Goal: Task Accomplishment & Management: Complete application form

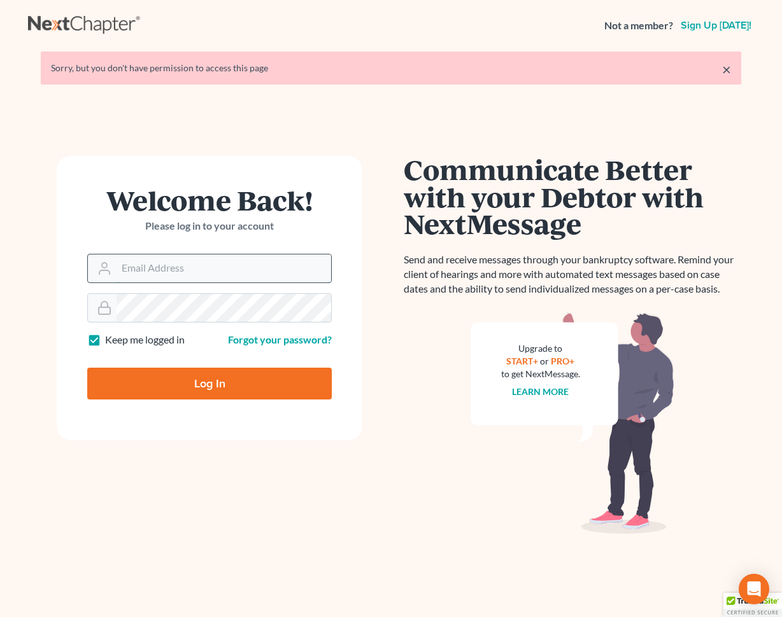
click at [192, 270] on input "Email Address" at bounding box center [223, 269] width 214 height 28
type input "[PERSON_NAME][EMAIL_ADDRESS][DOMAIN_NAME]"
click at [208, 391] on input "Log In" at bounding box center [209, 384] width 244 height 32
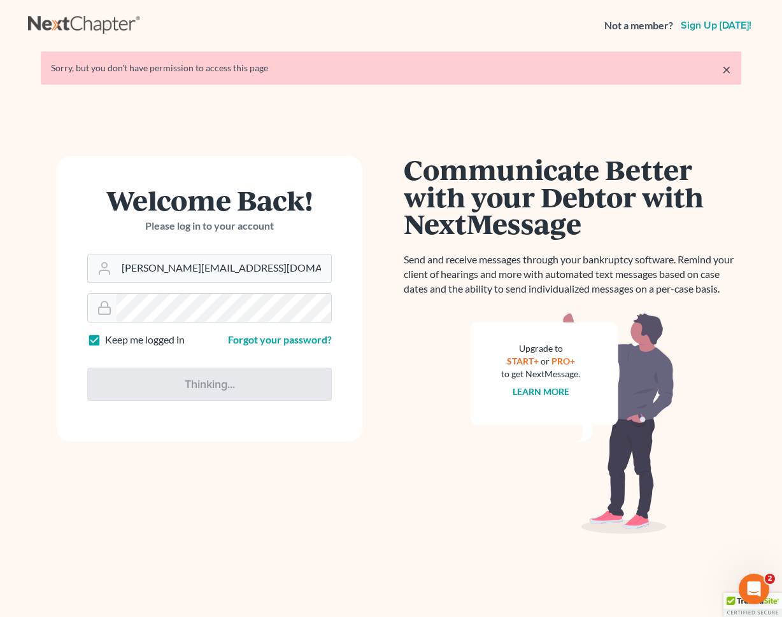
type input "Thinking..."
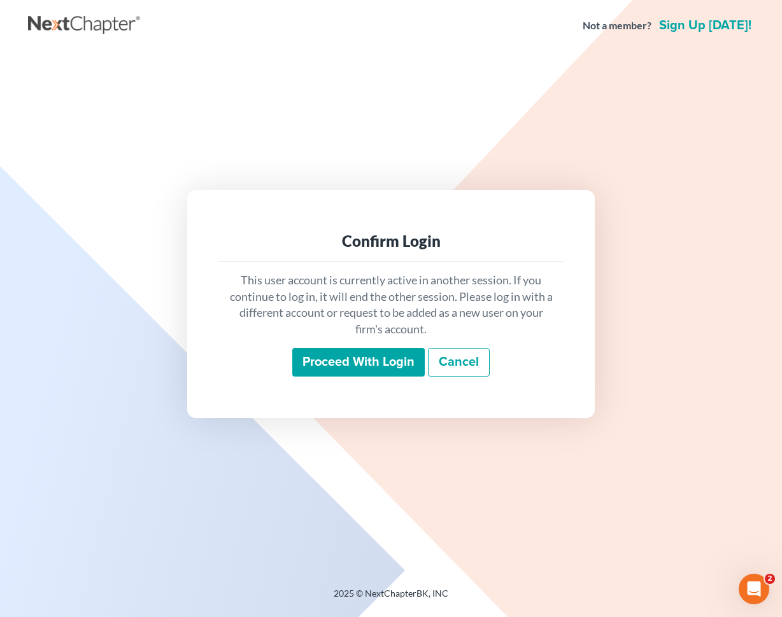
click at [382, 381] on div "This user account is currently active in another session. If you continue to lo…" at bounding box center [391, 324] width 346 height 125
click at [382, 368] on input "Proceed with login" at bounding box center [358, 362] width 132 height 29
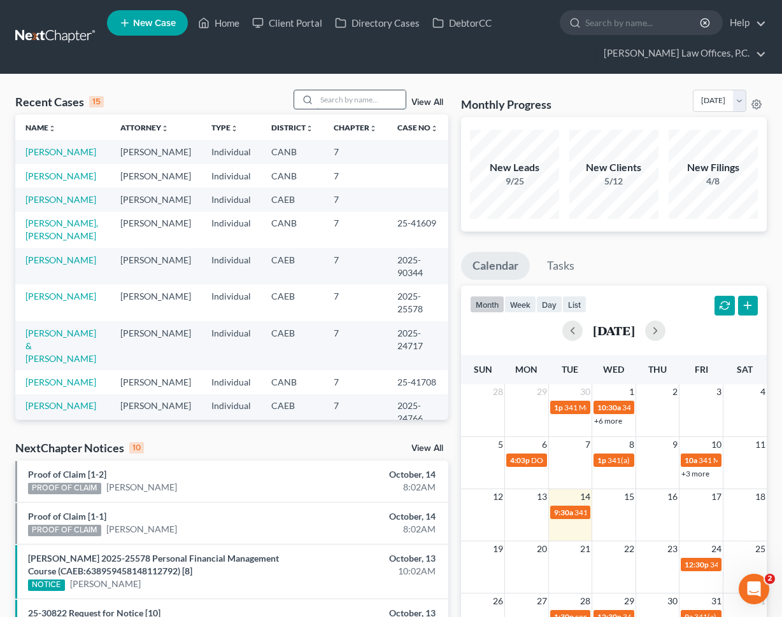
click at [382, 95] on input "search" at bounding box center [360, 99] width 89 height 18
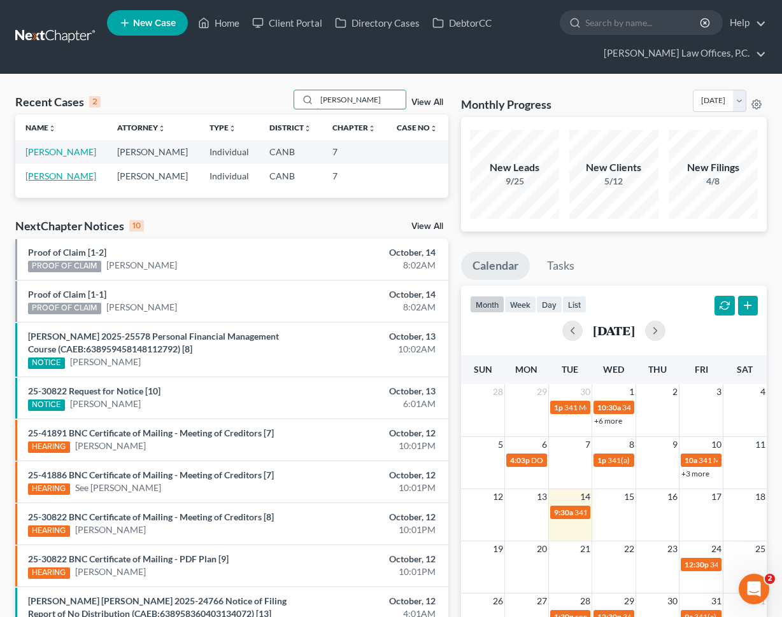
type input "[PERSON_NAME]"
click at [55, 178] on link "[PERSON_NAME]" at bounding box center [60, 176] width 71 height 11
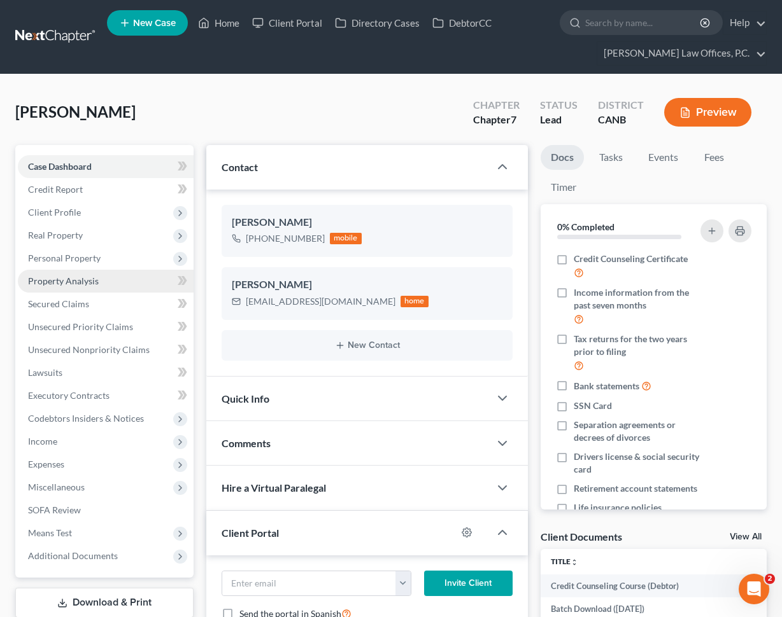
click at [122, 281] on link "Property Analysis" at bounding box center [106, 281] width 176 height 23
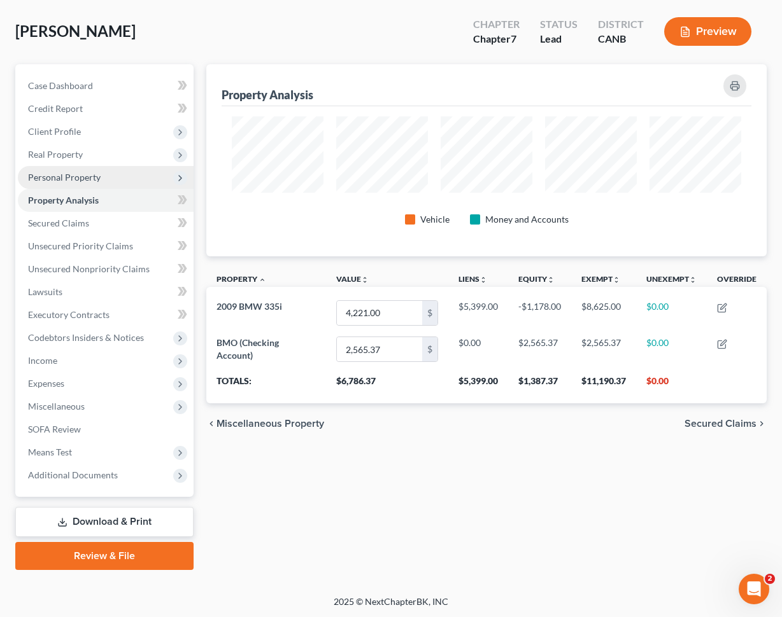
click at [136, 177] on span "Personal Property" at bounding box center [106, 177] width 176 height 23
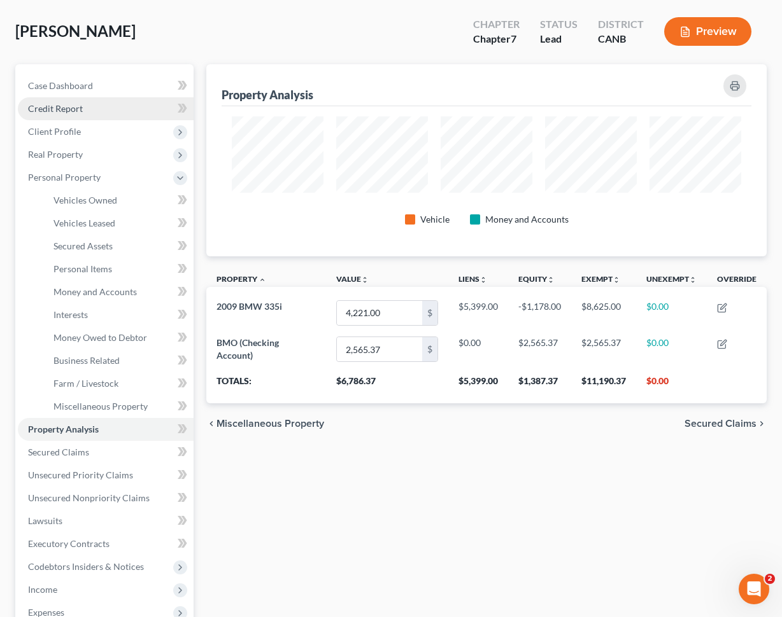
click at [93, 112] on link "Credit Report" at bounding box center [106, 108] width 176 height 23
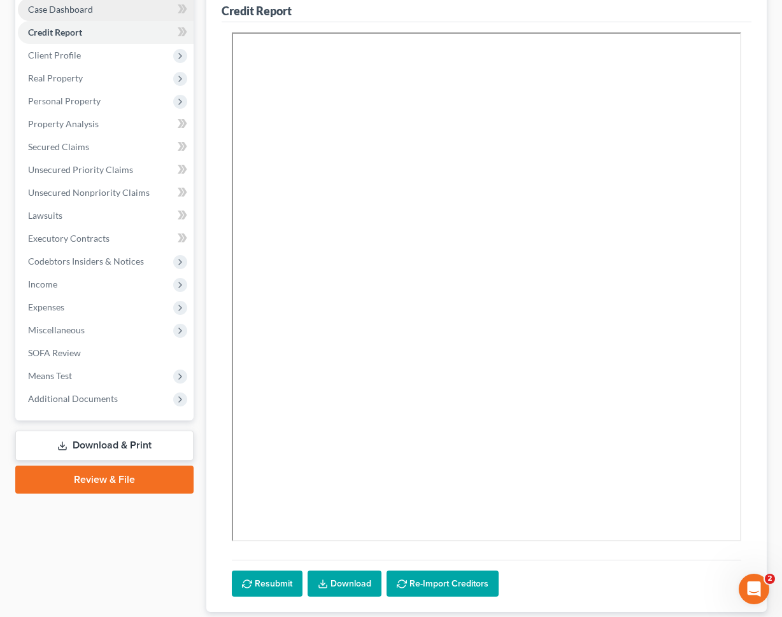
scroll to position [174, 0]
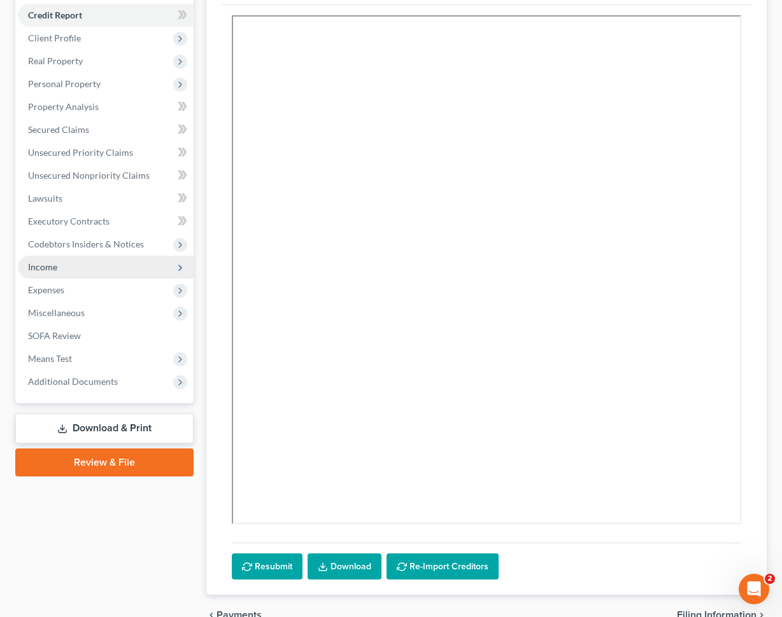
click at [97, 273] on span "Income" at bounding box center [106, 267] width 176 height 23
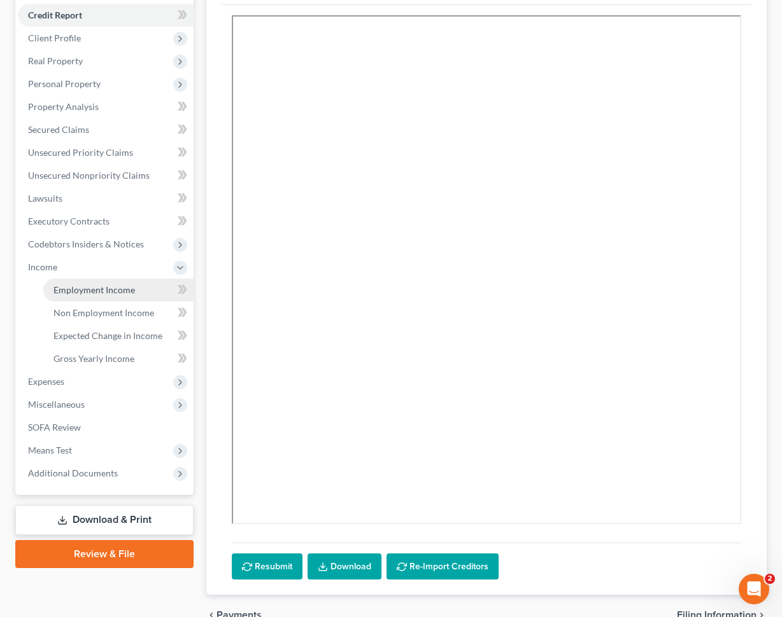
click at [92, 290] on span "Employment Income" at bounding box center [93, 289] width 81 height 11
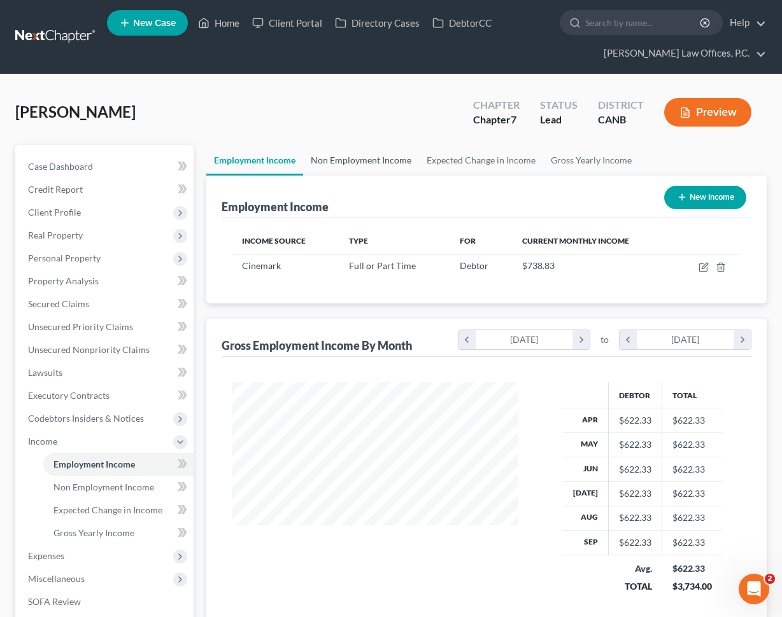
click at [325, 160] on link "Non Employment Income" at bounding box center [361, 160] width 116 height 31
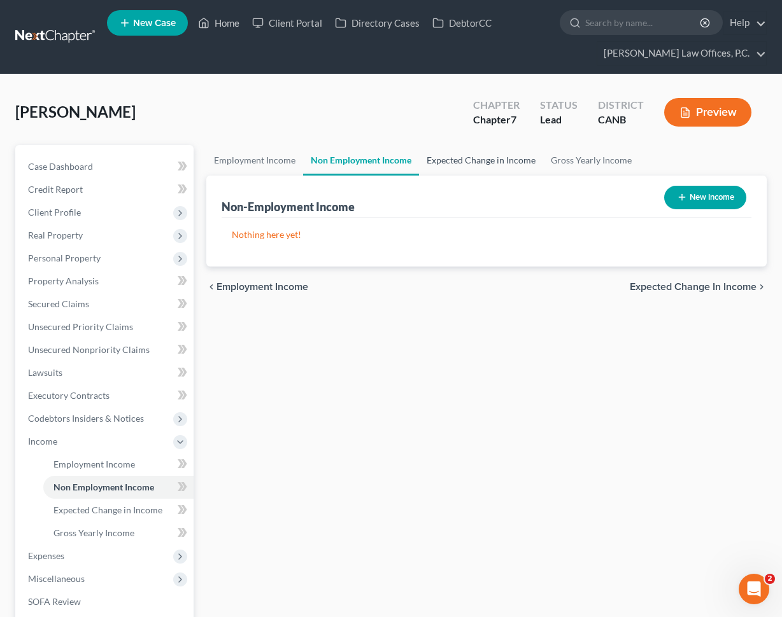
click at [465, 161] on link "Expected Change in Income" at bounding box center [481, 160] width 124 height 31
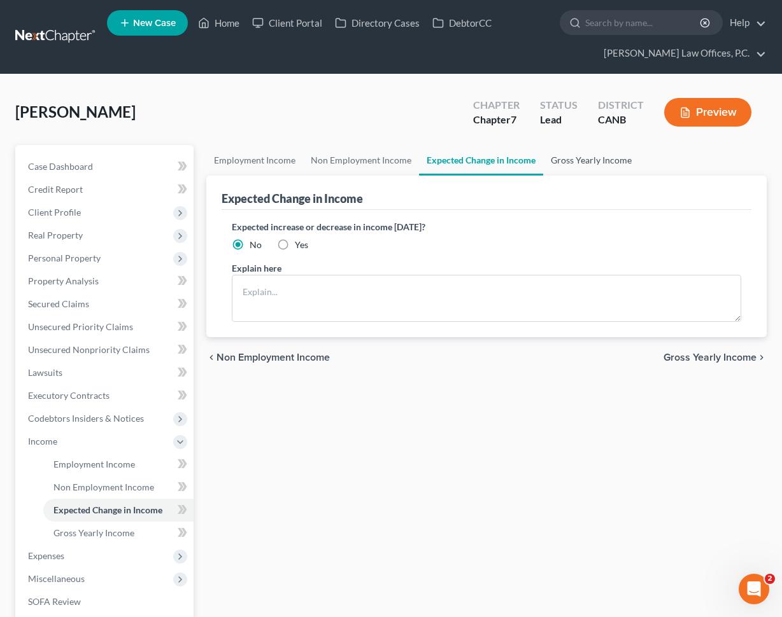
click at [591, 153] on link "Gross Yearly Income" at bounding box center [591, 160] width 96 height 31
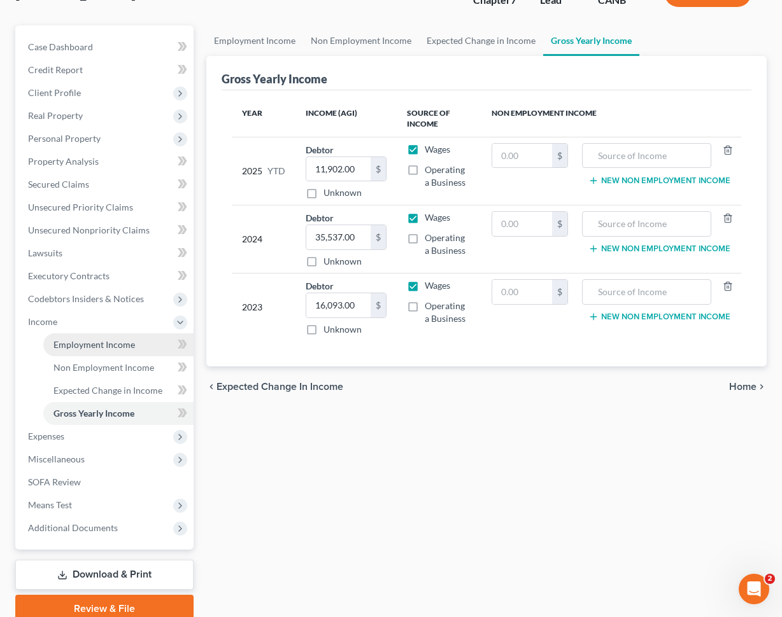
scroll to position [124, 0]
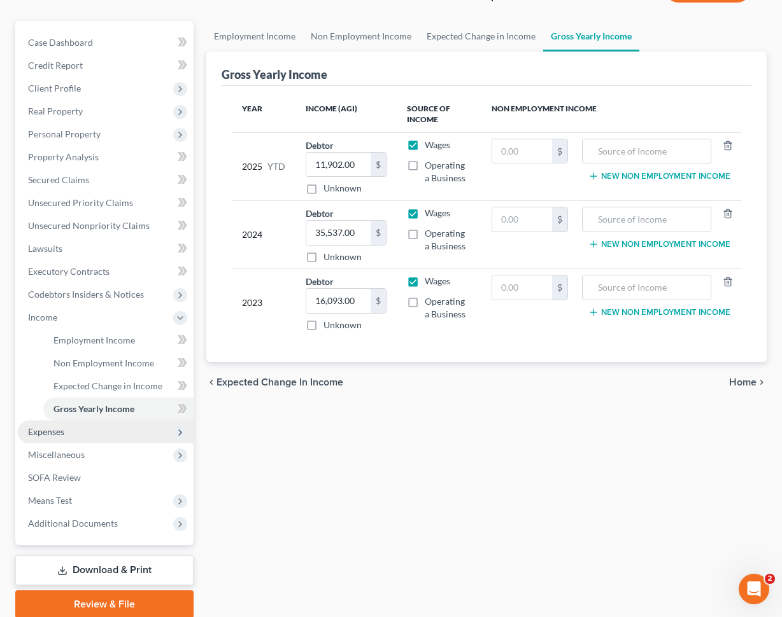
click at [32, 427] on span "Expenses" at bounding box center [46, 431] width 36 height 11
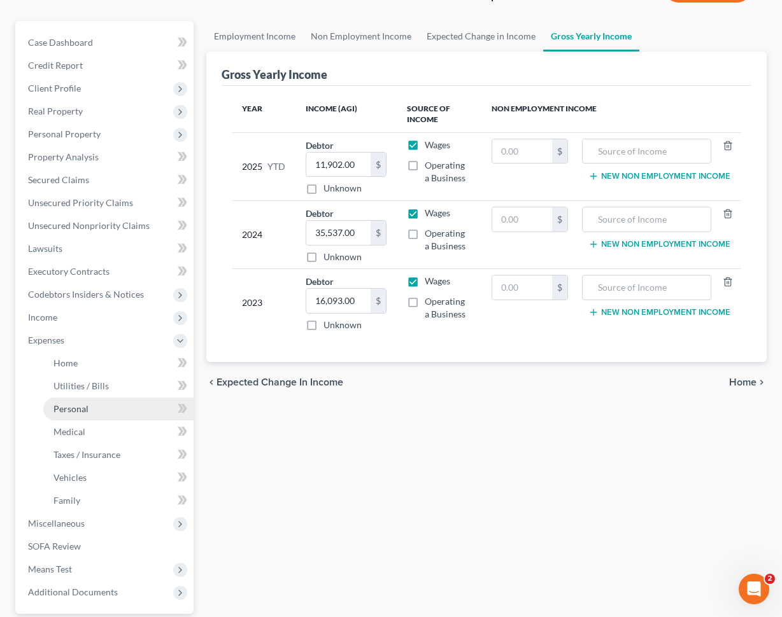
click at [87, 400] on link "Personal" at bounding box center [118, 409] width 150 height 23
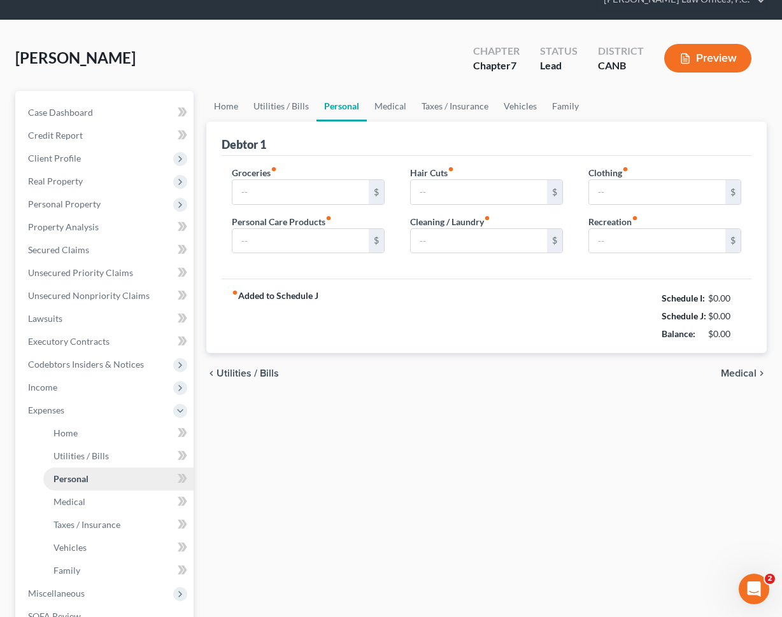
type input "400.00"
type input "200.00"
type input "120.00"
type input "0.00"
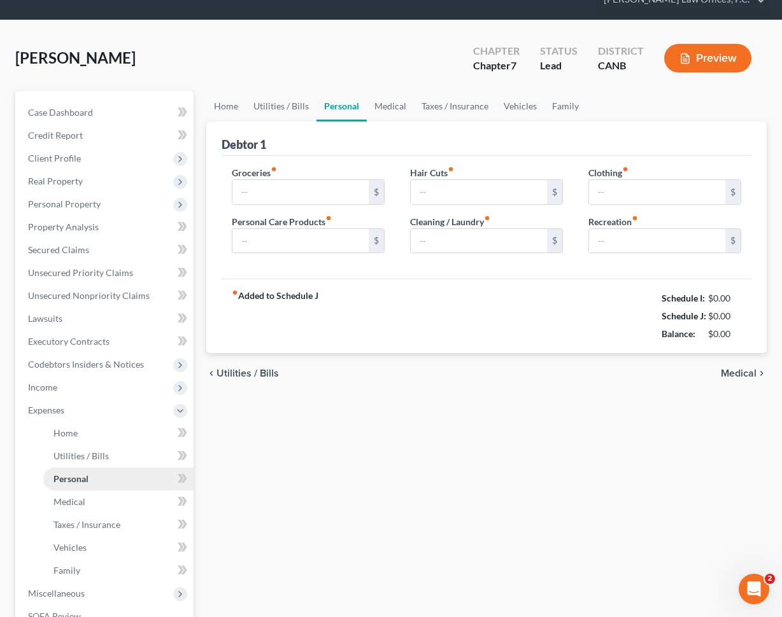
type input "200.00"
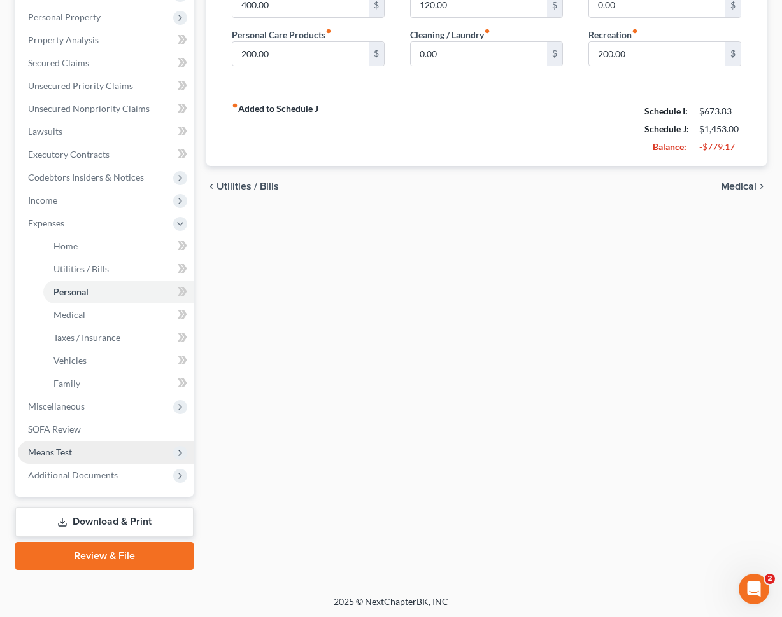
click at [91, 453] on span "Means Test" at bounding box center [106, 452] width 176 height 23
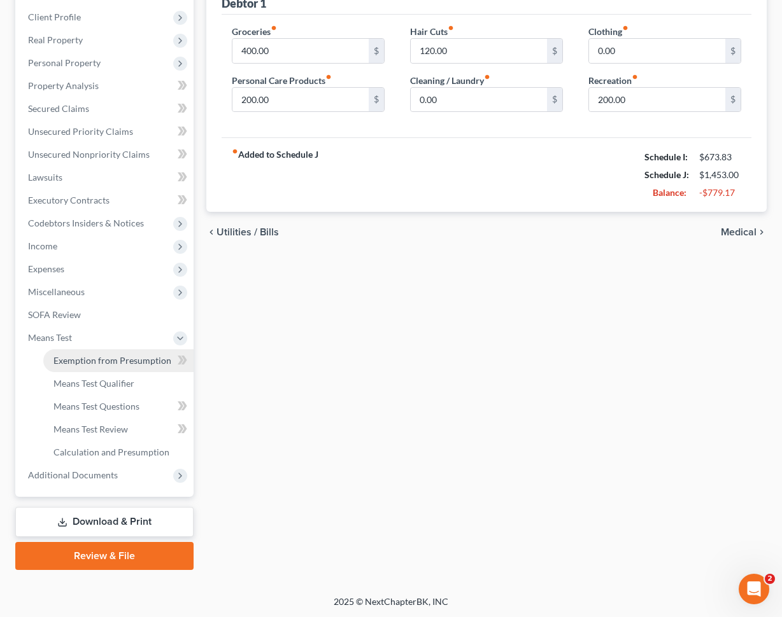
click at [135, 364] on span "Exemption from Presumption" at bounding box center [112, 360] width 118 height 11
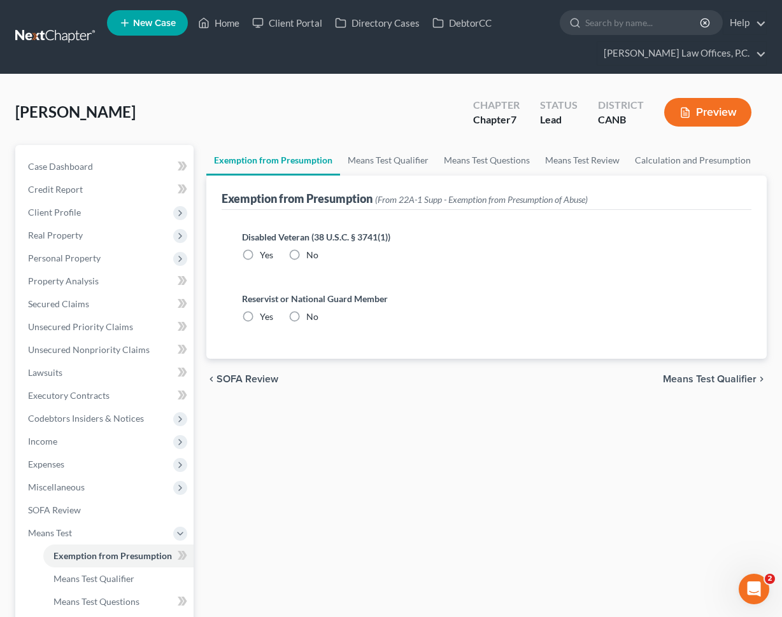
click at [306, 256] on label "No" at bounding box center [312, 255] width 12 height 13
click at [311, 256] on input "No" at bounding box center [315, 253] width 8 height 8
radio input "true"
click at [306, 311] on label "No" at bounding box center [312, 317] width 12 height 13
click at [311, 311] on input "No" at bounding box center [315, 315] width 8 height 8
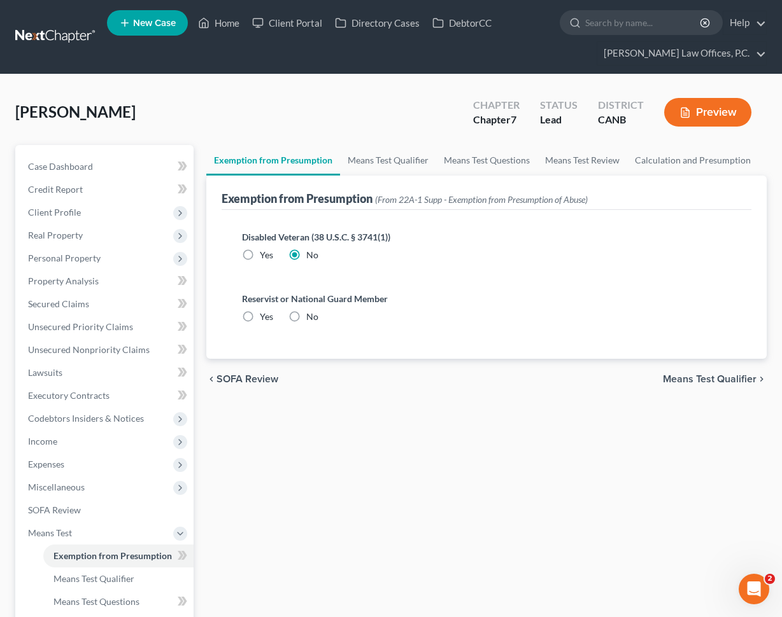
radio input "true"
click at [382, 164] on link "Means Test Qualifier" at bounding box center [388, 160] width 96 height 31
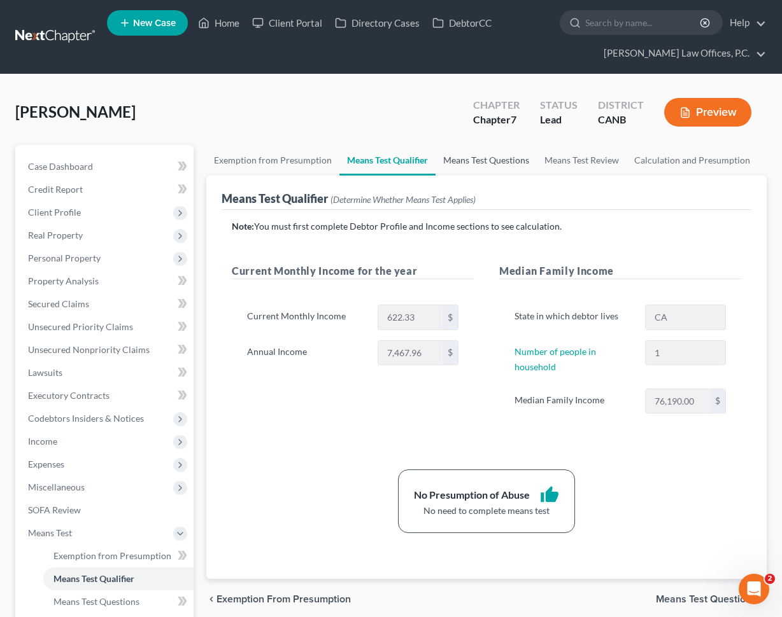
click at [471, 163] on link "Means Test Questions" at bounding box center [485, 160] width 101 height 31
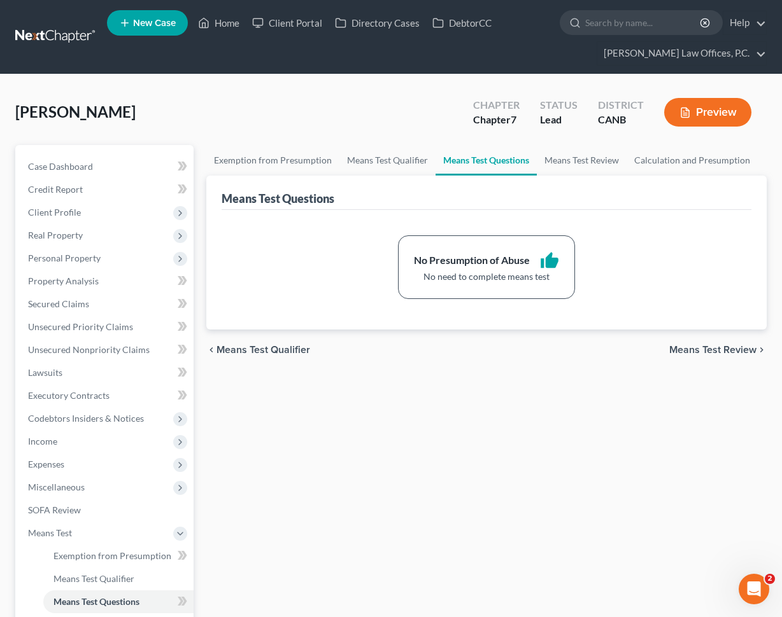
click at [529, 165] on link "Means Test Questions" at bounding box center [485, 160] width 101 height 31
click at [559, 162] on link "Means Test Review" at bounding box center [582, 160] width 90 height 31
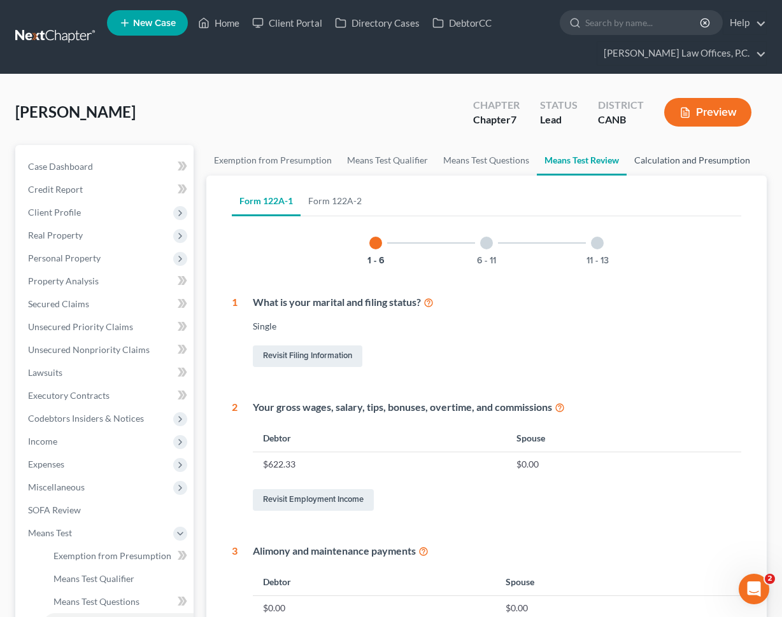
click at [661, 158] on link "Calculation and Presumption" at bounding box center [691, 160] width 131 height 31
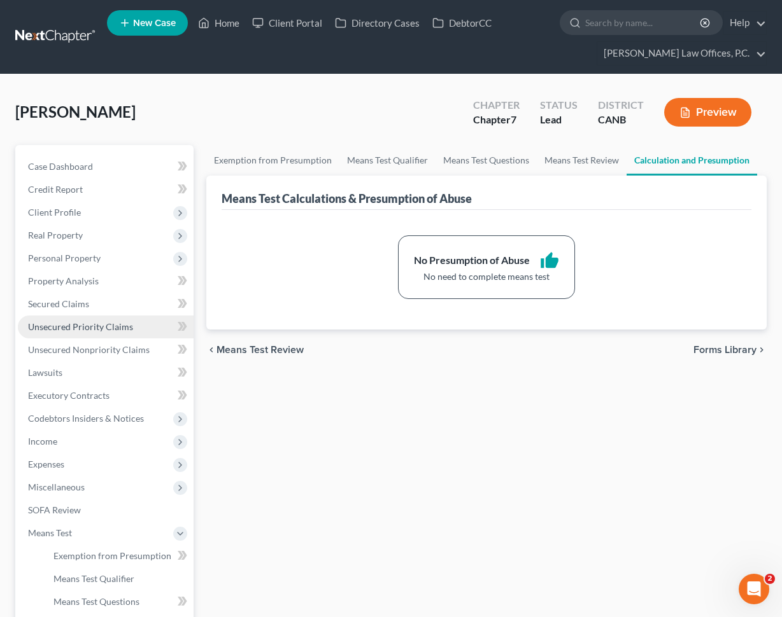
scroll to position [195, 0]
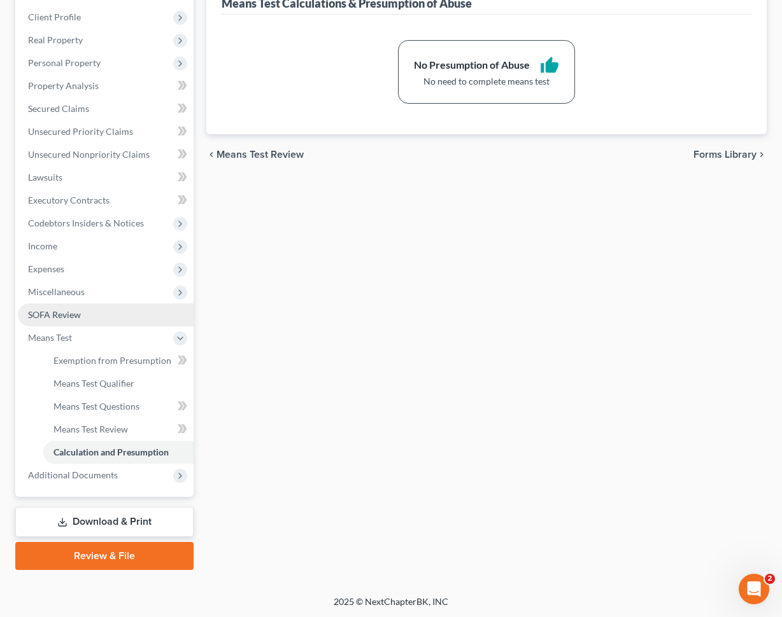
click at [124, 307] on link "SOFA Review" at bounding box center [106, 315] width 176 height 23
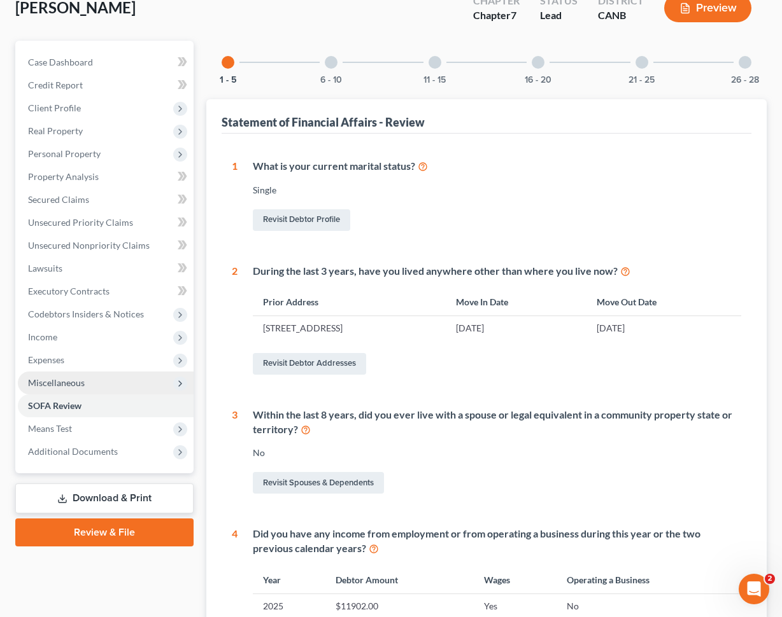
scroll to position [105, 0]
click at [107, 382] on span "Miscellaneous" at bounding box center [106, 382] width 176 height 23
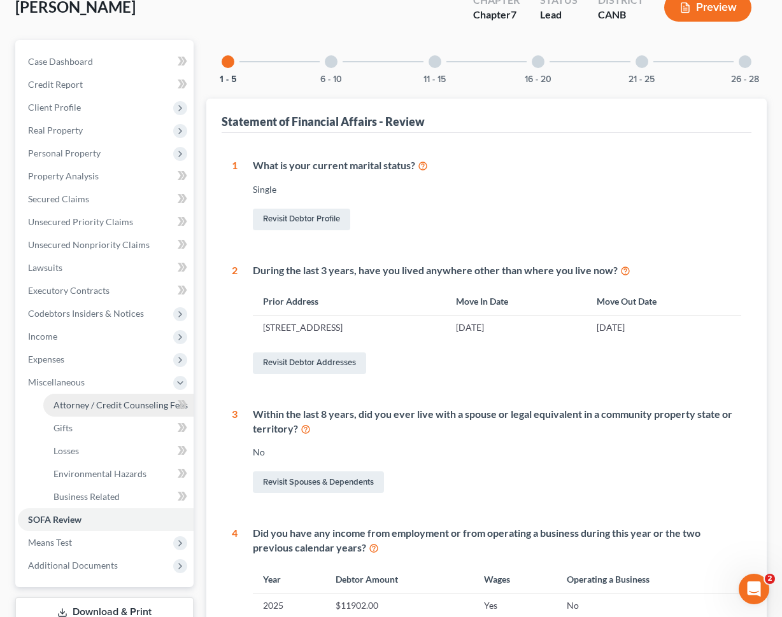
click at [105, 403] on span "Attorney / Credit Counseling Fees" at bounding box center [120, 405] width 134 height 11
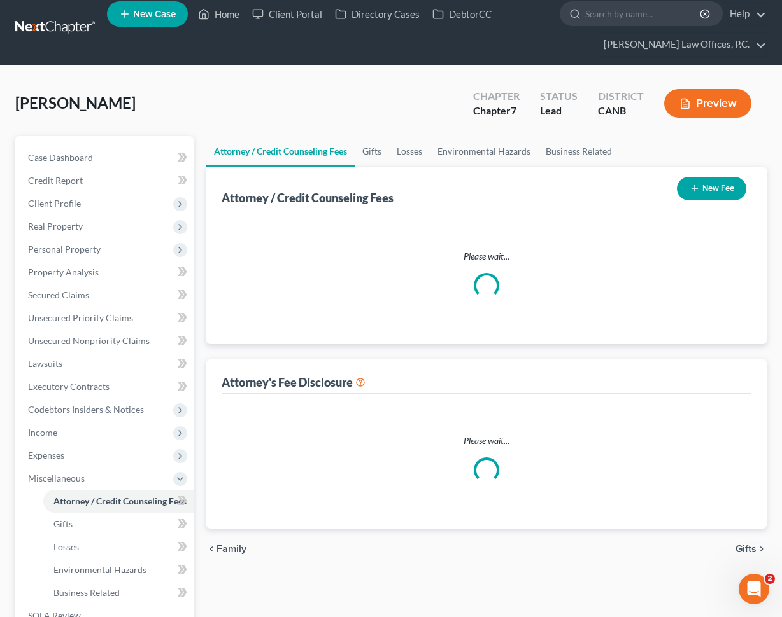
scroll to position [1, 0]
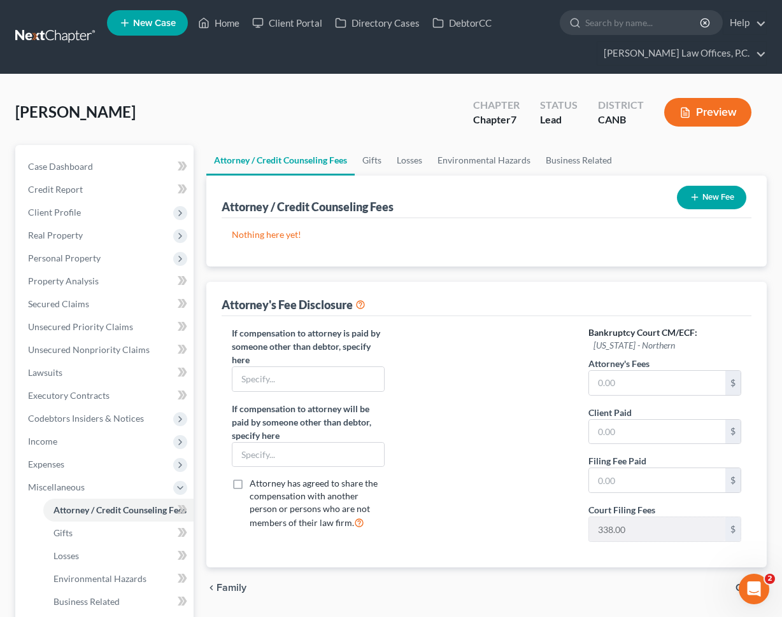
click at [701, 193] on button "New Fee" at bounding box center [711, 198] width 69 height 24
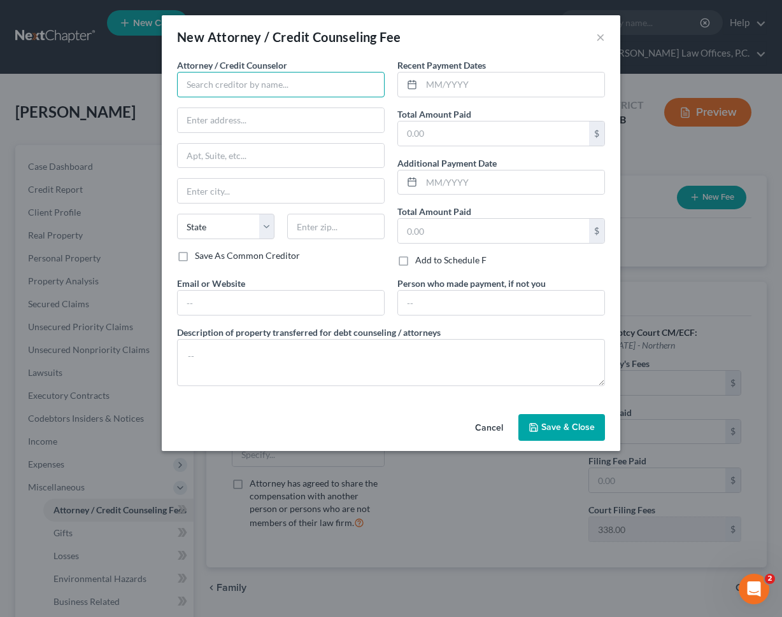
click at [295, 90] on input "text" at bounding box center [280, 84] width 207 height 25
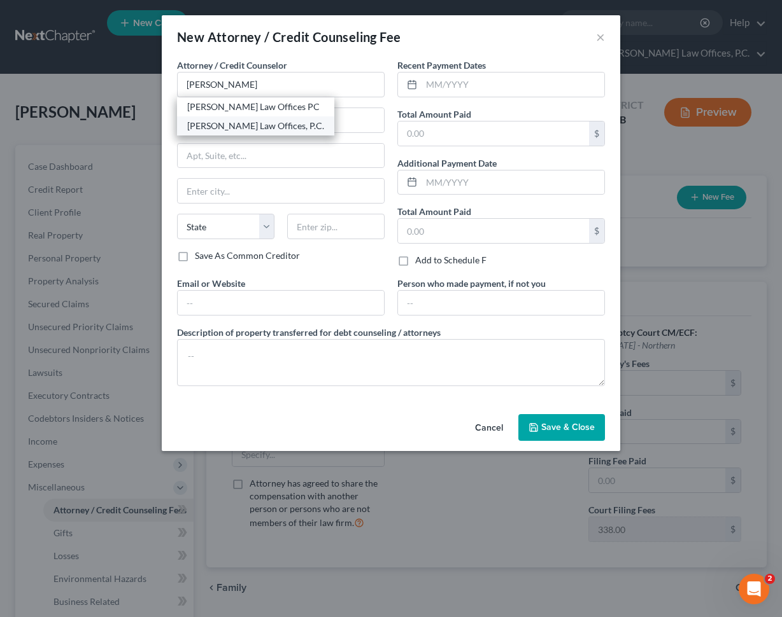
click at [255, 132] on div "[PERSON_NAME] Law Offices, P.C." at bounding box center [255, 125] width 157 height 19
type input "[PERSON_NAME] Law Offices, P.C."
type input "[STREET_ADDRESS]"
type input "Suite 202"
type input "San Leandro"
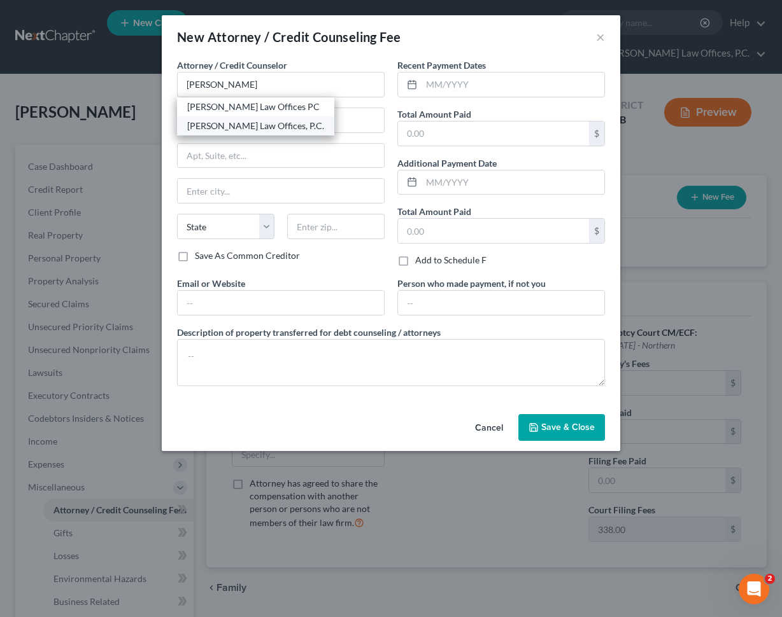
select select "4"
type input "94577"
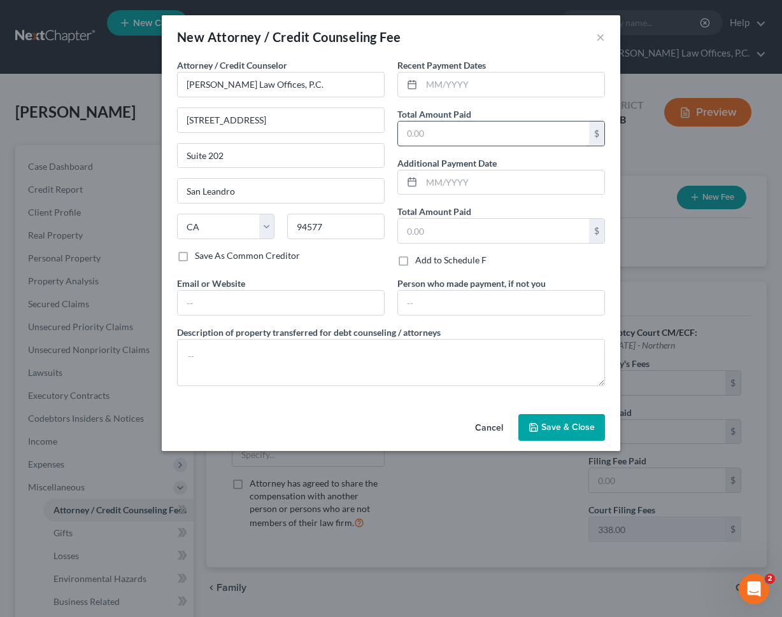
click at [445, 136] on input "text" at bounding box center [493, 134] width 191 height 24
type input "1,938"
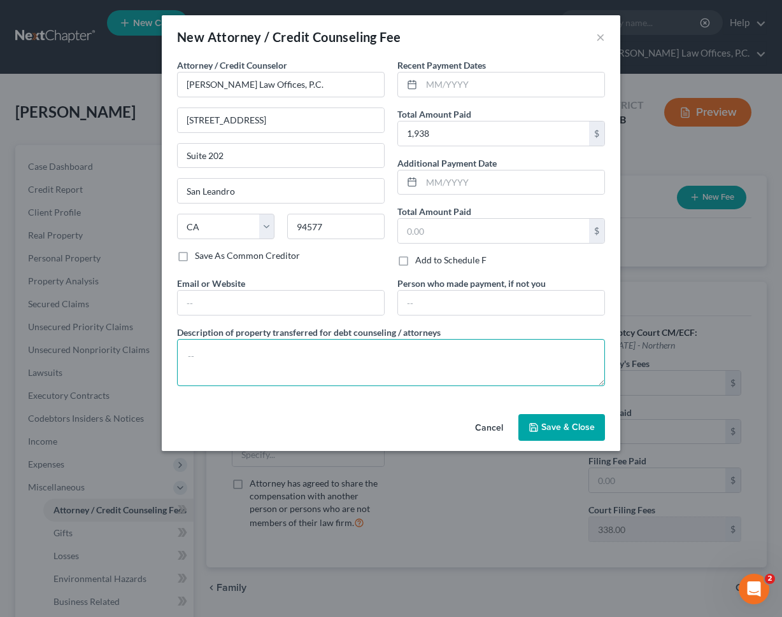
click at [231, 358] on textarea at bounding box center [391, 362] width 428 height 47
type textarea "$"
type textarea "$1,600 paid toward the attorney fee and $338 paid toward the filing fee."
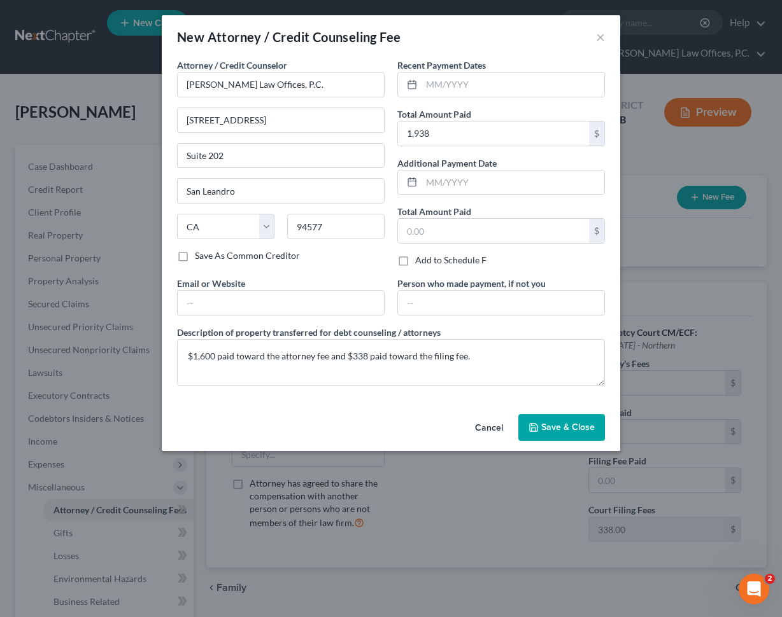
click at [547, 425] on span "Save & Close" at bounding box center [567, 427] width 53 height 11
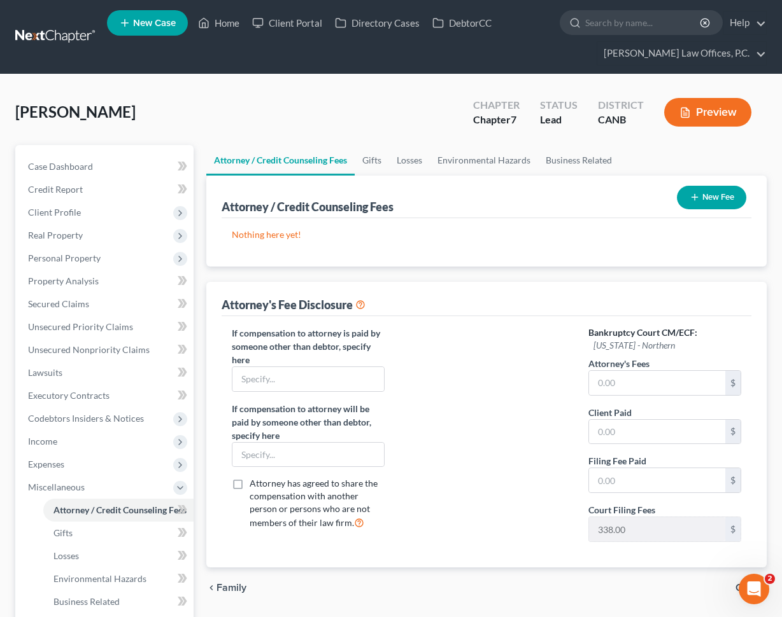
click at [657, 352] on h6 "Bankruptcy Court CM/ECF: [US_STATE] - Northern" at bounding box center [664, 338] width 153 height 25
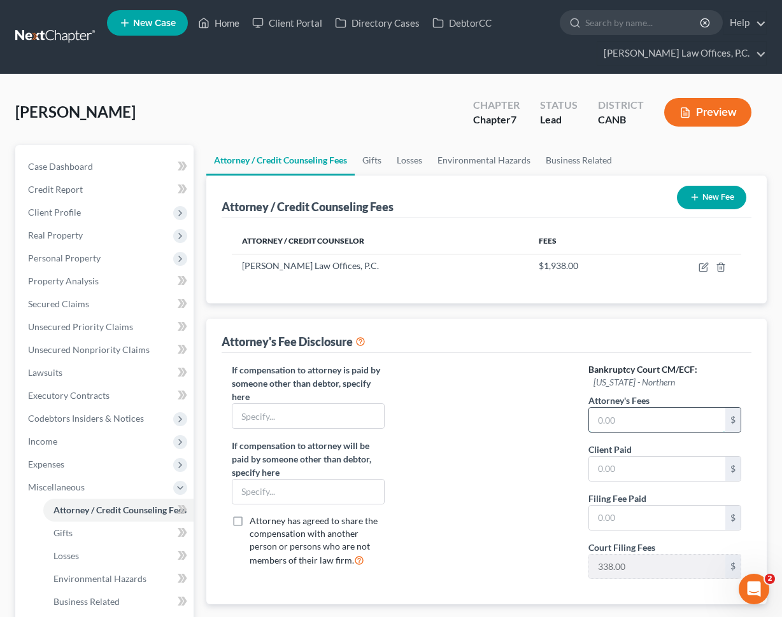
click at [625, 427] on input "text" at bounding box center [657, 420] width 136 height 24
type input "1,600"
type input "1600"
type input "339"
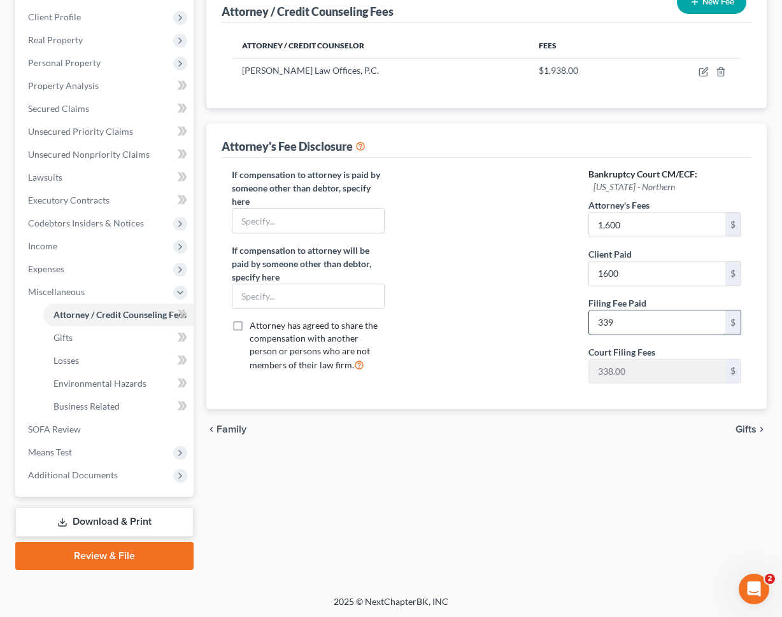
click at [651, 324] on input "339" at bounding box center [657, 323] width 136 height 24
type input "338"
click at [747, 428] on span "Gifts" at bounding box center [745, 429] width 21 height 10
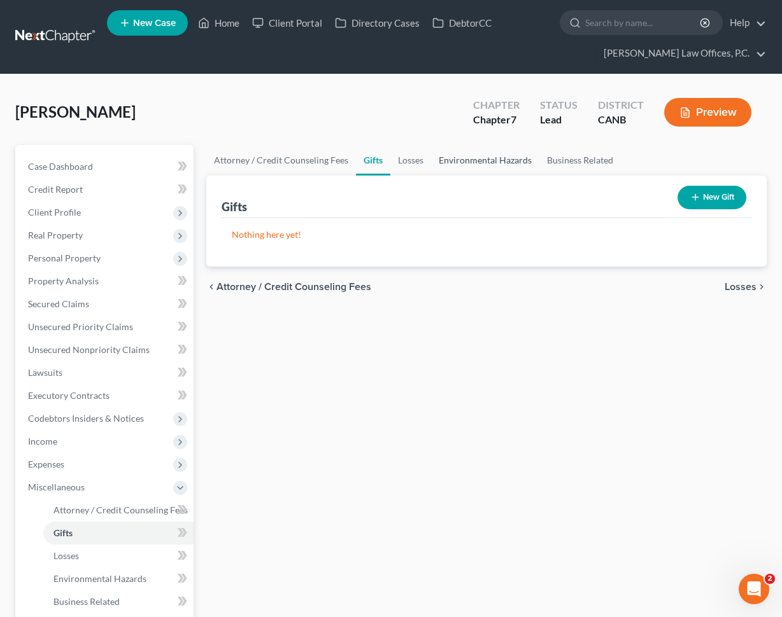
click at [465, 159] on link "Environmental Hazards" at bounding box center [485, 160] width 108 height 31
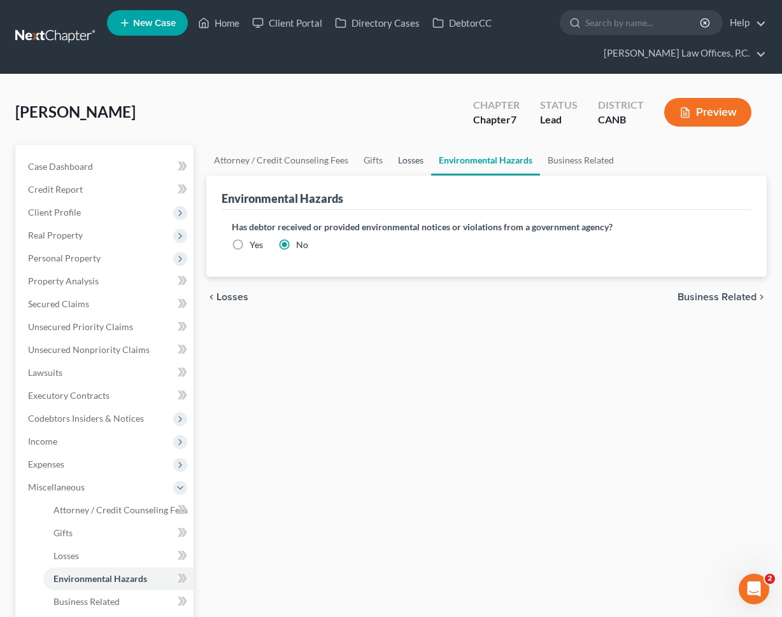
click at [407, 161] on link "Losses" at bounding box center [410, 160] width 41 height 31
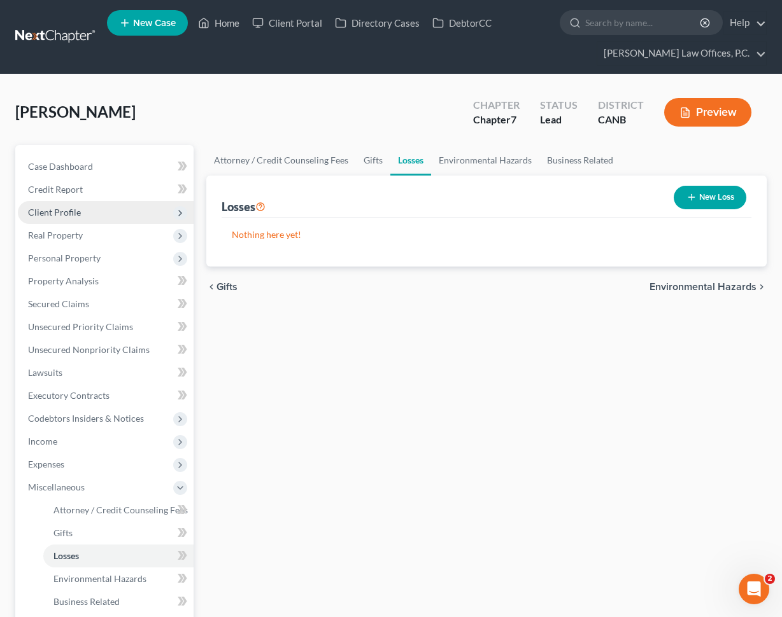
click at [99, 220] on span "Client Profile" at bounding box center [106, 212] width 176 height 23
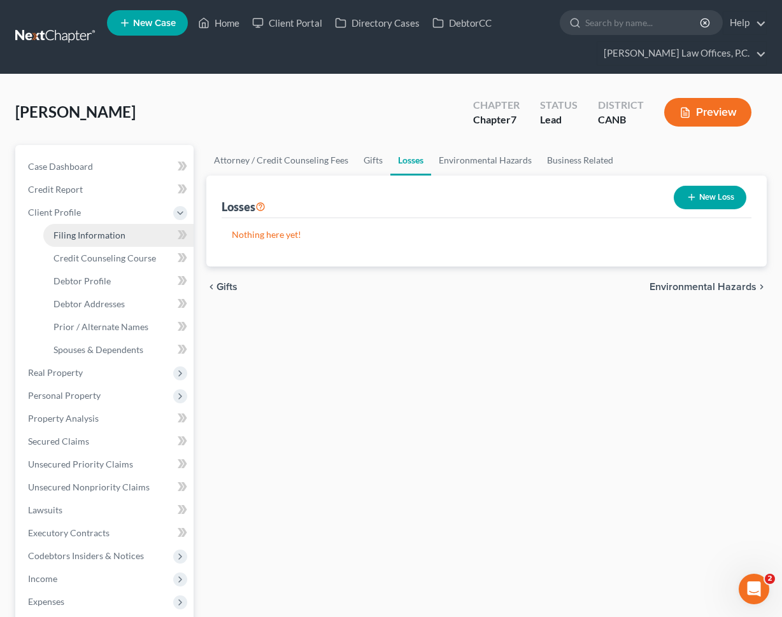
click at [97, 230] on span "Filing Information" at bounding box center [89, 235] width 72 height 11
select select "1"
select select "0"
select select "4"
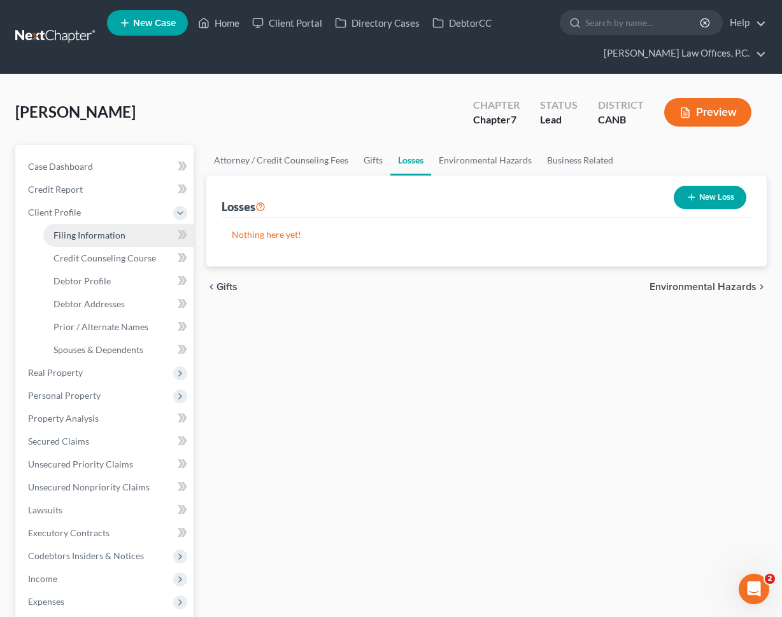
select select "0"
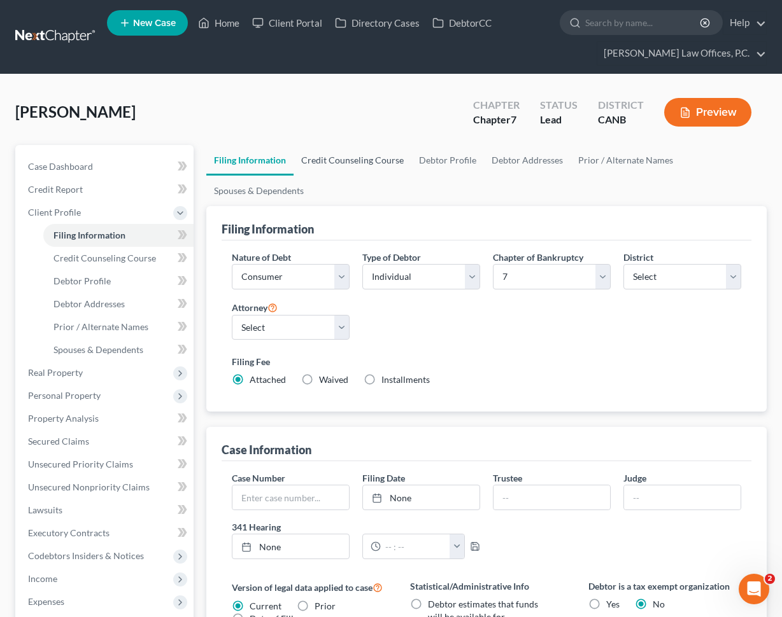
click at [344, 160] on link "Credit Counseling Course" at bounding box center [352, 160] width 118 height 31
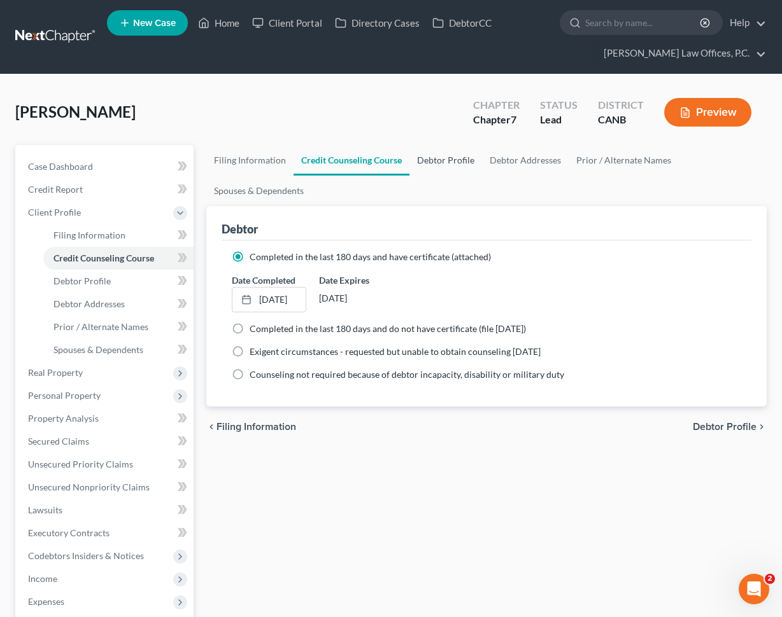
click at [457, 161] on link "Debtor Profile" at bounding box center [445, 160] width 73 height 31
select select "0"
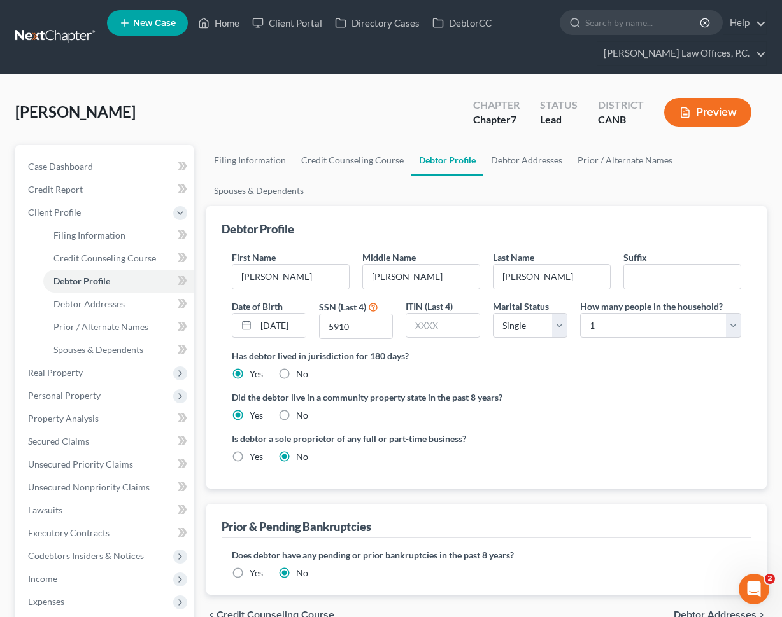
scroll to position [17, 0]
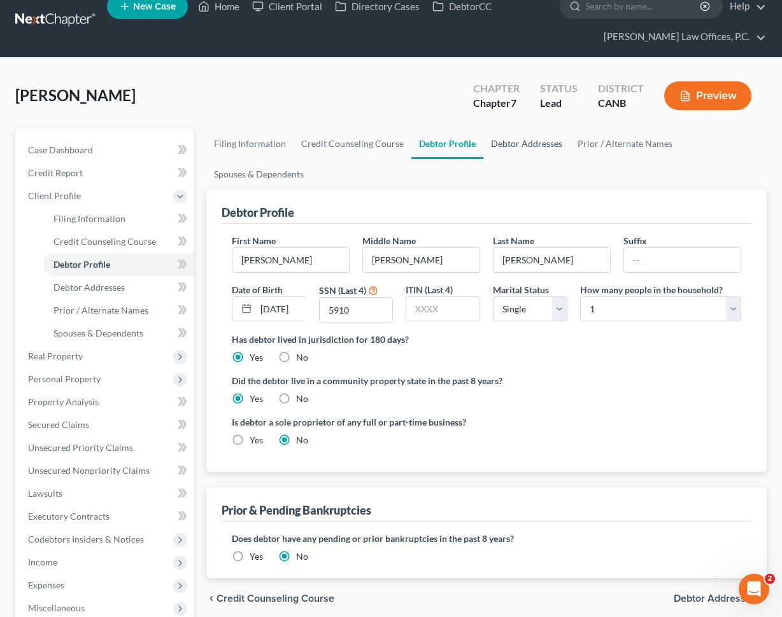
click at [523, 141] on link "Debtor Addresses" at bounding box center [526, 144] width 87 height 31
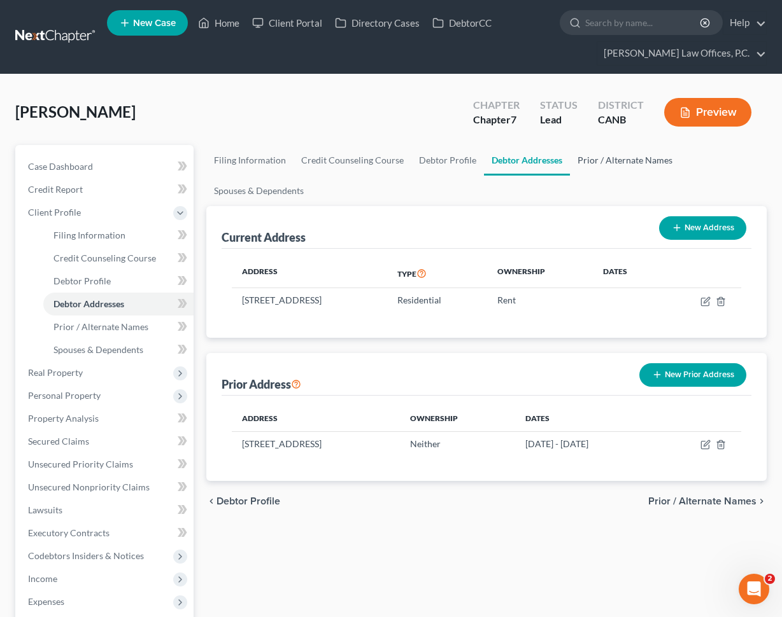
click at [647, 153] on link "Prior / Alternate Names" at bounding box center [625, 160] width 110 height 31
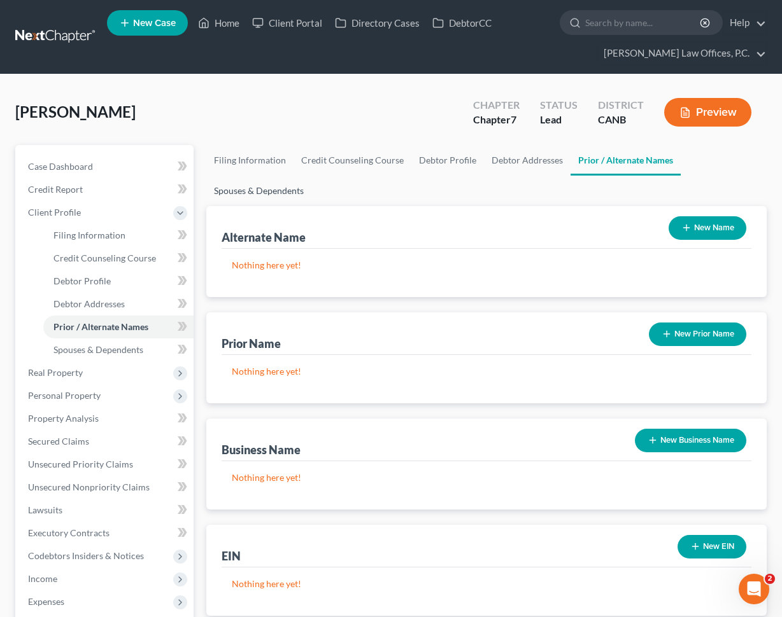
click at [282, 189] on link "Spouses & Dependents" at bounding box center [258, 191] width 105 height 31
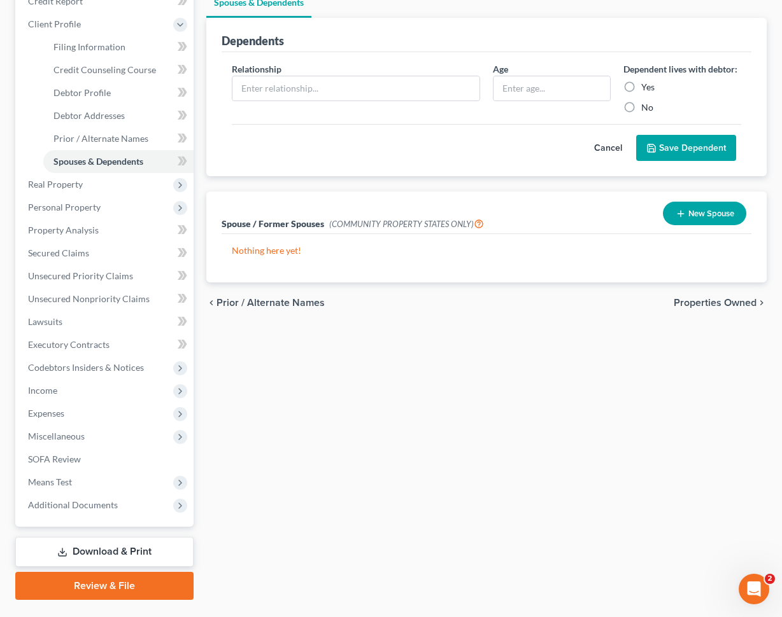
scroll to position [218, 0]
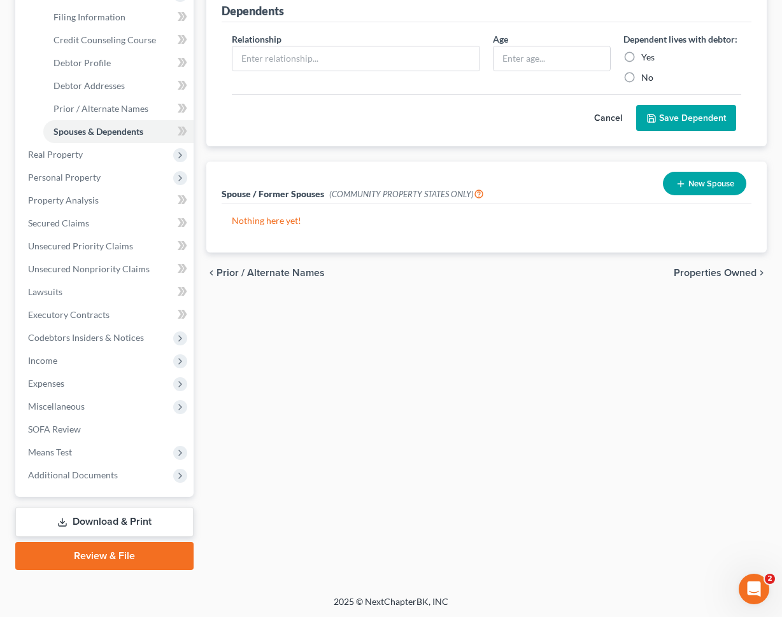
click at [411, 317] on div "Filing Information Credit Counseling Course Debtor Profile Debtor Addresses Pri…" at bounding box center [486, 248] width 573 height 643
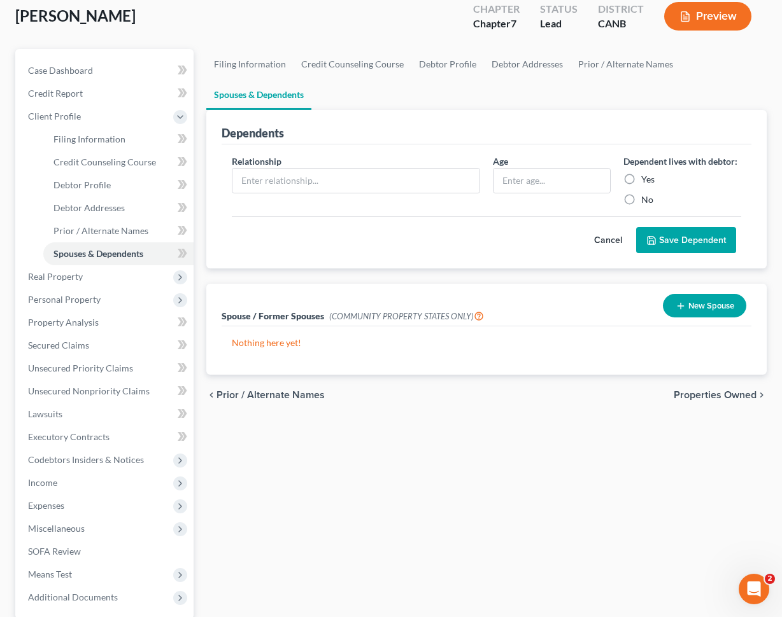
scroll to position [0, 0]
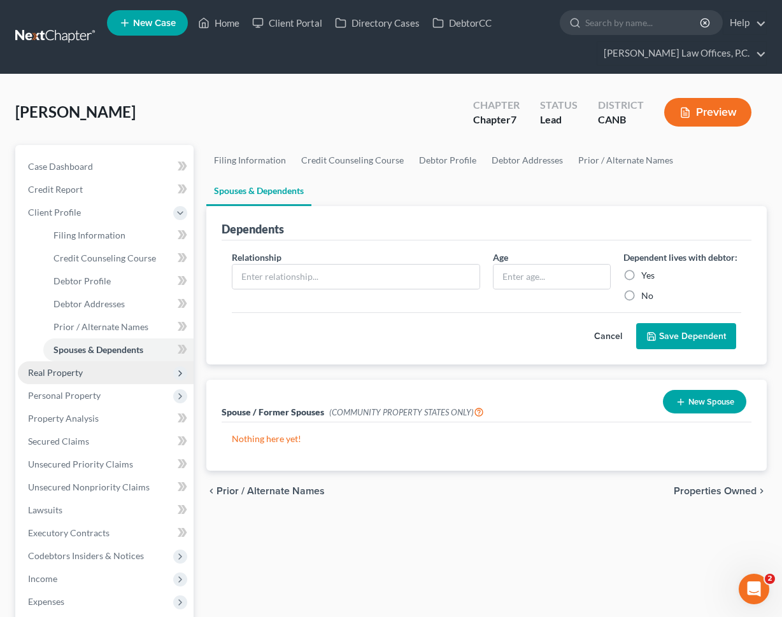
click at [94, 369] on span "Real Property" at bounding box center [106, 372] width 176 height 23
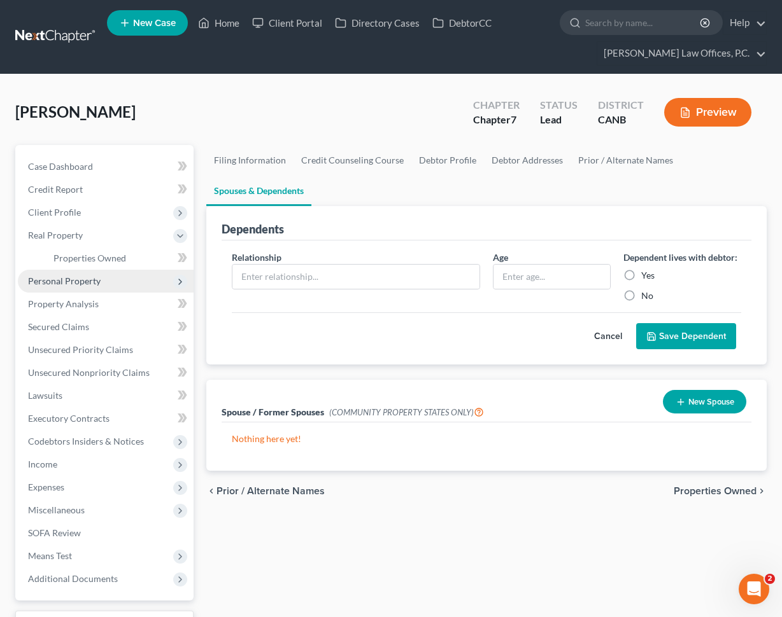
click at [90, 290] on span "Personal Property" at bounding box center [106, 281] width 176 height 23
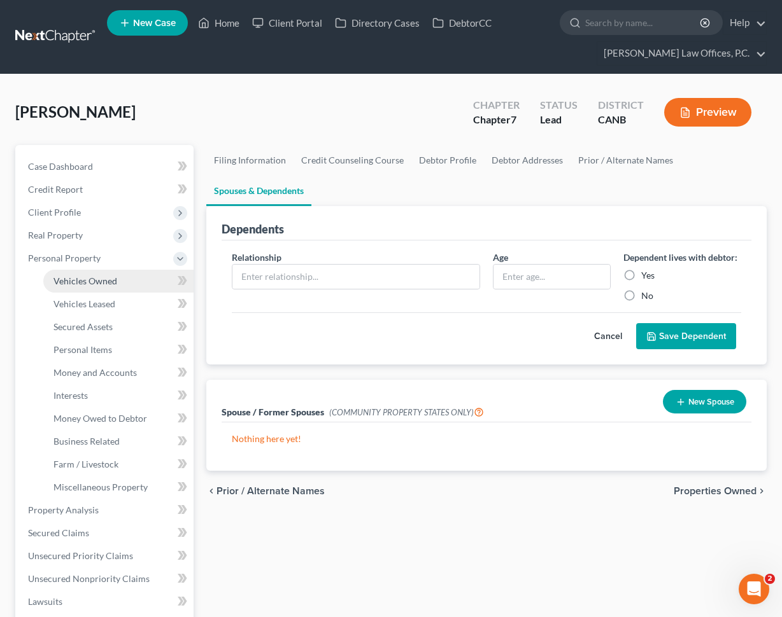
click at [116, 278] on link "Vehicles Owned" at bounding box center [118, 281] width 150 height 23
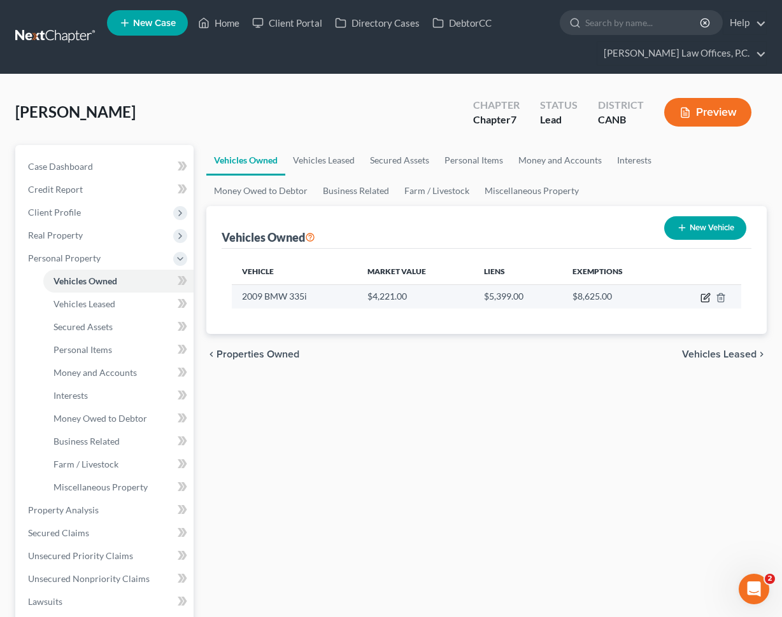
click at [701, 295] on icon "button" at bounding box center [705, 298] width 10 height 10
select select "0"
select select "17"
select select "3"
select select "0"
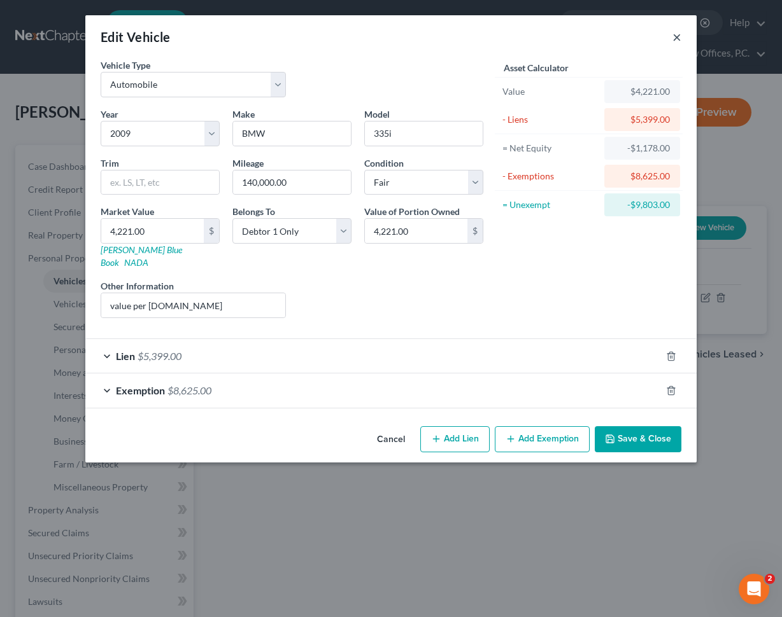
click at [679, 36] on button "×" at bounding box center [676, 36] width 9 height 15
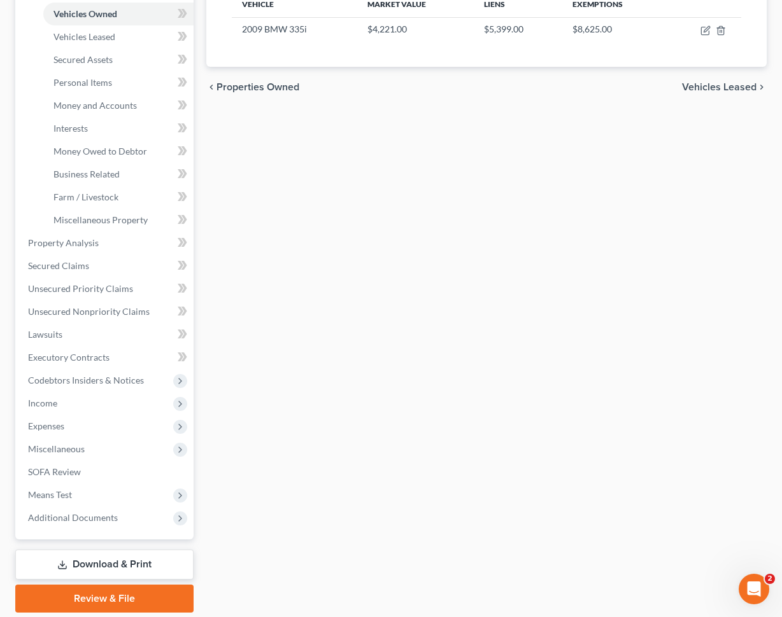
scroll to position [271, 0]
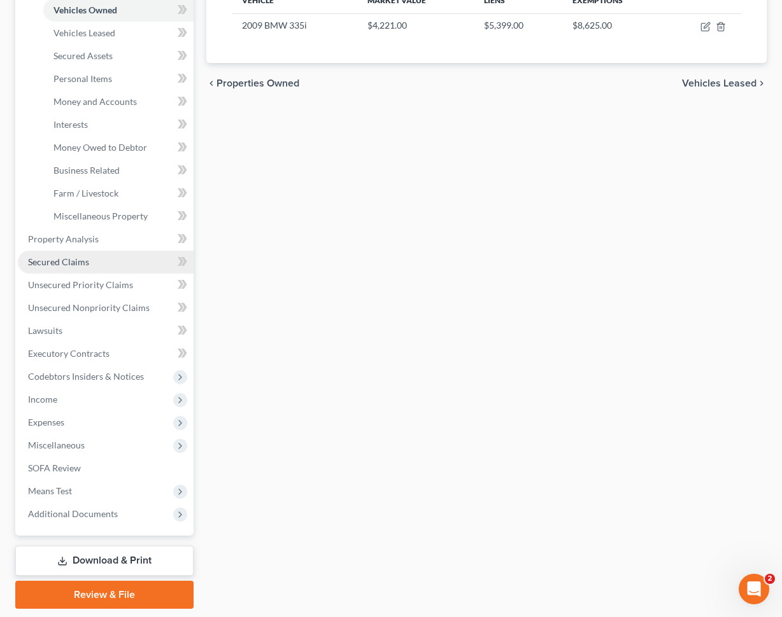
click at [149, 267] on link "Secured Claims" at bounding box center [106, 262] width 176 height 23
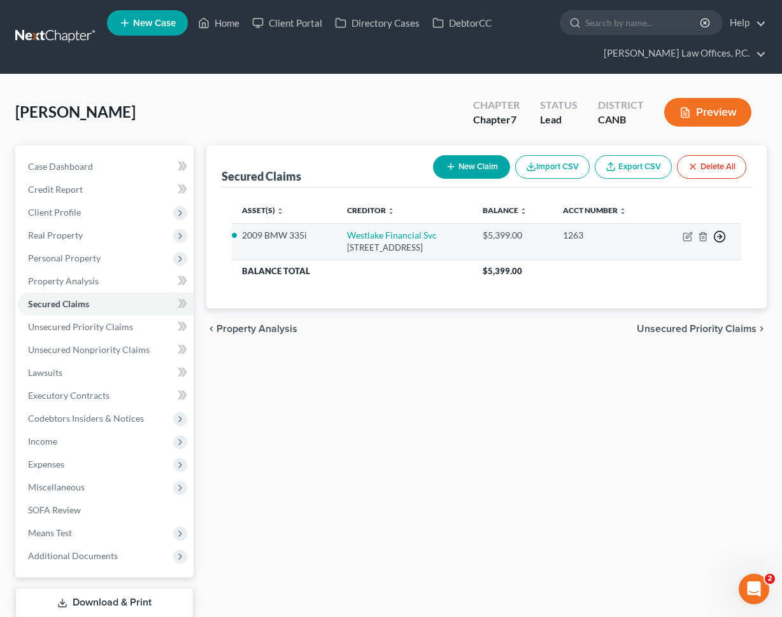
click at [719, 235] on icon "button" at bounding box center [719, 236] width 13 height 13
click at [462, 251] on div "[STREET_ADDRESS]" at bounding box center [404, 248] width 115 height 12
drag, startPoint x: 316, startPoint y: 239, endPoint x: 243, endPoint y: 237, distance: 72.6
click at [243, 237] on td "2009 BMW 335i" at bounding box center [284, 241] width 105 height 36
copy li "2009 BMW 335i"
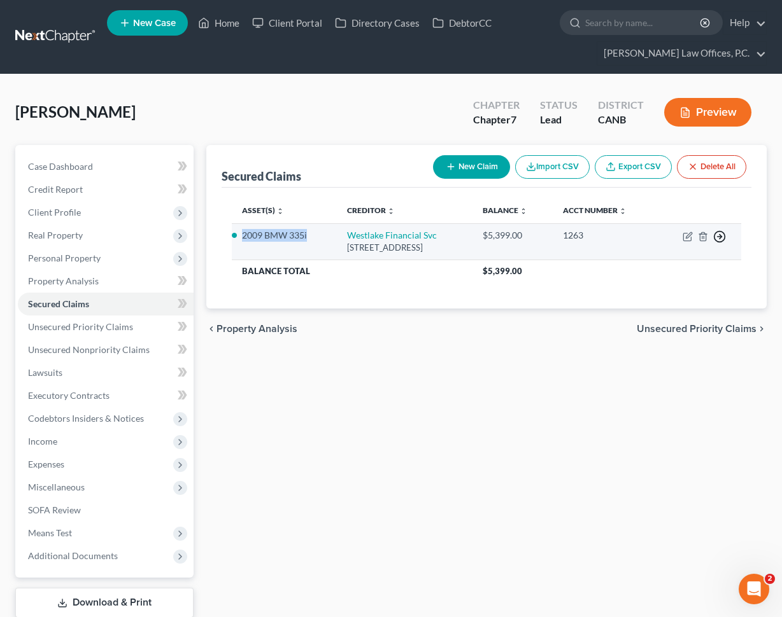
click at [717, 233] on icon "button" at bounding box center [719, 236] width 13 height 13
click at [652, 264] on link "Move to F" at bounding box center [661, 268] width 106 height 22
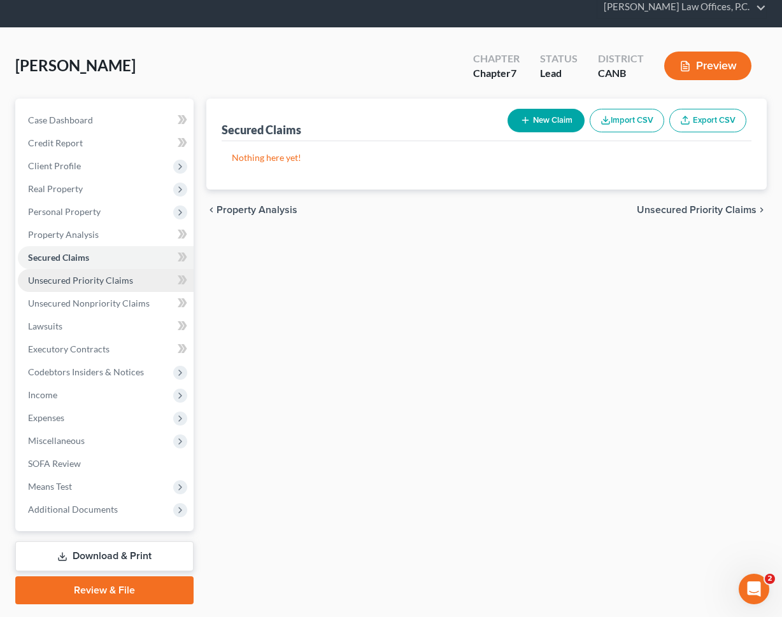
scroll to position [67, 0]
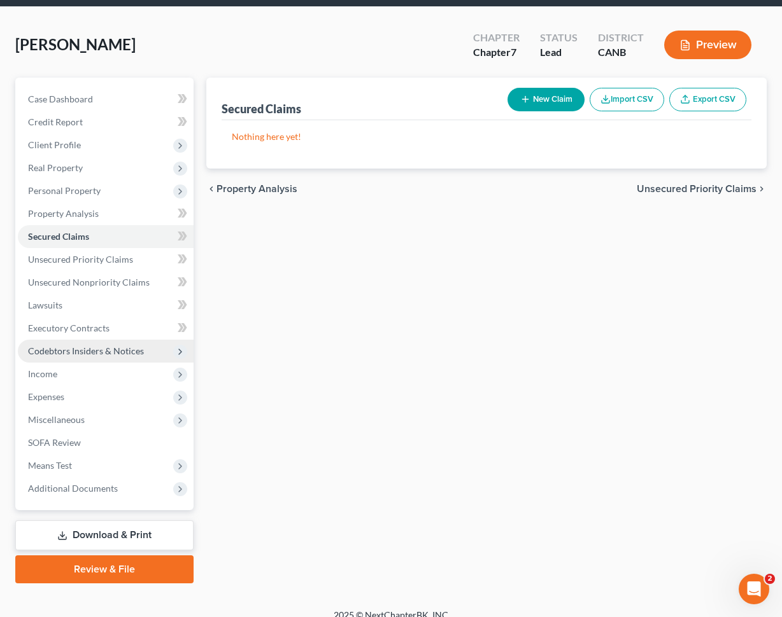
click at [109, 349] on span "Codebtors Insiders & Notices" at bounding box center [86, 351] width 116 height 11
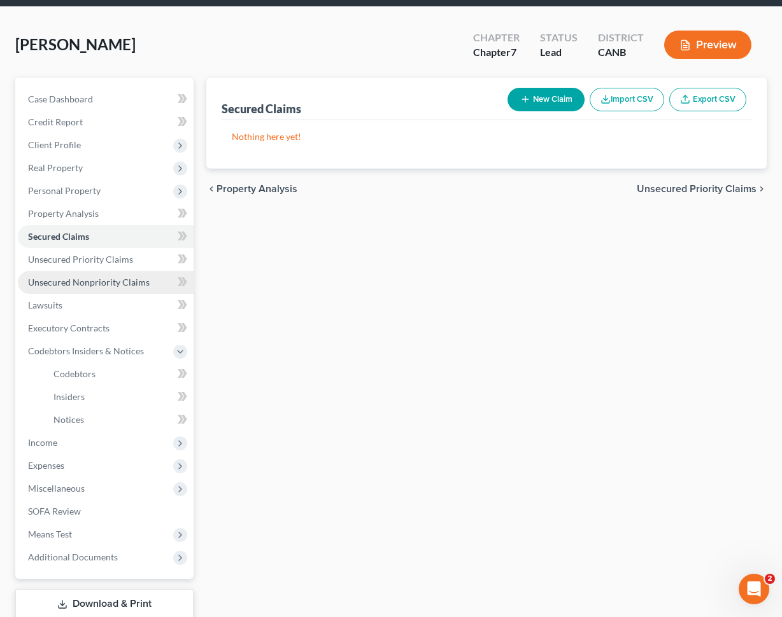
click at [88, 278] on span "Unsecured Nonpriority Claims" at bounding box center [89, 282] width 122 height 11
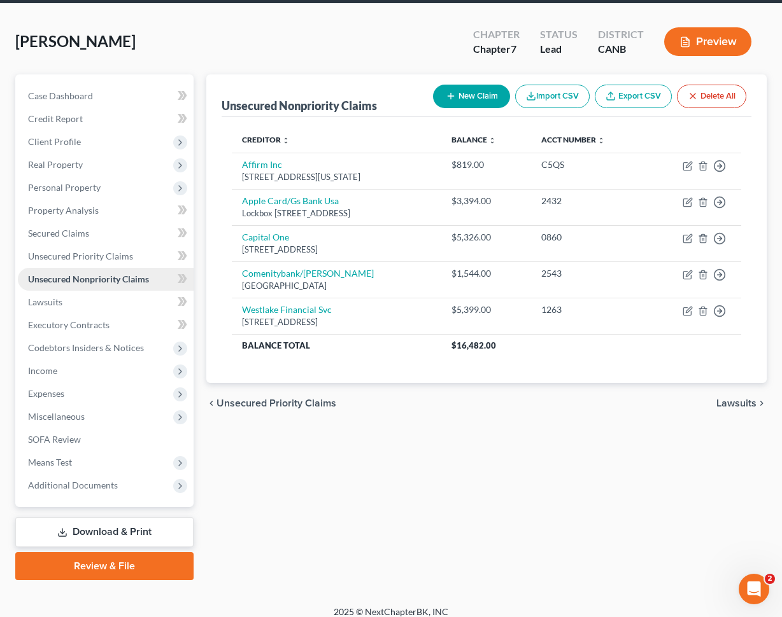
scroll to position [81, 0]
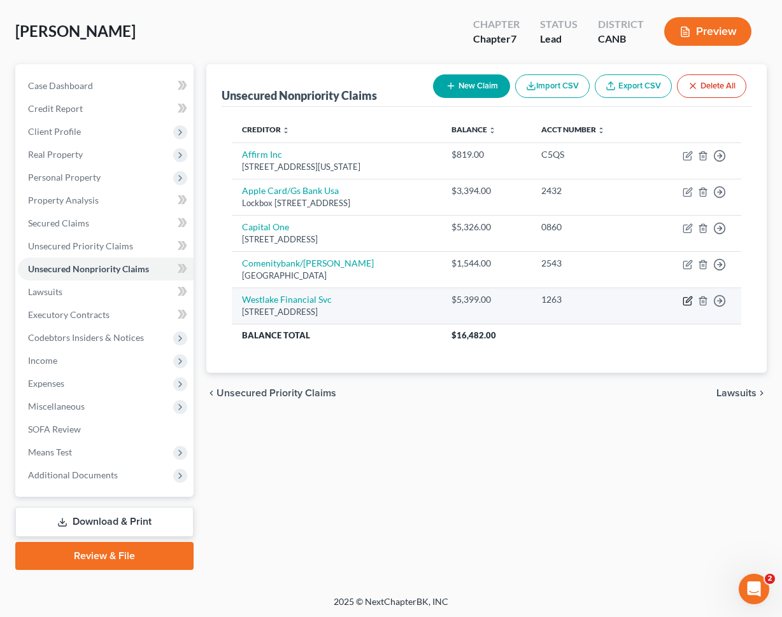
click at [686, 298] on icon "button" at bounding box center [687, 301] width 10 height 10
select select "4"
select select "0"
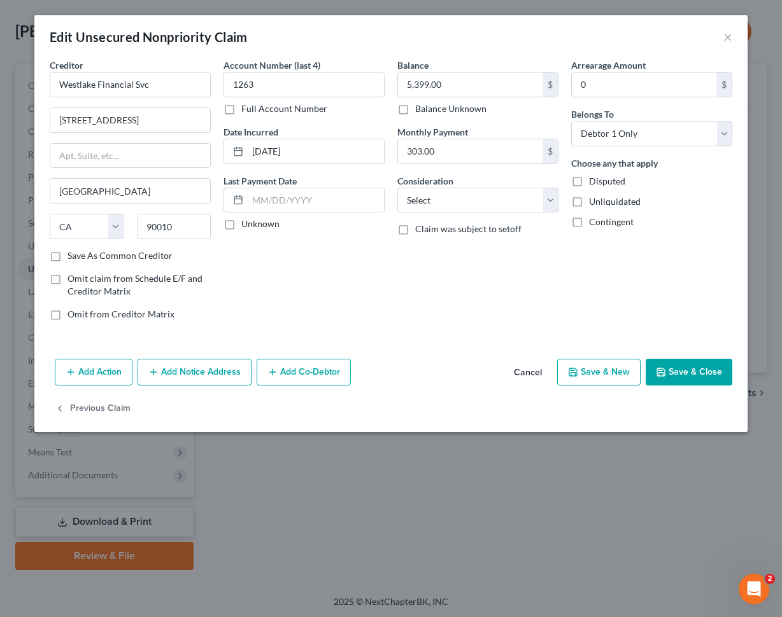
click at [94, 373] on button "Add Action" at bounding box center [94, 372] width 78 height 27
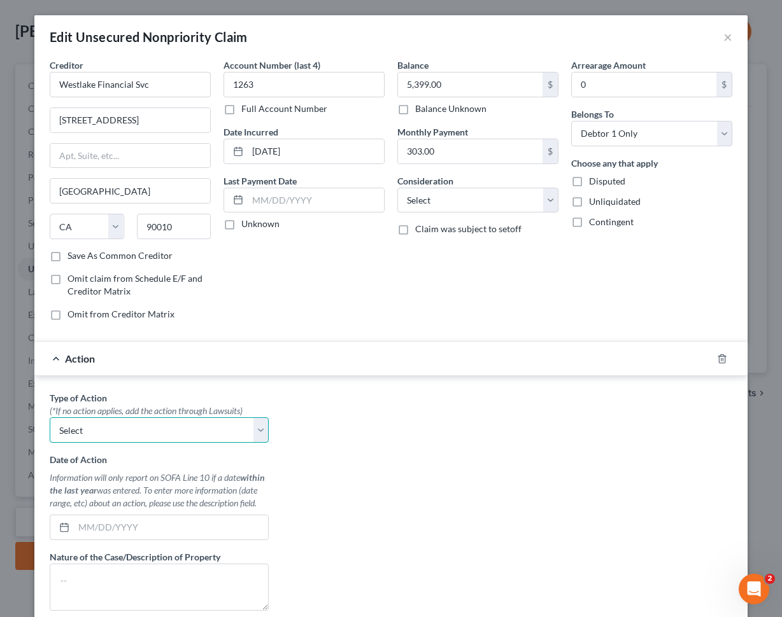
click at [172, 432] on select "Select Repossession Garnishment Foreclosure Personal Injury Attached, Seized, O…" at bounding box center [159, 429] width 219 height 25
click at [227, 440] on select "Select Repossession Garnishment Foreclosure Personal Injury Attached, Seized, O…" at bounding box center [159, 429] width 219 height 25
select select "0"
click at [50, 417] on select "Select Repossession Garnishment Foreclosure Personal Injury Attached, Seized, O…" at bounding box center [159, 429] width 219 height 25
click at [332, 456] on div "Type of Action * (*If no action applies, add the action through Lawsuits) Selec…" at bounding box center [390, 550] width 695 height 319
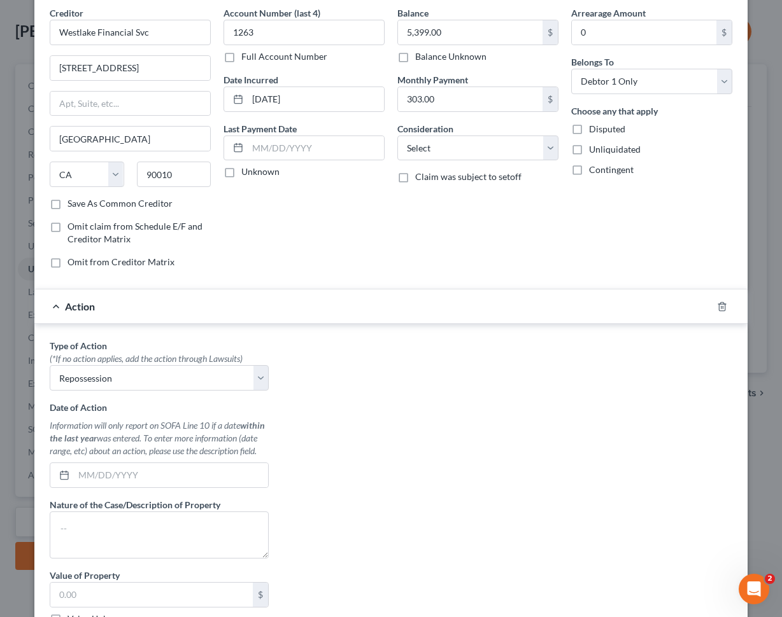
scroll to position [209, 0]
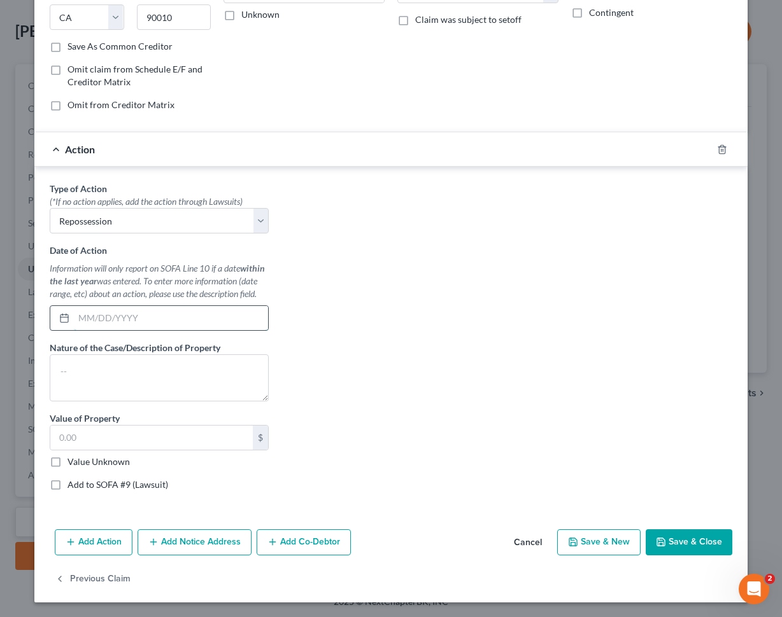
click at [139, 325] on input "text" at bounding box center [171, 318] width 194 height 24
type input "07/2025"
paste textarea "2009 BMW 335i"
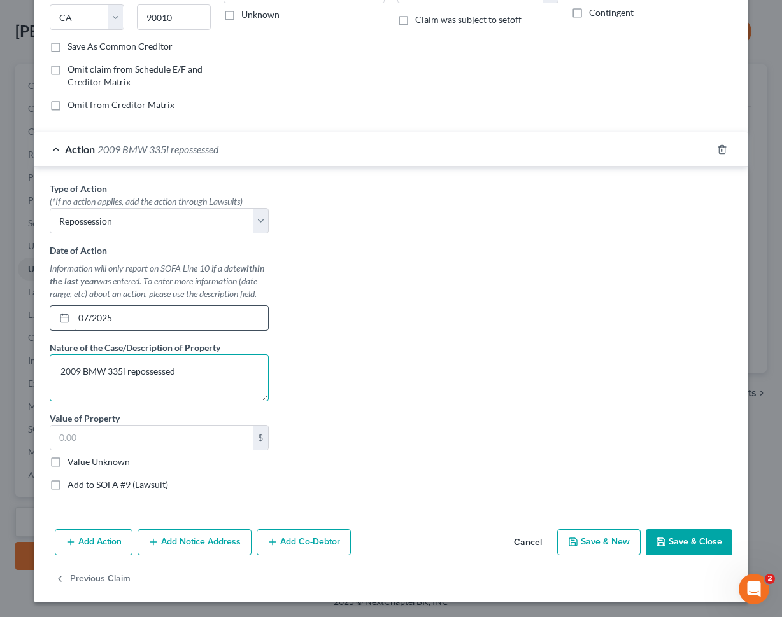
type textarea "2009 BMW 335i repossessed"
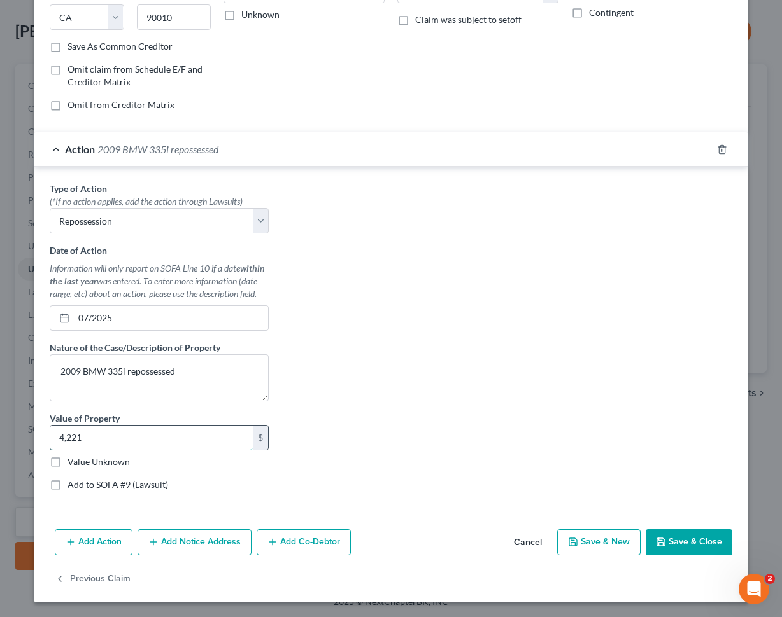
type input "4,221"
click at [710, 547] on button "Save & Close" at bounding box center [688, 543] width 87 height 27
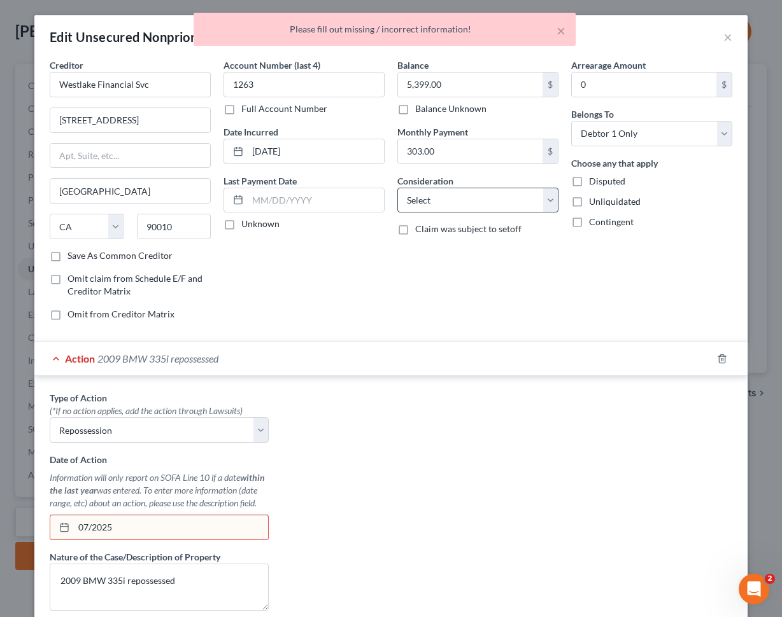
scroll to position [210, 0]
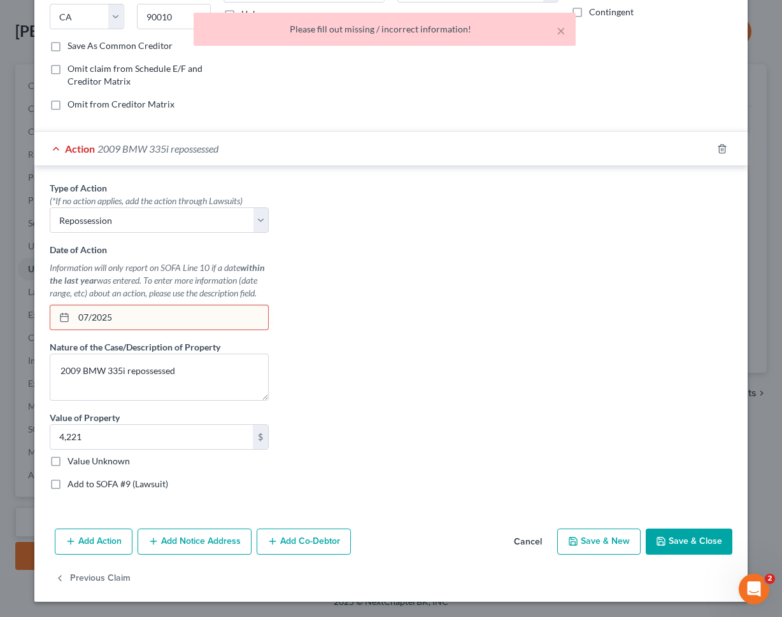
click at [218, 309] on input "07/2025" at bounding box center [171, 317] width 194 height 24
click at [195, 317] on input "07/2025" at bounding box center [171, 317] width 194 height 24
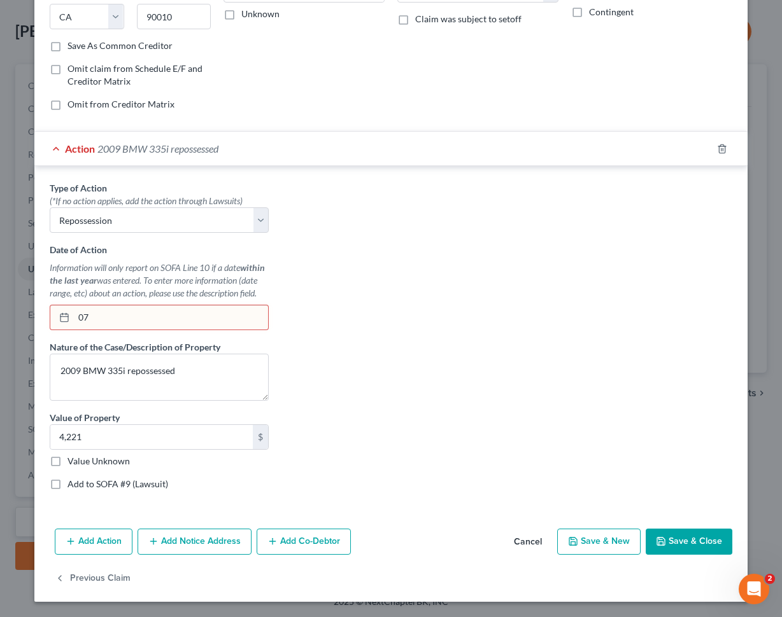
type input "0"
type input "[DATE]"
click at [709, 531] on button "Save & Close" at bounding box center [688, 542] width 87 height 27
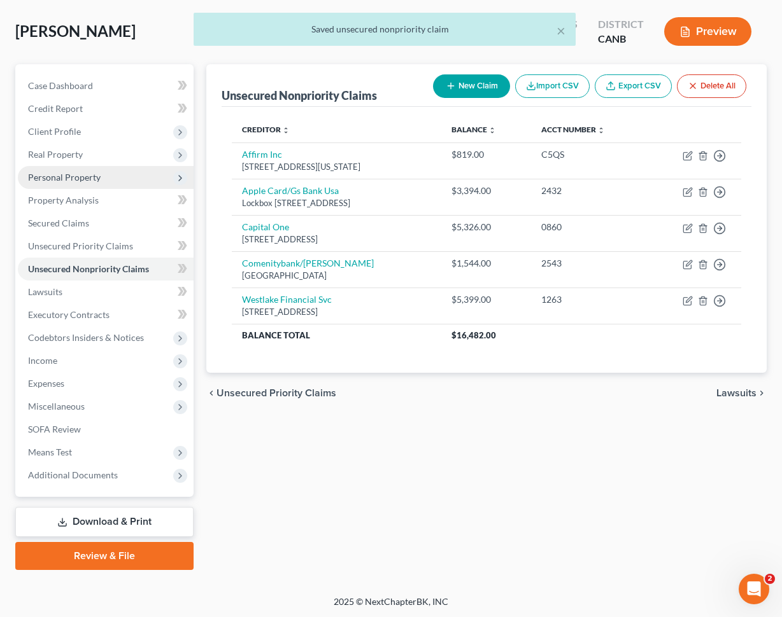
click at [104, 175] on span "Personal Property" at bounding box center [106, 177] width 176 height 23
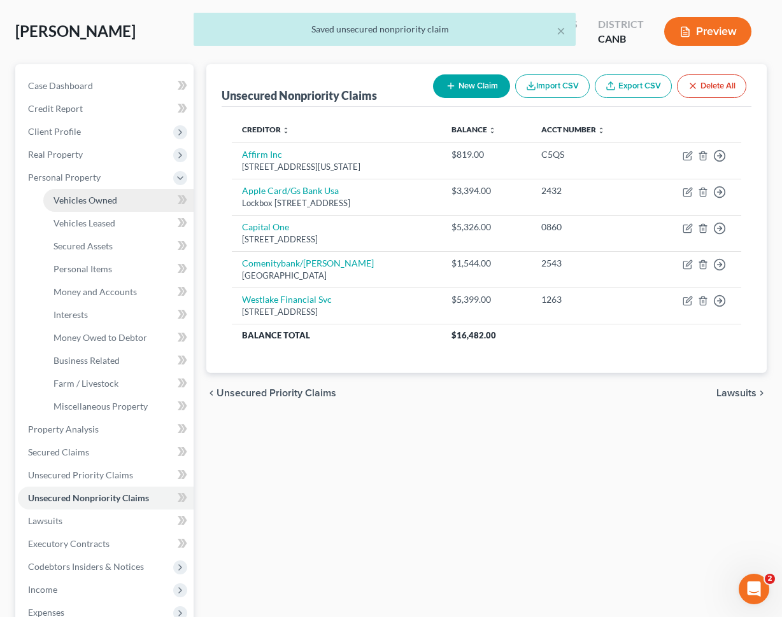
click at [118, 200] on link "Vehicles Owned" at bounding box center [118, 200] width 150 height 23
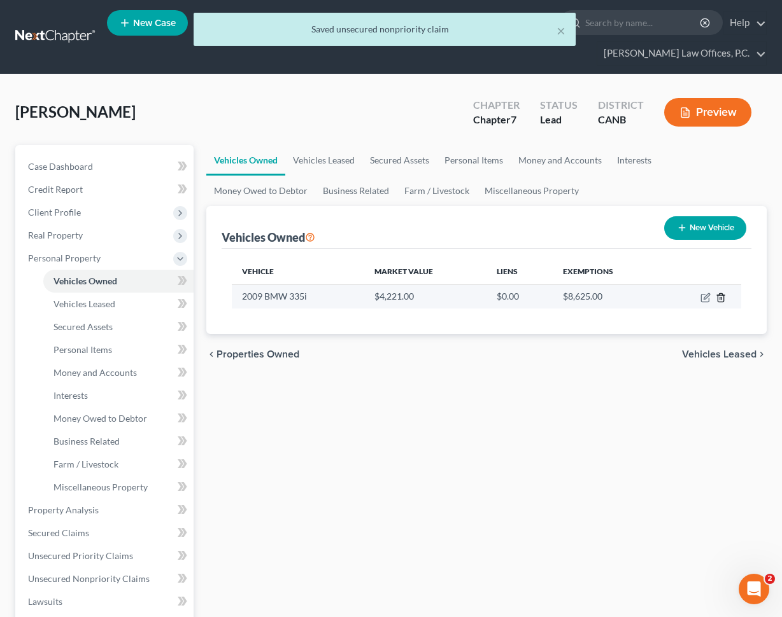
click at [722, 298] on icon "button" at bounding box center [720, 298] width 10 height 10
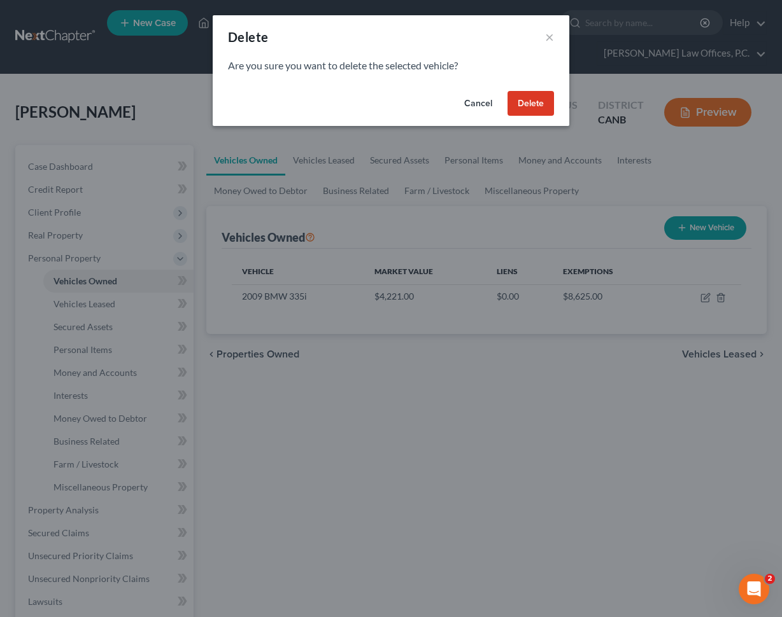
click at [533, 105] on button "Delete" at bounding box center [530, 103] width 46 height 25
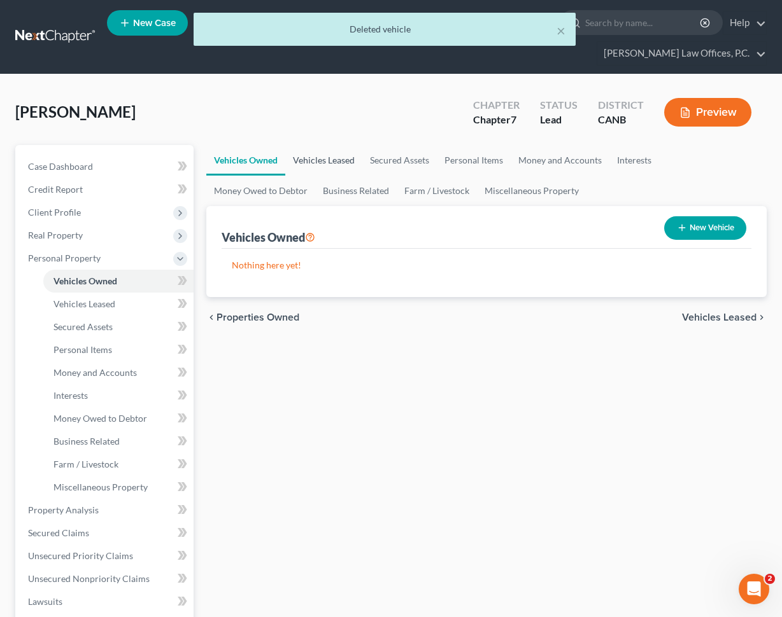
click at [326, 157] on link "Vehicles Leased" at bounding box center [323, 160] width 77 height 31
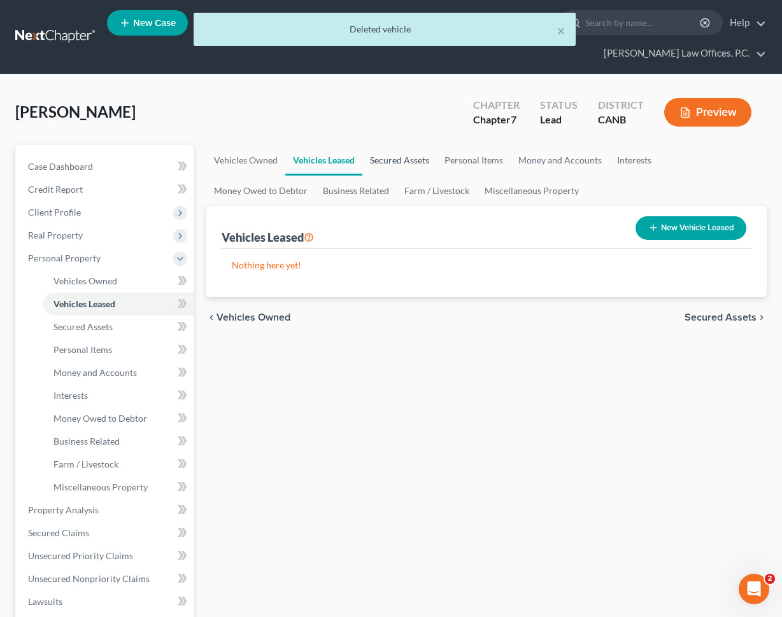
click at [393, 158] on link "Secured Assets" at bounding box center [399, 160] width 74 height 31
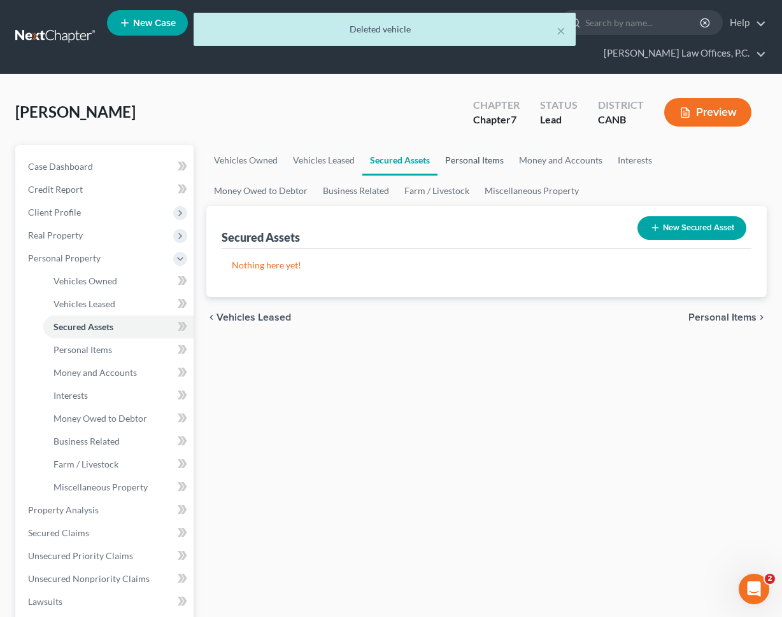
click at [478, 160] on link "Personal Items" at bounding box center [474, 160] width 74 height 31
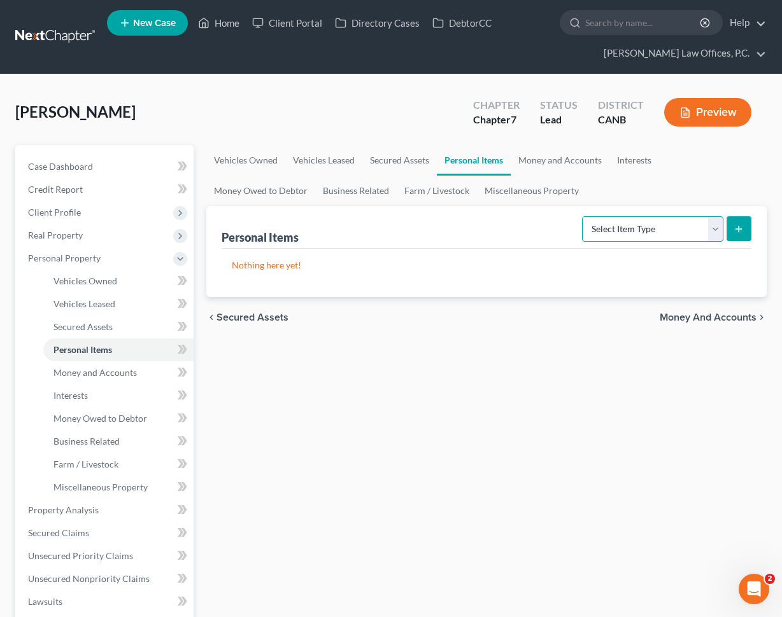
click at [683, 228] on select "Select Item Type Clothing Collectibles Of Value Electronics Firearms Household …" at bounding box center [652, 228] width 141 height 25
select select "clothing"
click at [583, 216] on select "Select Item Type Clothing Collectibles Of Value Electronics Firearms Household …" at bounding box center [652, 228] width 141 height 25
click at [731, 221] on button "submit" at bounding box center [738, 228] width 25 height 25
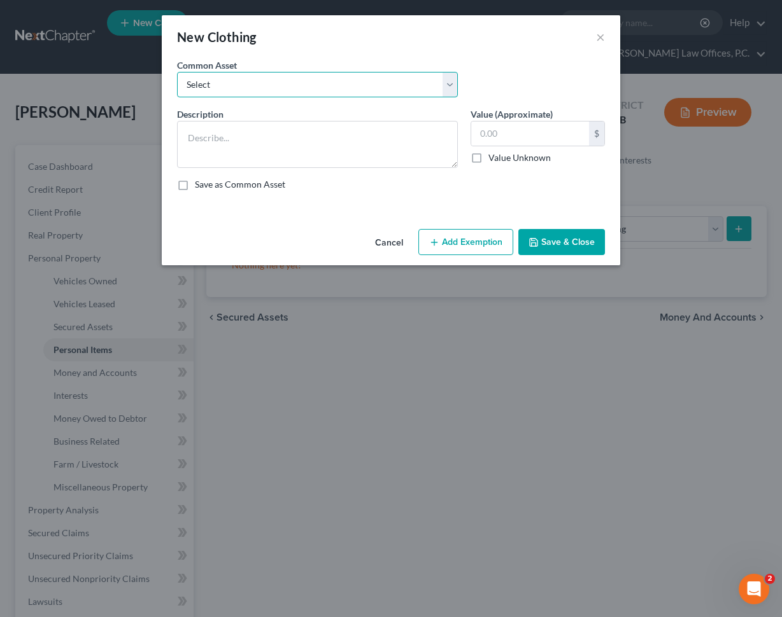
click at [360, 88] on select "Select Clothing" at bounding box center [317, 84] width 281 height 25
select select "0"
click at [177, 72] on select "Select Clothing" at bounding box center [317, 84] width 281 height 25
type textarea "Clothing"
click at [564, 138] on input "text" at bounding box center [530, 134] width 118 height 24
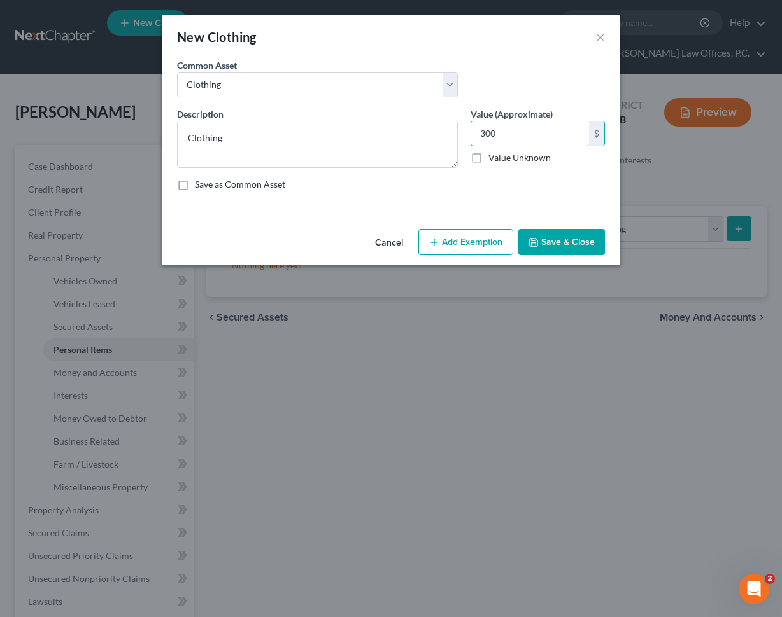
type input "300"
click at [482, 234] on button "Add Exemption" at bounding box center [465, 242] width 95 height 27
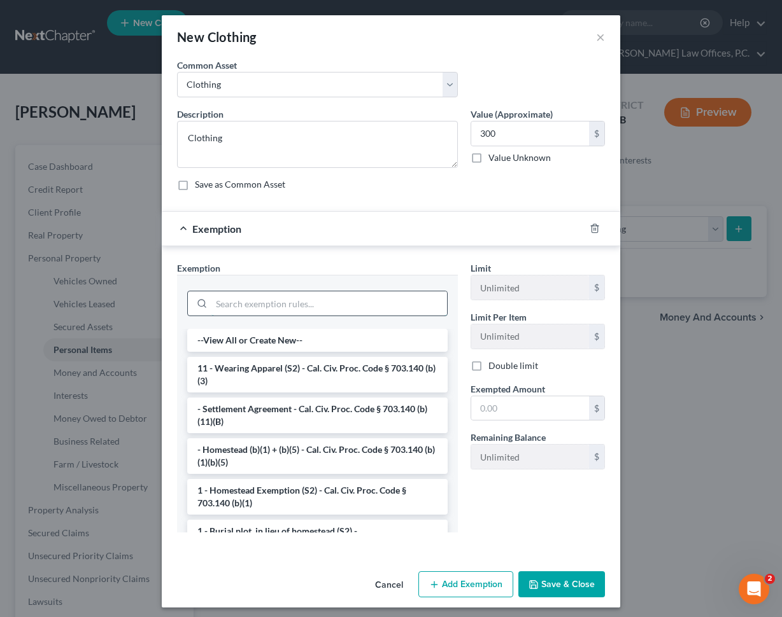
click at [357, 301] on input "search" at bounding box center [328, 303] width 235 height 24
click at [346, 375] on li "11 - Wearing Apparel (S2) - Cal. Civ. Proc. Code § 703.140 (b)(3)" at bounding box center [317, 375] width 260 height 36
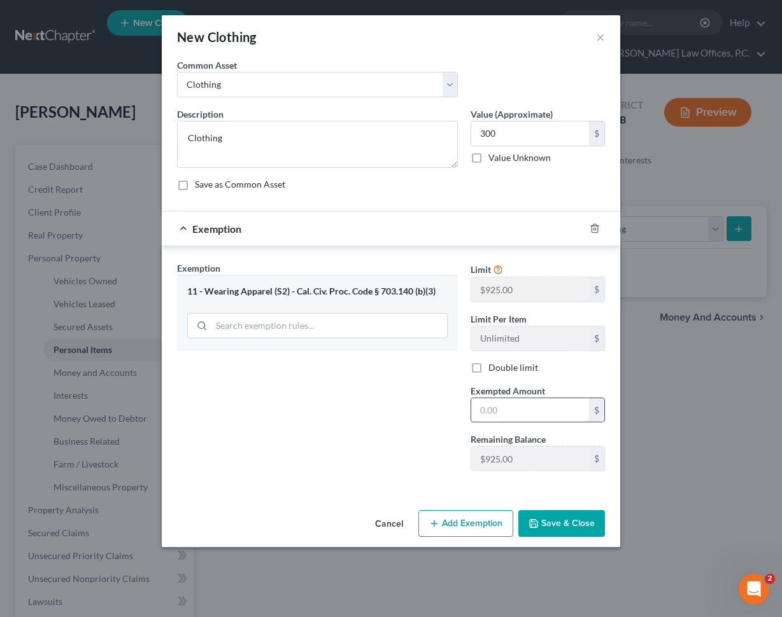
click at [542, 414] on input "text" at bounding box center [530, 410] width 118 height 24
type input "300"
click at [570, 524] on button "Save & Close" at bounding box center [561, 523] width 87 height 27
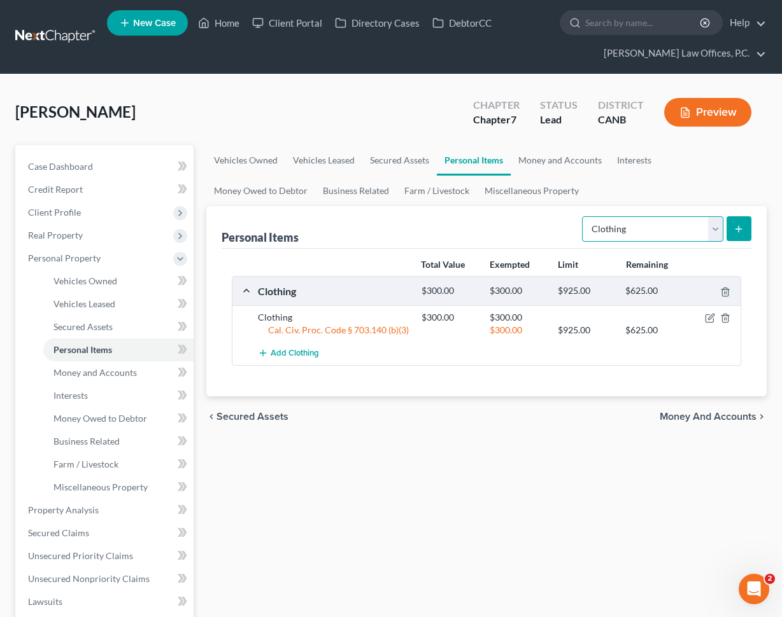
click at [606, 225] on select "Select Item Type Clothing Collectibles Of Value Electronics Firearms Household …" at bounding box center [652, 228] width 141 height 25
click at [583, 216] on select "Select Item Type Clothing Collectibles Of Value Electronics Firearms Household …" at bounding box center [652, 228] width 141 height 25
click at [699, 228] on select "Select Item Type Clothing Collectibles Of Value Electronics Firearms Household …" at bounding box center [652, 228] width 141 height 25
select select "electronics"
click at [583, 216] on select "Select Item Type Clothing Collectibles Of Value Electronics Firearms Household …" at bounding box center [652, 228] width 141 height 25
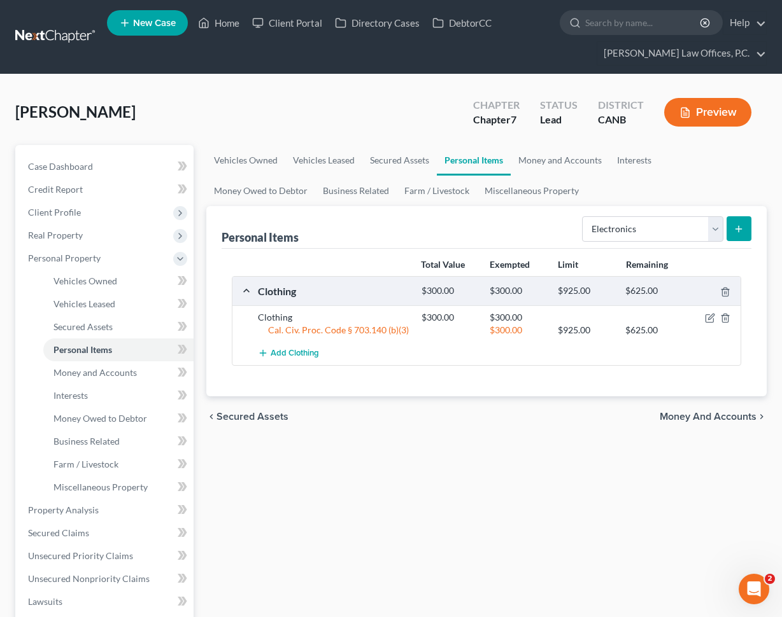
click at [733, 228] on icon "submit" at bounding box center [738, 229] width 10 height 10
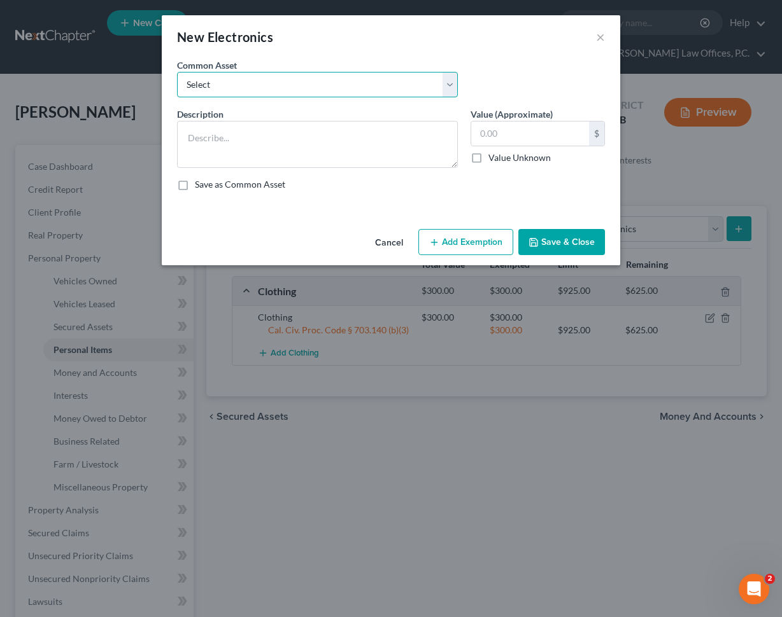
click at [342, 81] on select "Select Electronics" at bounding box center [317, 84] width 281 height 25
select select "0"
click at [177, 72] on select "Select Electronics" at bounding box center [317, 84] width 281 height 25
type textarea "Electronics"
click at [532, 136] on input "text" at bounding box center [530, 134] width 118 height 24
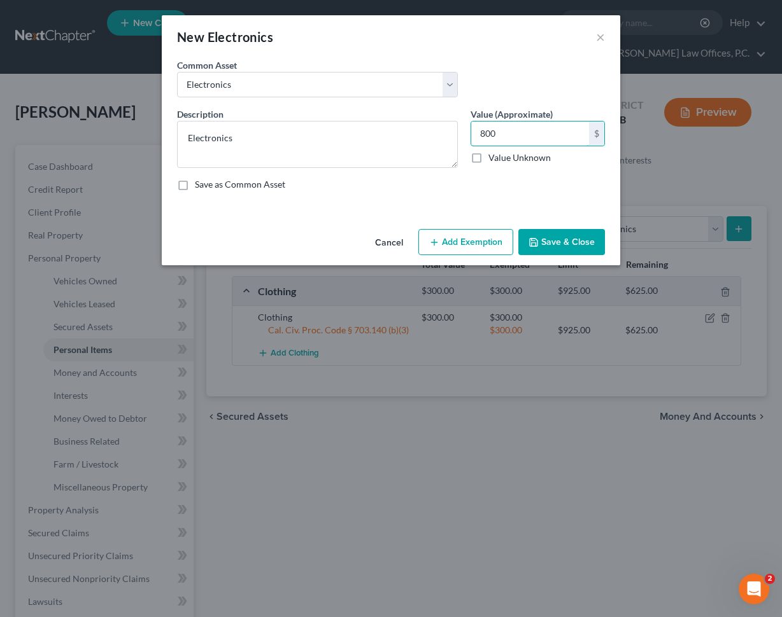
type input "800"
click at [490, 237] on button "Add Exemption" at bounding box center [465, 242] width 95 height 27
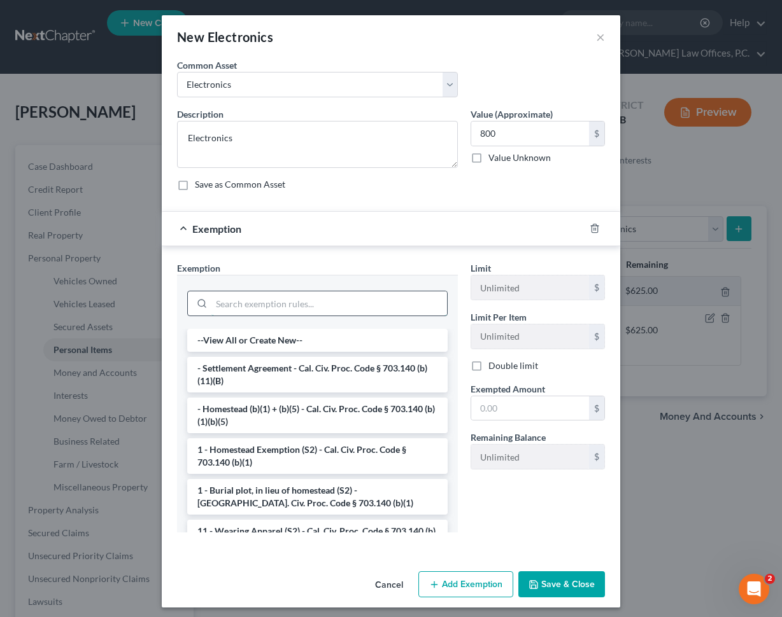
click at [381, 312] on input "search" at bounding box center [328, 303] width 235 height 24
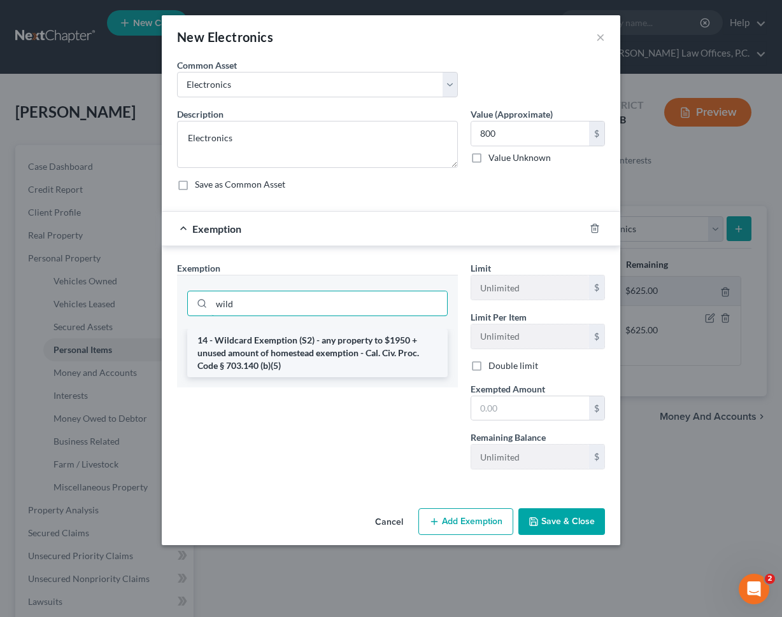
type input "wild"
click at [361, 351] on li "14 - Wildcard Exemption (S2) - any property to $1950 + unused amount of homeste…" at bounding box center [317, 353] width 260 height 48
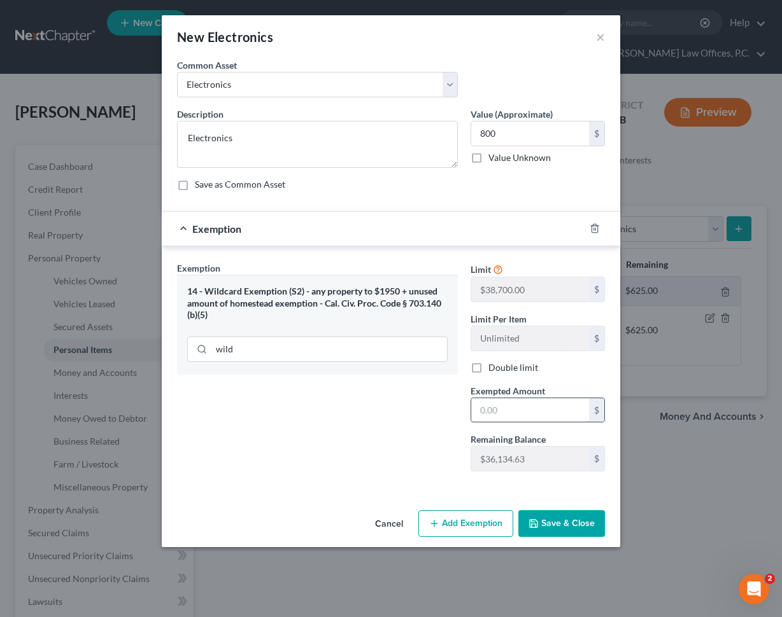
click at [502, 413] on input "text" at bounding box center [530, 410] width 118 height 24
type input "800"
click at [544, 520] on button "Save & Close" at bounding box center [561, 523] width 87 height 27
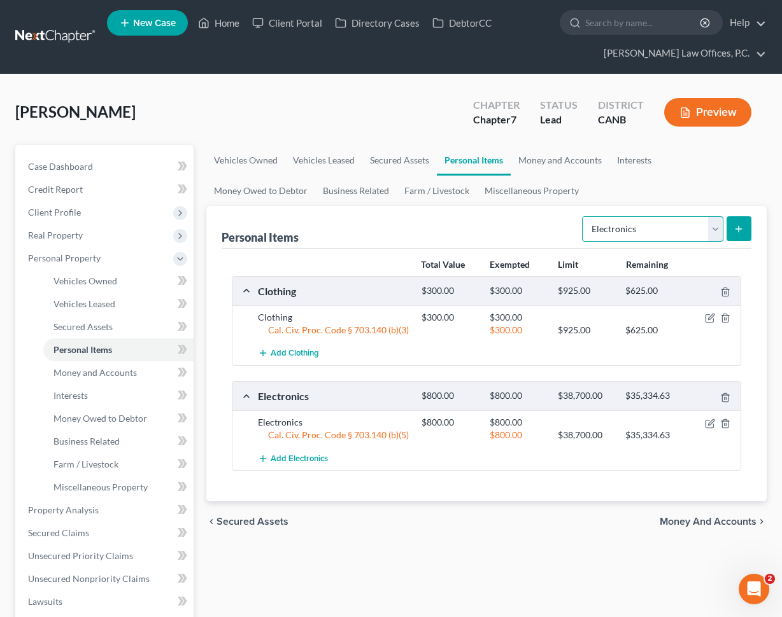
click at [615, 230] on select "Select Item Type Clothing Collectibles Of Value Electronics Firearms Household …" at bounding box center [652, 228] width 141 height 25
select select "household_goods"
click at [583, 216] on select "Select Item Type Clothing Collectibles Of Value Electronics Firearms Household …" at bounding box center [652, 228] width 141 height 25
click at [738, 226] on line "submit" at bounding box center [738, 229] width 0 height 6
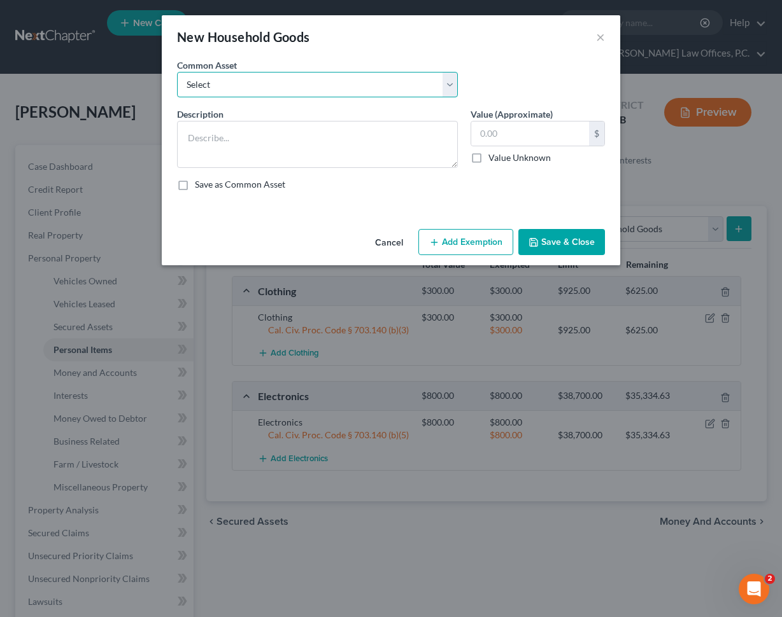
click at [315, 88] on select "Select Household Goods and Furniture" at bounding box center [317, 84] width 281 height 25
select select "0"
click at [177, 72] on select "Select Household Goods and Furniture" at bounding box center [317, 84] width 281 height 25
type textarea "Household Goods and Furniture"
click at [503, 135] on input "text" at bounding box center [530, 134] width 118 height 24
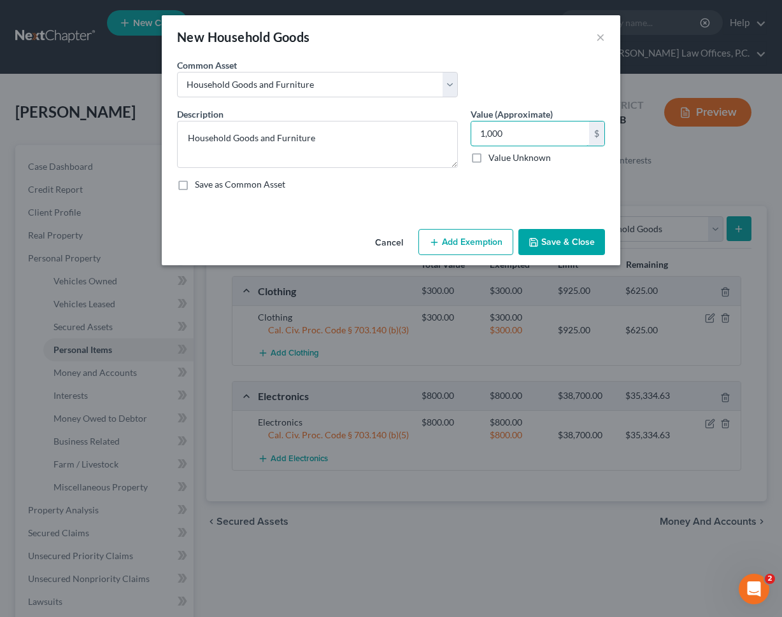
type input "1,000"
click at [445, 244] on button "Add Exemption" at bounding box center [465, 242] width 95 height 27
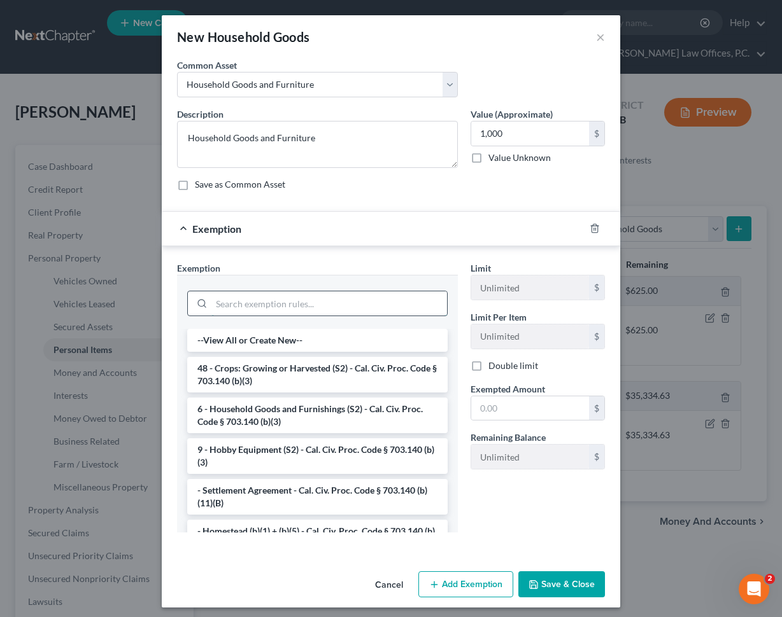
click at [335, 305] on input "search" at bounding box center [328, 303] width 235 height 24
click at [306, 412] on li "6 - Household Goods and Furnishings (S2) - Cal. Civ. Proc. Code § 703.140 (b)(3)" at bounding box center [317, 416] width 260 height 36
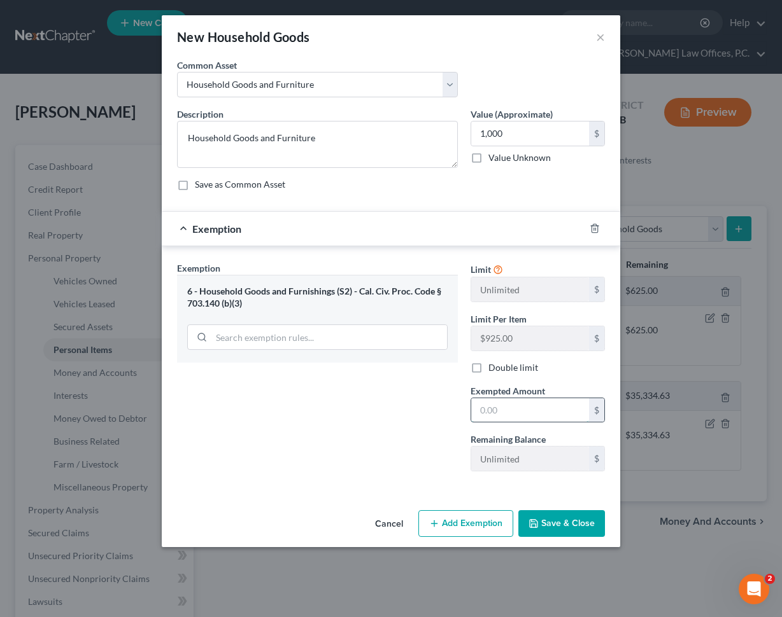
click at [582, 417] on input "text" at bounding box center [530, 410] width 118 height 24
type input "1,000"
click at [540, 526] on button "Save & Close" at bounding box center [561, 523] width 87 height 27
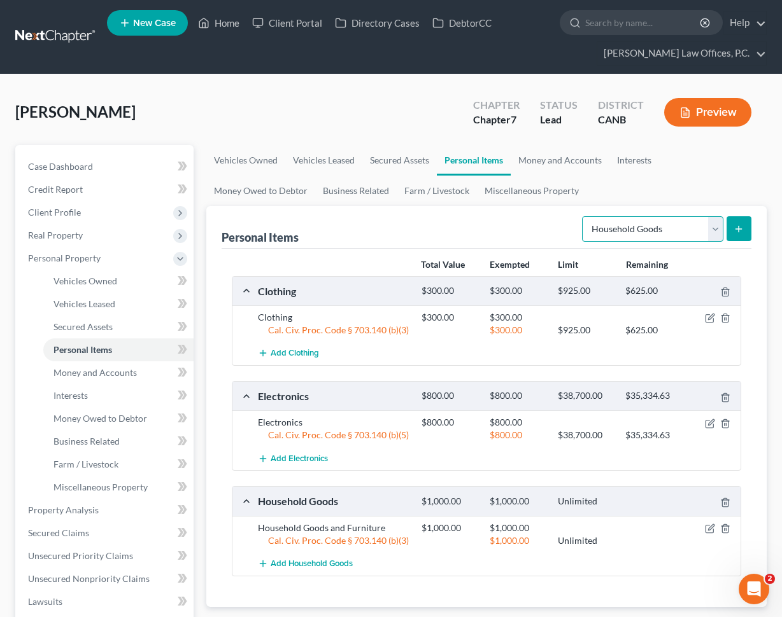
click at [645, 233] on select "Select Item Type Clothing Collectibles Of Value Electronics Firearms Household …" at bounding box center [652, 228] width 141 height 25
select select "jewelry"
click at [583, 216] on select "Select Item Type Clothing Collectibles Of Value Electronics Firearms Household …" at bounding box center [652, 228] width 141 height 25
click at [740, 224] on icon "submit" at bounding box center [738, 229] width 10 height 10
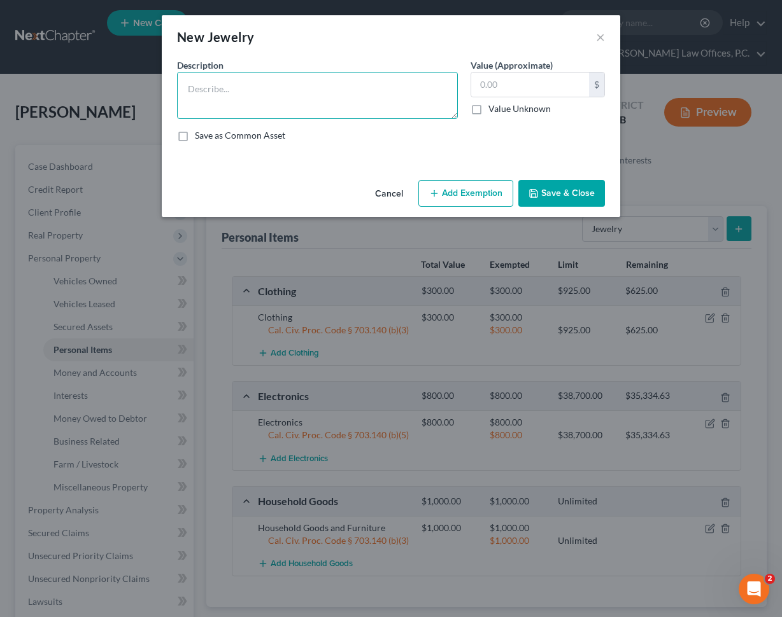
click at [291, 94] on textarea at bounding box center [317, 95] width 281 height 47
type textarea "Costume jewelry"
type input "500"
click at [458, 202] on button "Add Exemption" at bounding box center [465, 193] width 95 height 27
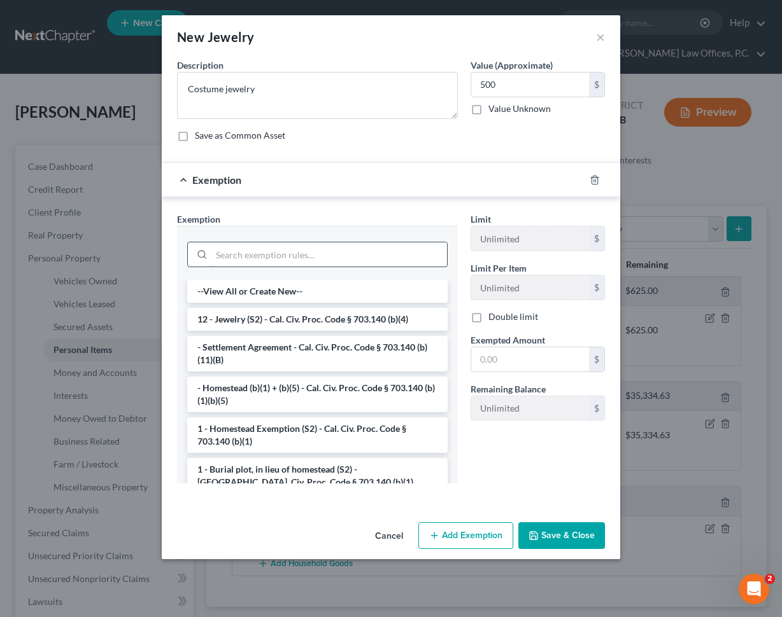
click at [319, 249] on input "search" at bounding box center [328, 254] width 235 height 24
click at [335, 319] on li "12 - Jewelry (S2) - Cal. Civ. Proc. Code § 703.140 (b)(4)" at bounding box center [317, 319] width 260 height 23
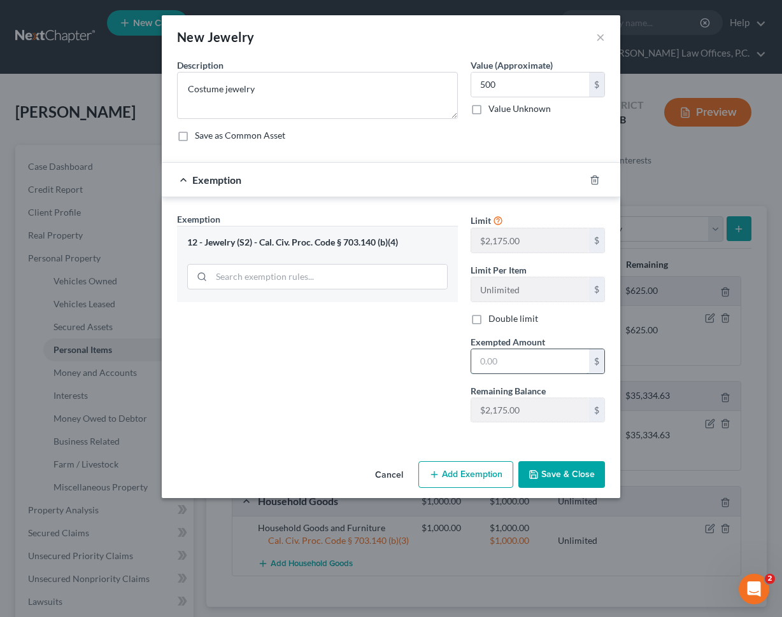
click at [510, 356] on input "text" at bounding box center [530, 361] width 118 height 24
type input "2,175"
click at [580, 473] on button "Save & Close" at bounding box center [561, 474] width 87 height 27
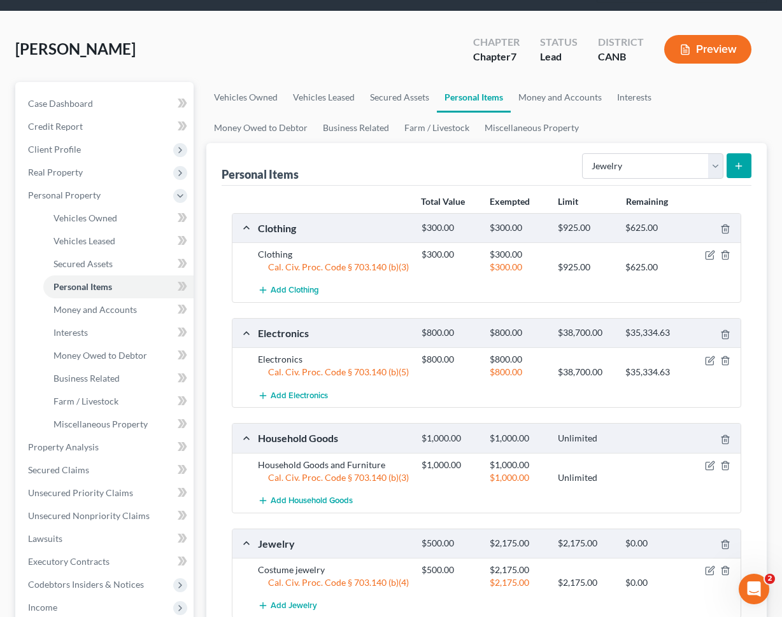
scroll to position [48, 0]
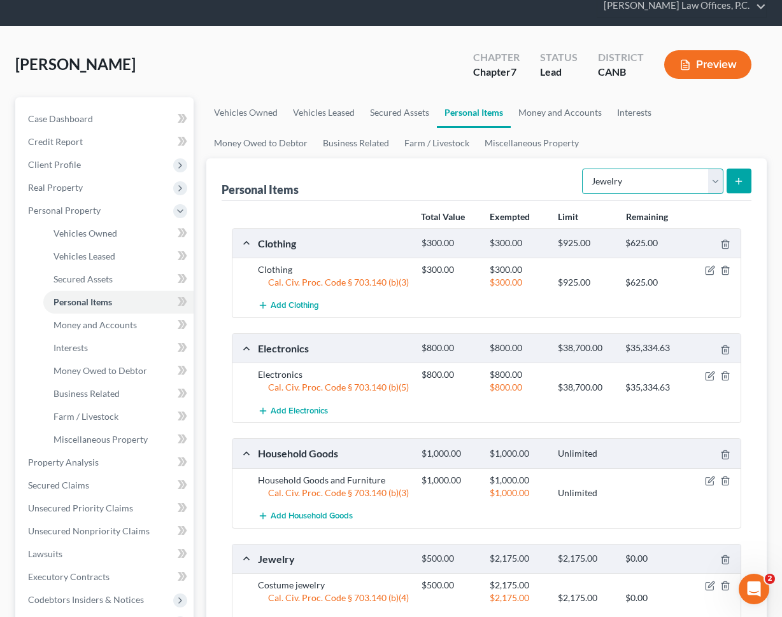
click at [648, 185] on select "Select Item Type Clothing Collectibles Of Value Electronics Firearms Household …" at bounding box center [652, 181] width 141 height 25
select select "pets"
click at [583, 169] on select "Select Item Type Clothing Collectibles Of Value Electronics Firearms Household …" at bounding box center [652, 181] width 141 height 25
click at [743, 174] on button "submit" at bounding box center [738, 181] width 25 height 25
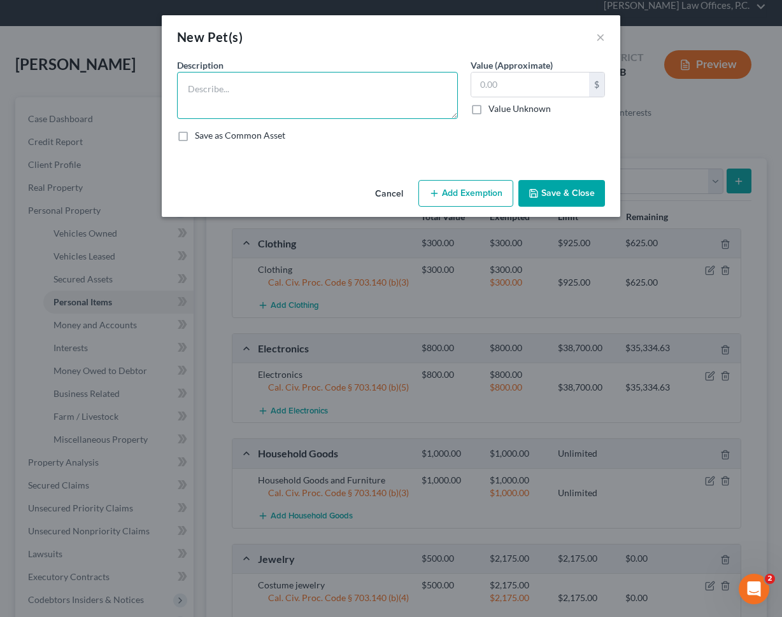
click at [323, 97] on textarea at bounding box center [317, 95] width 281 height 47
type textarea "t"
type textarea "Two dogs"
click at [556, 196] on button "Save & Close" at bounding box center [561, 193] width 87 height 27
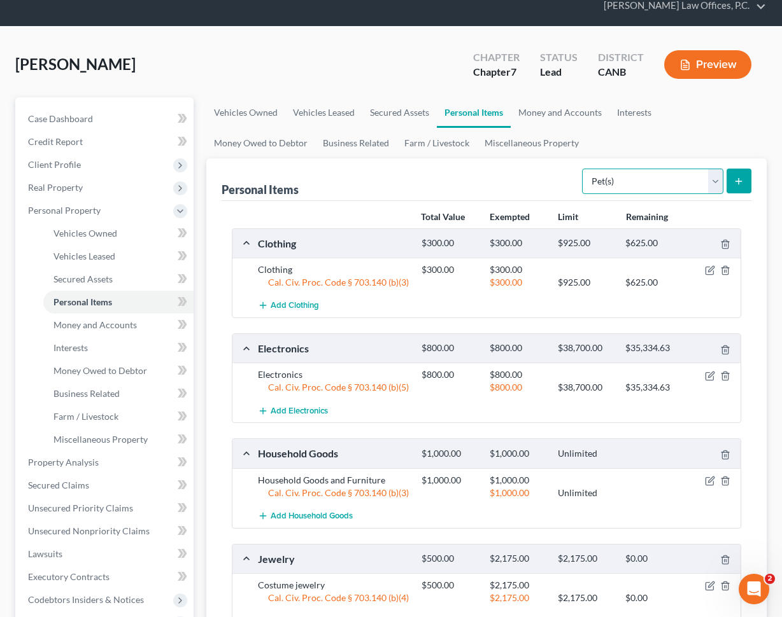
click at [661, 183] on select "Select Item Type Clothing Collectibles Of Value Electronics Firearms Household …" at bounding box center [652, 181] width 141 height 25
click at [543, 111] on link "Money and Accounts" at bounding box center [559, 112] width 99 height 31
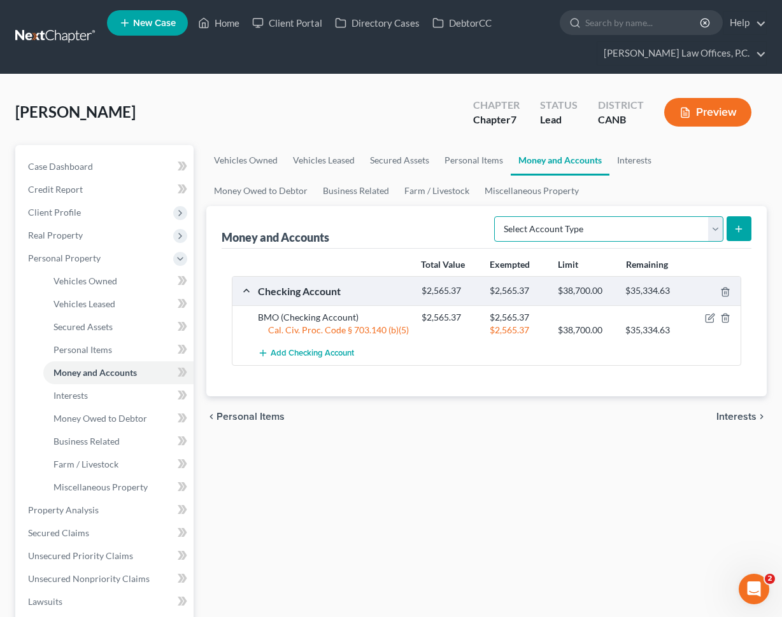
click at [541, 232] on select "Select Account Type Brokerage Cash on Hand Certificates of Deposit Checking Acc…" at bounding box center [608, 228] width 229 height 25
select select "savings"
click at [496, 216] on select "Select Account Type Brokerage Cash on Hand Certificates of Deposit Checking Acc…" at bounding box center [608, 228] width 229 height 25
click at [741, 229] on icon "submit" at bounding box center [738, 229] width 10 height 10
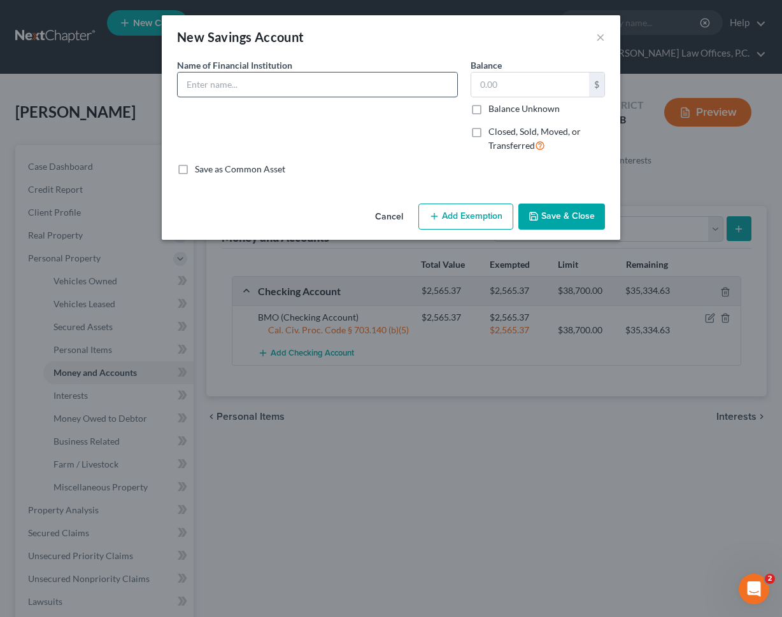
click at [324, 83] on input "text" at bounding box center [317, 85] width 279 height 24
type input "BMO Savings Account"
type input "100"
click at [485, 224] on button "Add Exemption" at bounding box center [465, 217] width 95 height 27
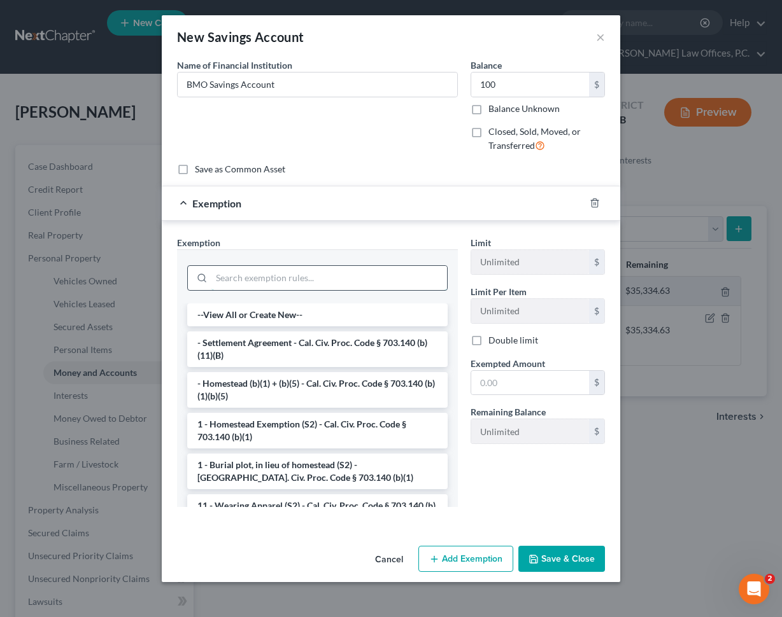
click at [318, 279] on input "search" at bounding box center [328, 278] width 235 height 24
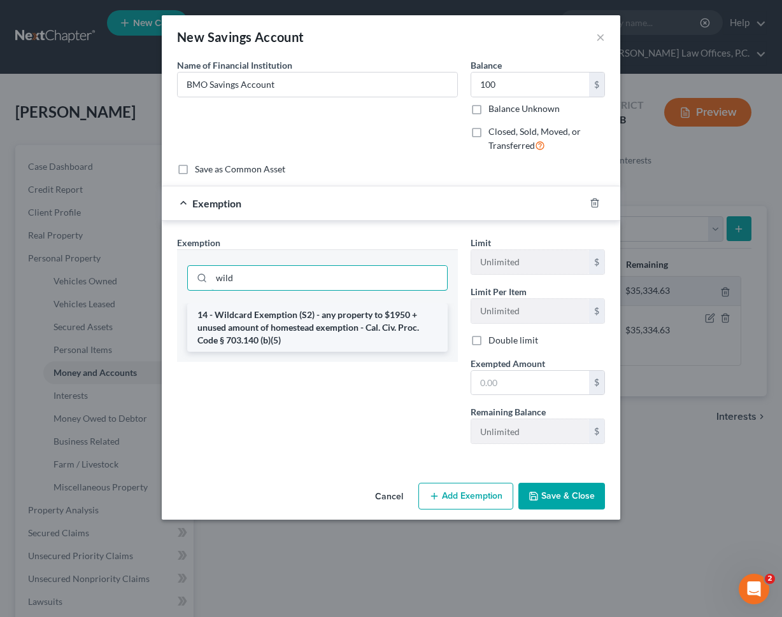
type input "wild"
click at [320, 313] on li "14 - Wildcard Exemption (S2) - any property to $1950 + unused amount of homeste…" at bounding box center [317, 328] width 260 height 48
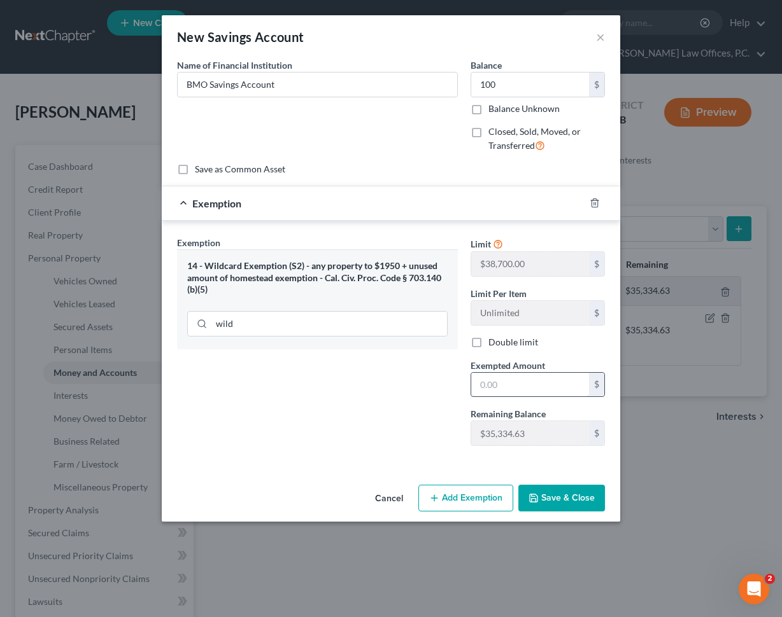
click at [505, 376] on input "text" at bounding box center [530, 385] width 118 height 24
type input "100"
click at [567, 498] on button "Save & Close" at bounding box center [561, 498] width 87 height 27
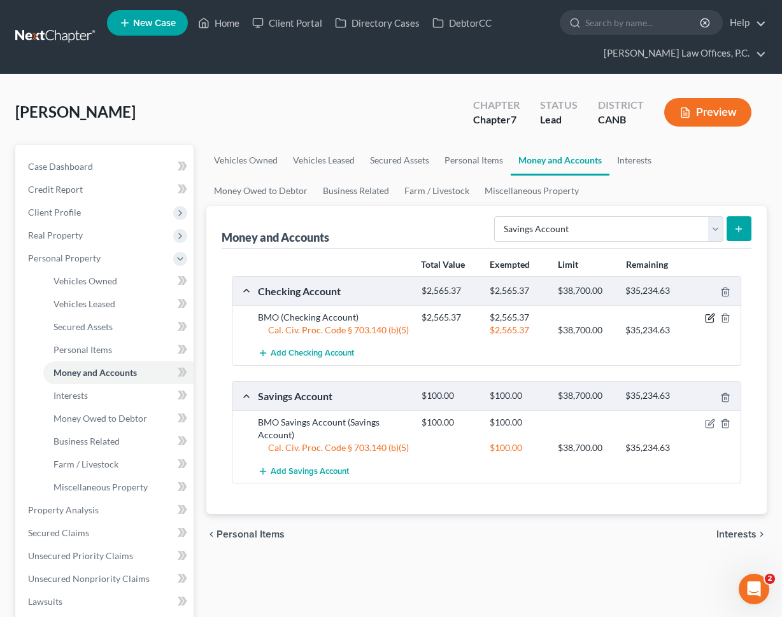
click at [708, 317] on icon "button" at bounding box center [710, 318] width 10 height 10
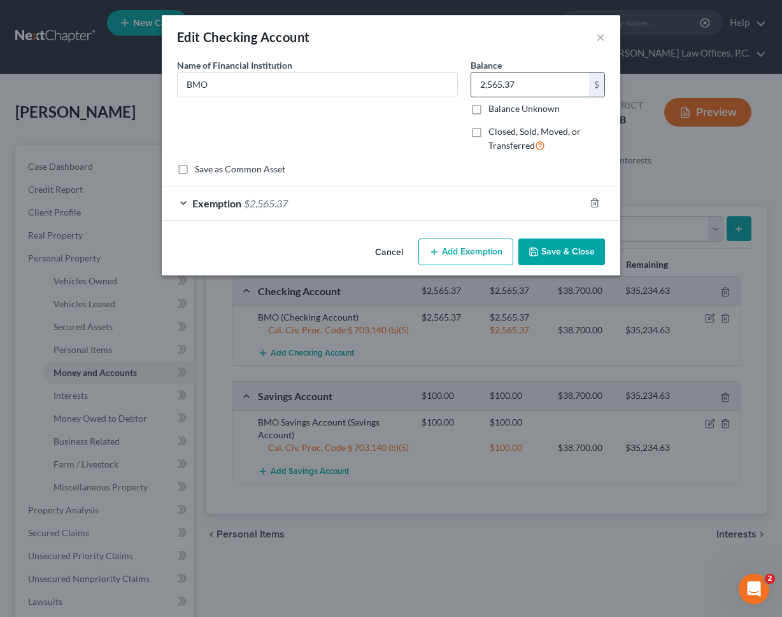
click at [556, 77] on input "2,565.37" at bounding box center [530, 85] width 118 height 24
type input "1,000"
click at [379, 219] on div "Exemption $2,565.37" at bounding box center [373, 203] width 423 height 34
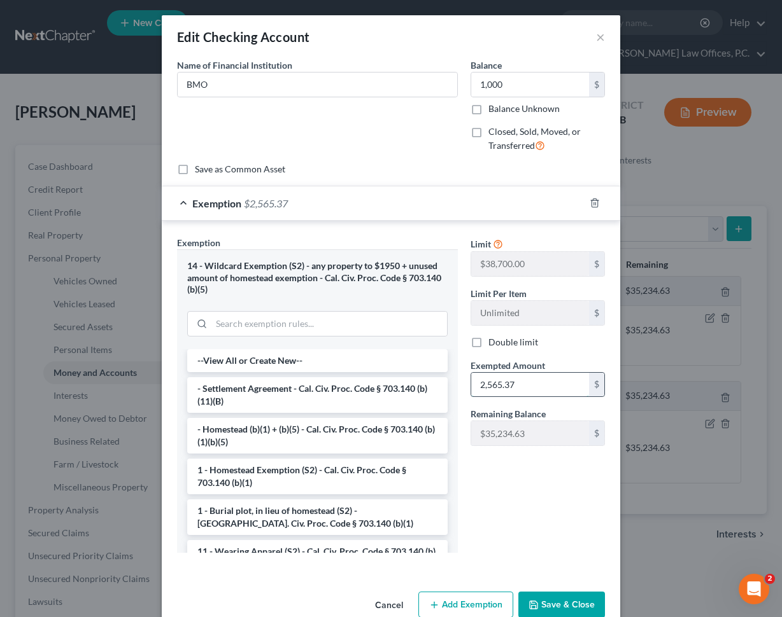
click at [504, 375] on input "2,565.37" at bounding box center [530, 385] width 118 height 24
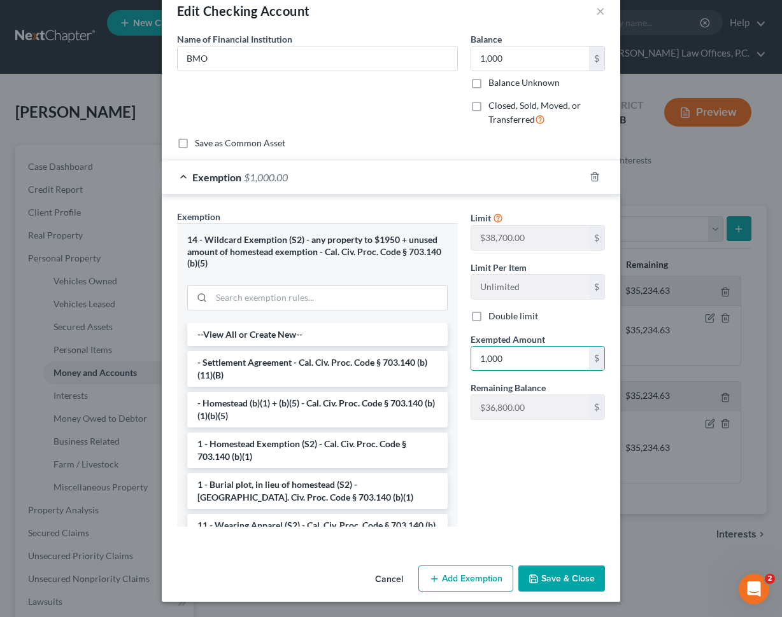
type input "1,000"
click at [559, 570] on button "Save & Close" at bounding box center [561, 579] width 87 height 27
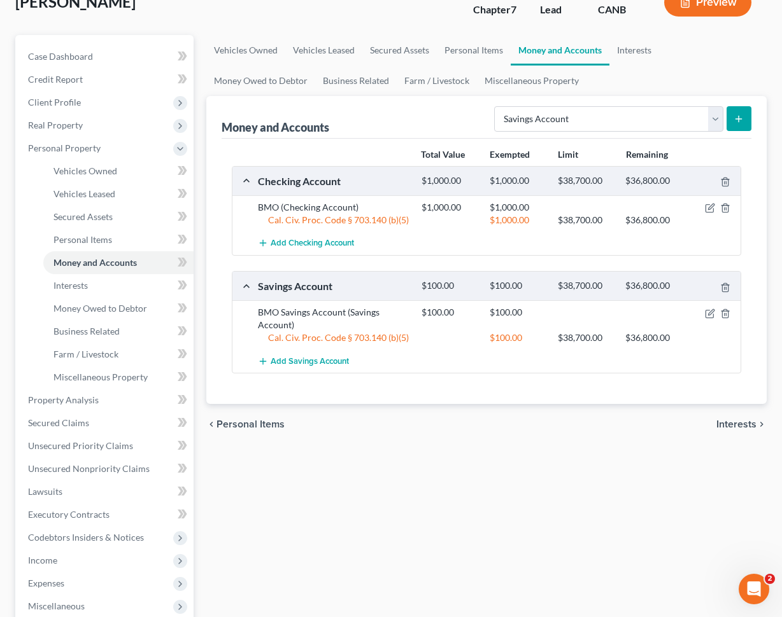
scroll to position [96, 0]
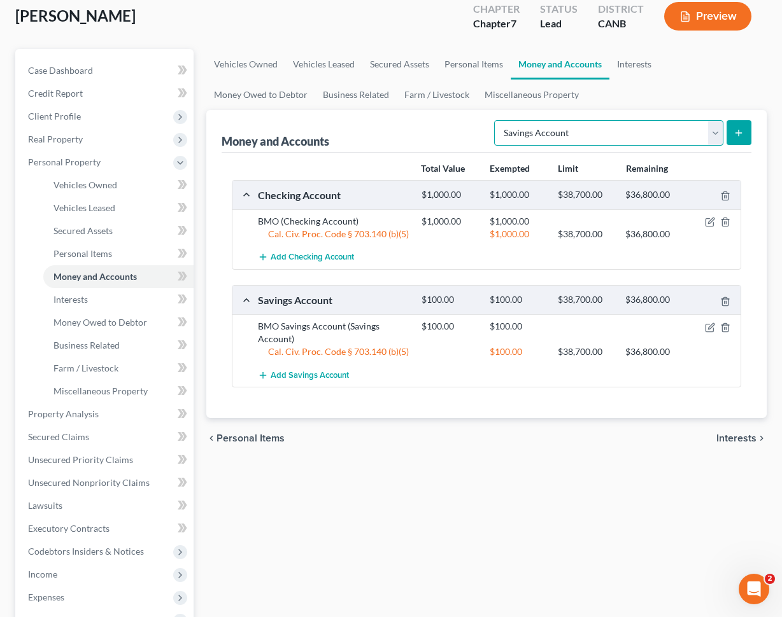
click at [607, 128] on select "Select Account Type Brokerage Cash on Hand Certificates of Deposit Checking Acc…" at bounding box center [608, 132] width 229 height 25
click at [628, 62] on link "Interests" at bounding box center [634, 64] width 50 height 31
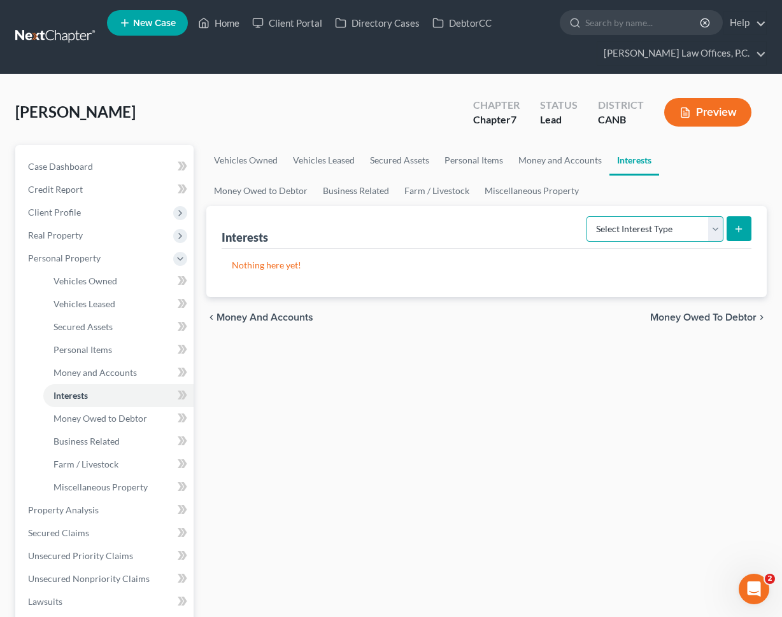
click at [630, 234] on select "Select Interest Type 401K Annuity Bond Education IRA Government Bond Government…" at bounding box center [654, 228] width 137 height 25
click at [315, 176] on link "Money Owed to Debtor" at bounding box center [260, 191] width 109 height 31
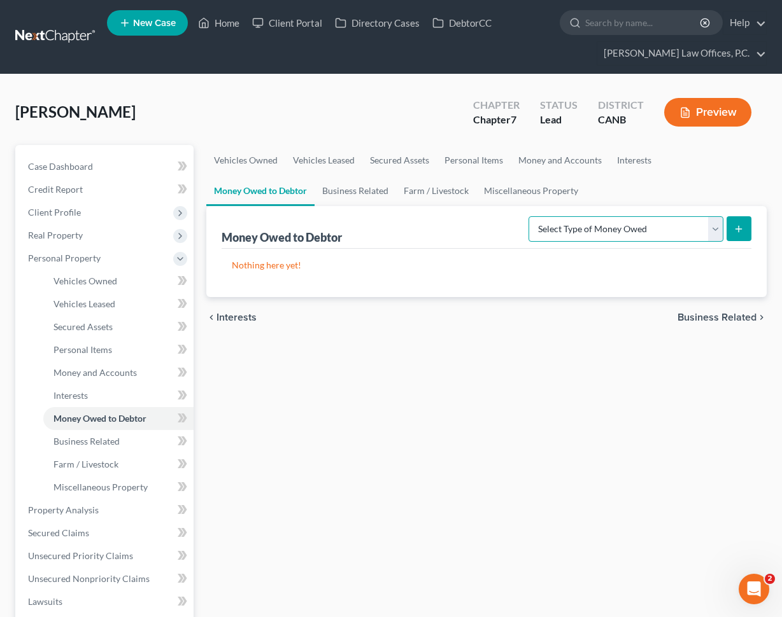
click at [594, 224] on select "Select Type of Money Owed Accounts Receivable Alimony Child Support Claims Agai…" at bounding box center [625, 228] width 195 height 25
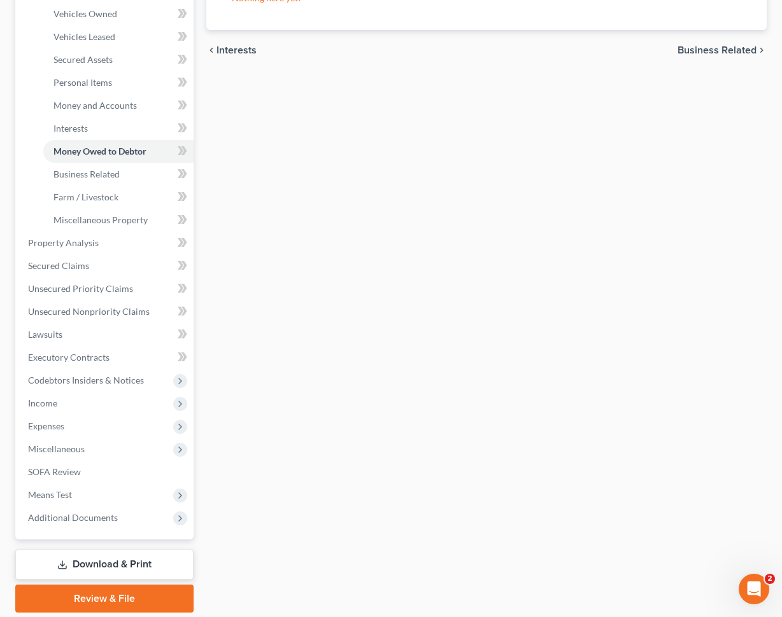
scroll to position [310, 0]
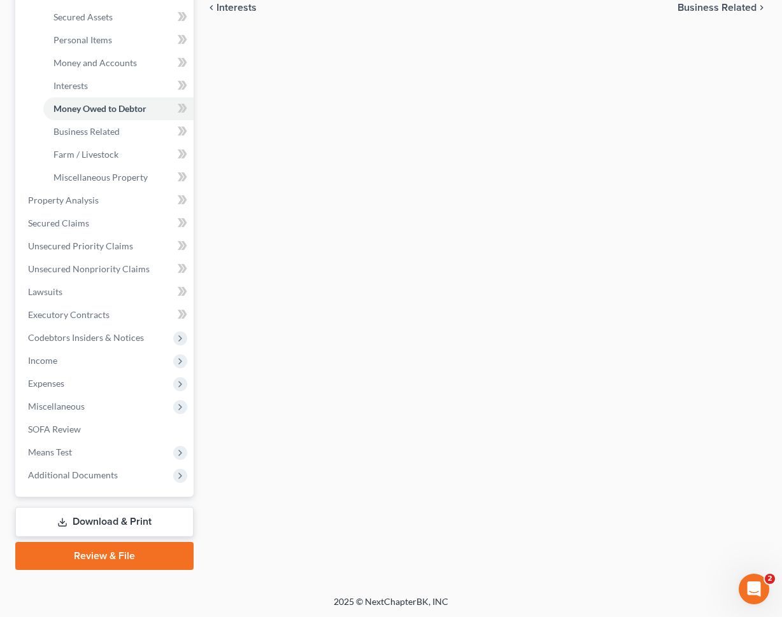
click at [141, 514] on link "Download & Print" at bounding box center [104, 522] width 178 height 30
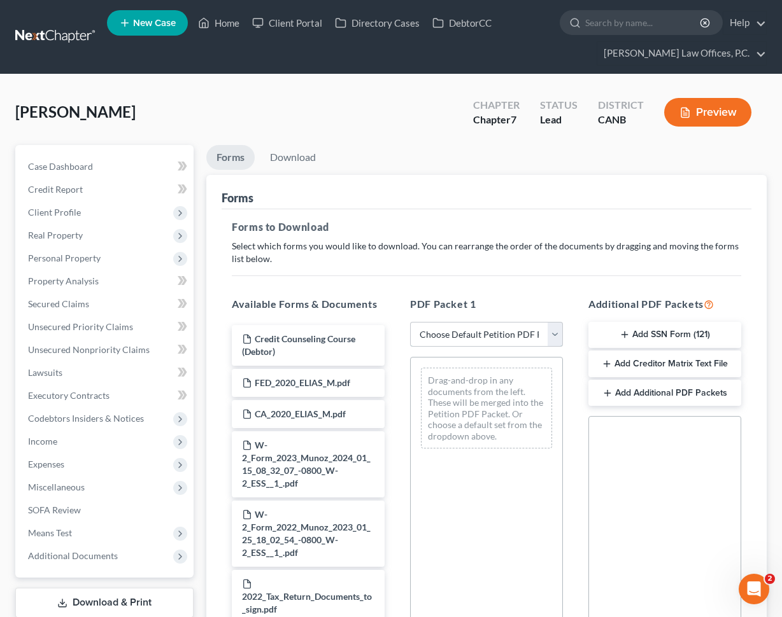
click at [474, 329] on select "Choose Default Petition PDF Packet Complete Bankruptcy Petition (all forms and …" at bounding box center [486, 334] width 153 height 25
select select "0"
click at [410, 322] on select "Choose Default Petition PDF Packet Complete Bankruptcy Petition (all forms and …" at bounding box center [486, 334] width 153 height 25
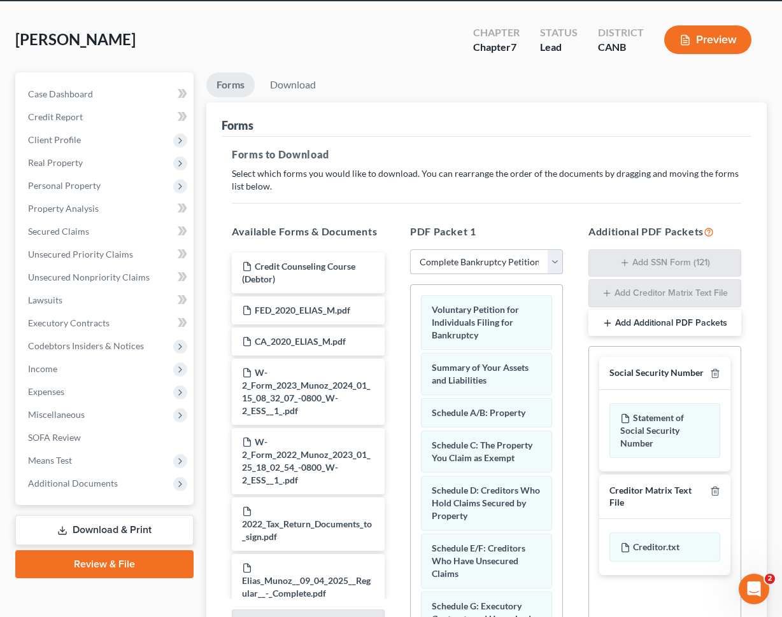
scroll to position [205, 0]
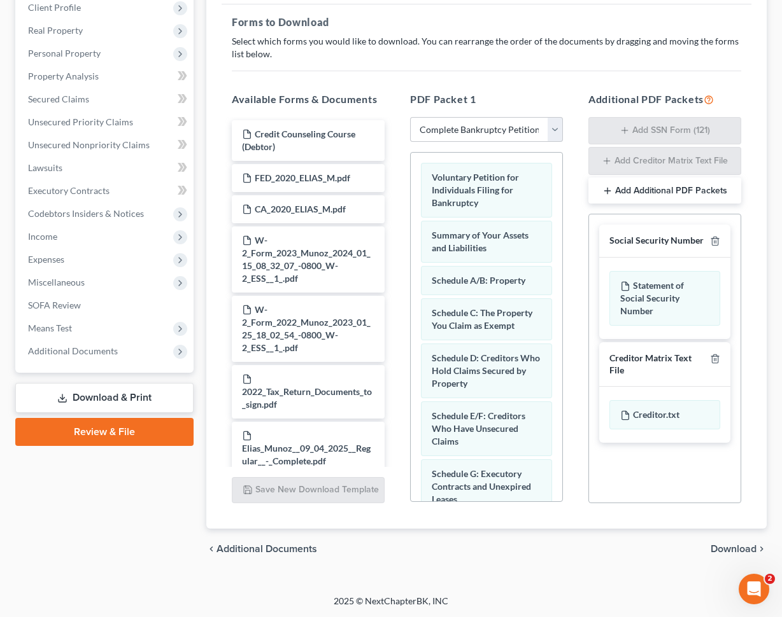
click at [720, 548] on span "Download" at bounding box center [733, 549] width 46 height 10
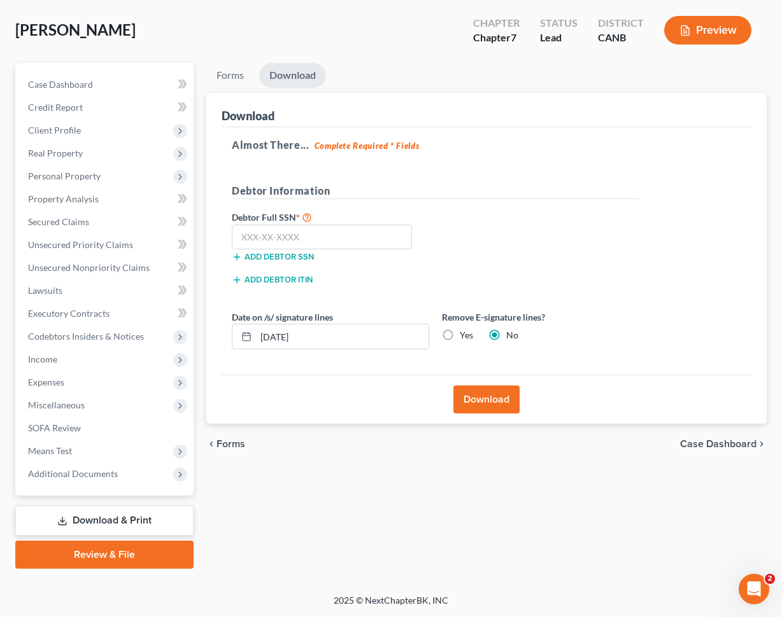
scroll to position [81, 0]
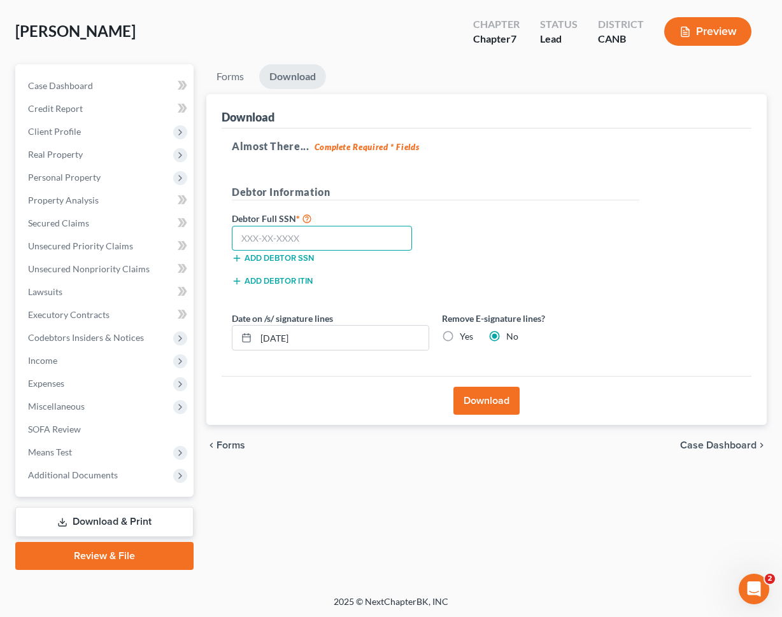
click at [348, 235] on input "text" at bounding box center [322, 238] width 180 height 25
paste input "[PHONE_NUMBER]"
type input "[PHONE_NUMBER]"
type input "6"
paste input "608-35-5910"
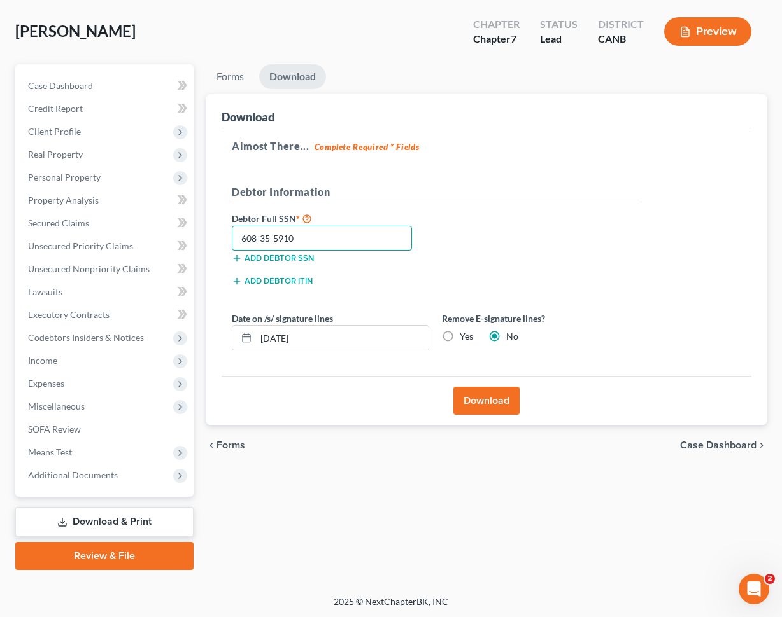
type input "608-35-5910"
click at [360, 347] on input "[DATE]" at bounding box center [342, 338] width 172 height 24
click at [460, 336] on label "Yes" at bounding box center [466, 336] width 13 height 13
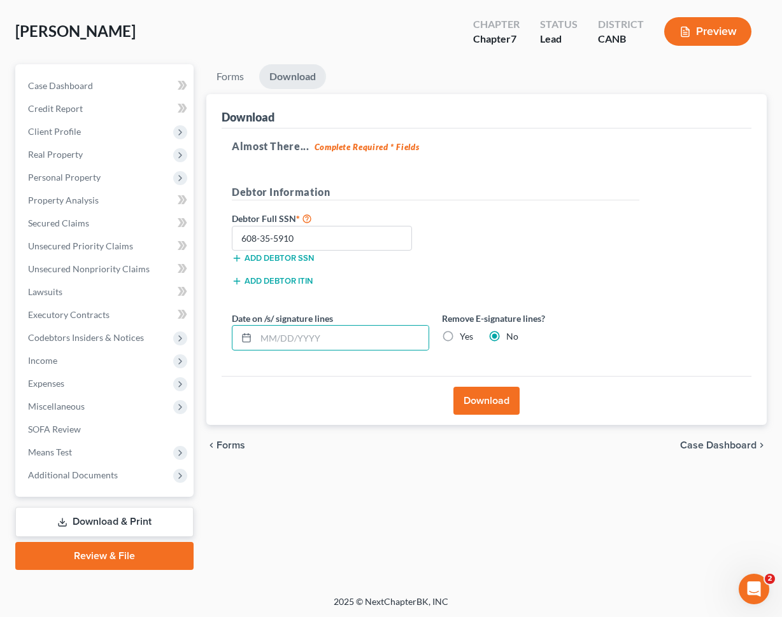
click at [465, 336] on input "Yes" at bounding box center [469, 334] width 8 height 8
radio input "true"
radio input "false"
click at [485, 399] on button "Download" at bounding box center [486, 401] width 66 height 28
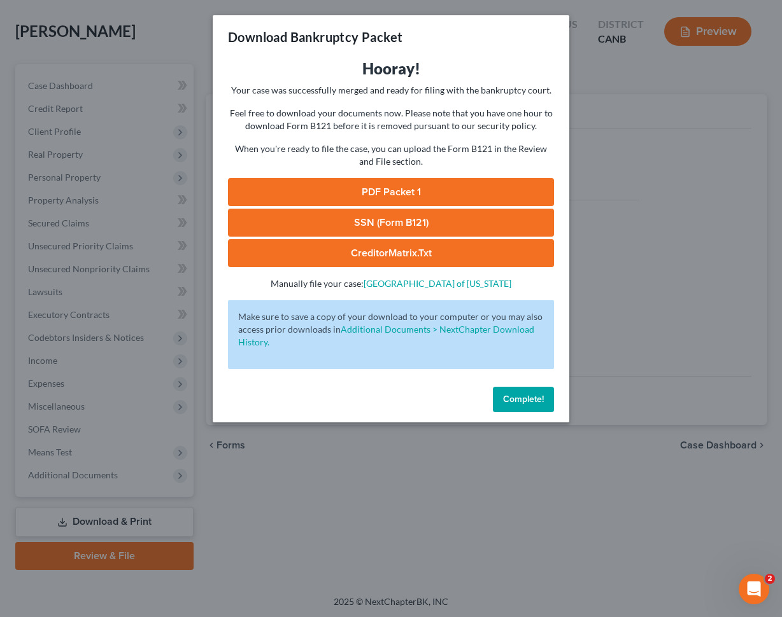
click at [337, 192] on link "PDF Packet 1" at bounding box center [391, 192] width 326 height 28
click at [353, 221] on link "SSN (Form B121)" at bounding box center [391, 223] width 326 height 28
click at [428, 191] on link "PDF Packet 1" at bounding box center [391, 192] width 326 height 28
click at [505, 386] on div "Complete!" at bounding box center [391, 402] width 356 height 41
click at [505, 394] on span "Complete!" at bounding box center [523, 399] width 41 height 11
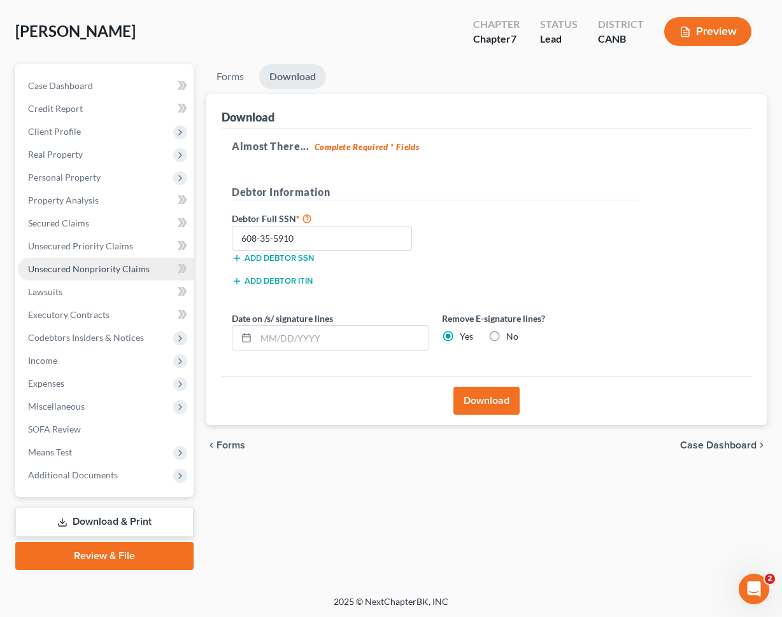
click at [145, 269] on span "Unsecured Nonpriority Claims" at bounding box center [89, 268] width 122 height 11
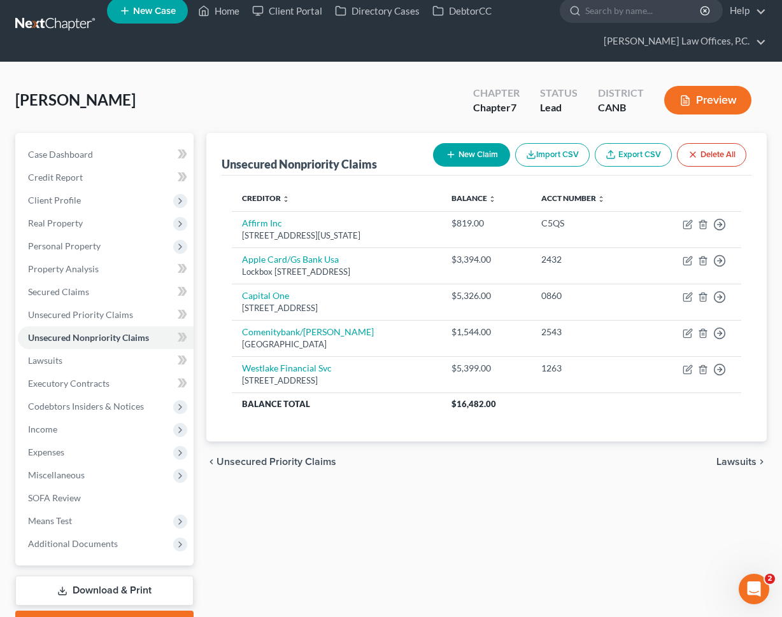
scroll to position [13, 0]
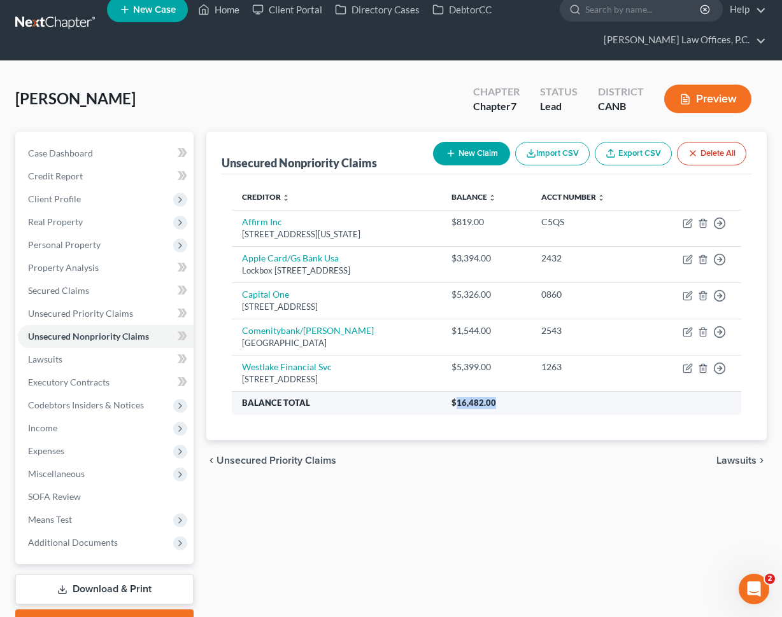
drag, startPoint x: 530, startPoint y: 402, endPoint x: 495, endPoint y: 402, distance: 35.0
click at [495, 402] on span "$16,482.00" at bounding box center [473, 403] width 45 height 10
click at [441, 403] on th "Balance Total" at bounding box center [336, 402] width 209 height 23
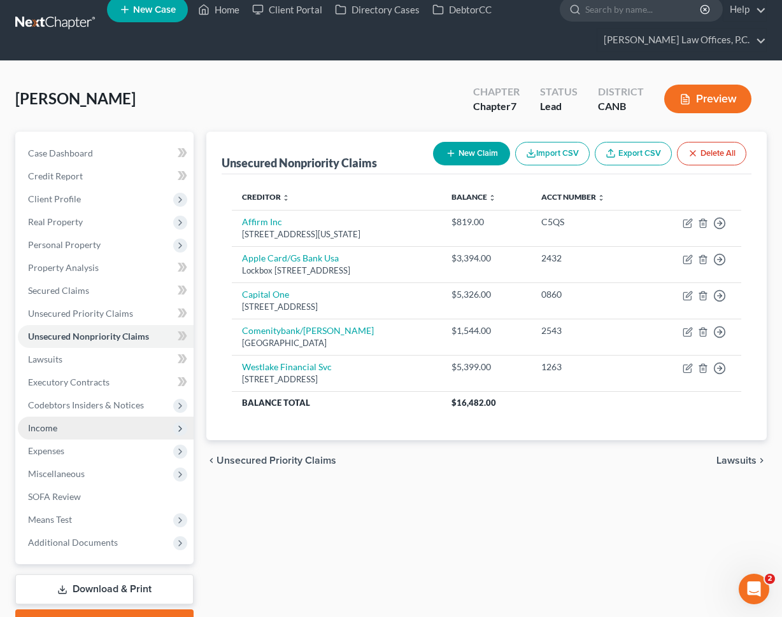
click at [127, 424] on span "Income" at bounding box center [106, 428] width 176 height 23
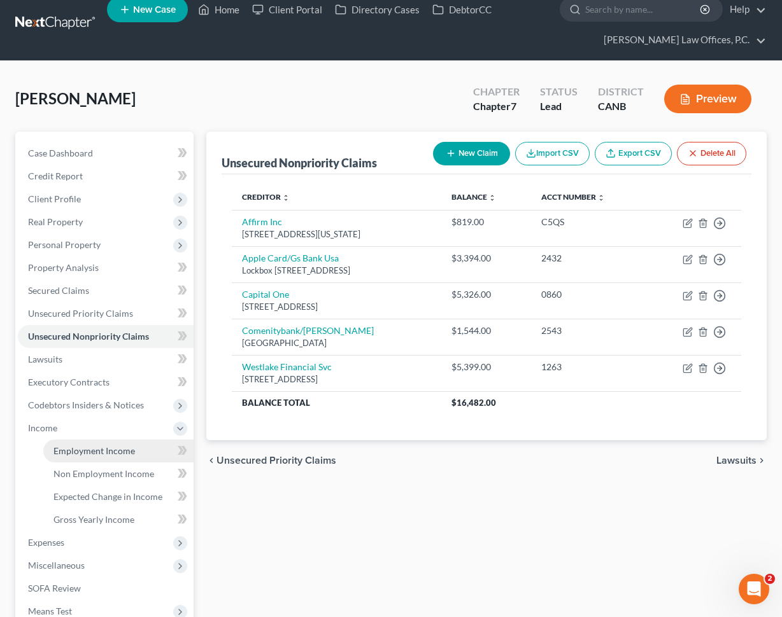
click at [128, 451] on span "Employment Income" at bounding box center [93, 451] width 81 height 11
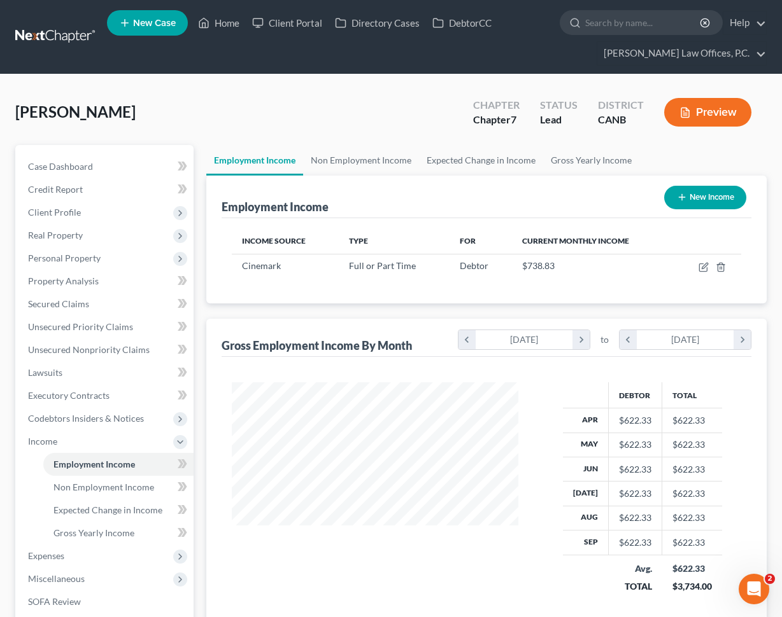
scroll to position [228, 312]
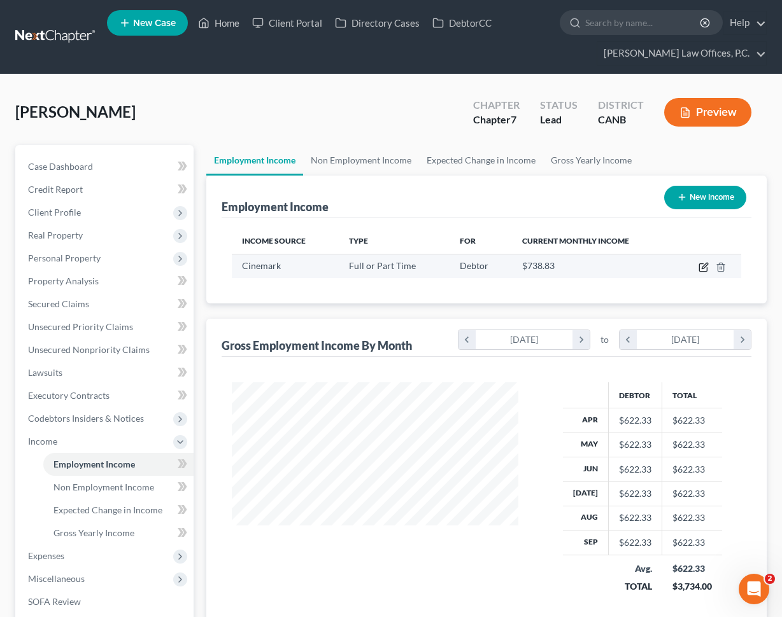
click at [699, 264] on icon "button" at bounding box center [703, 268] width 8 height 8
select select "0"
select select "2"
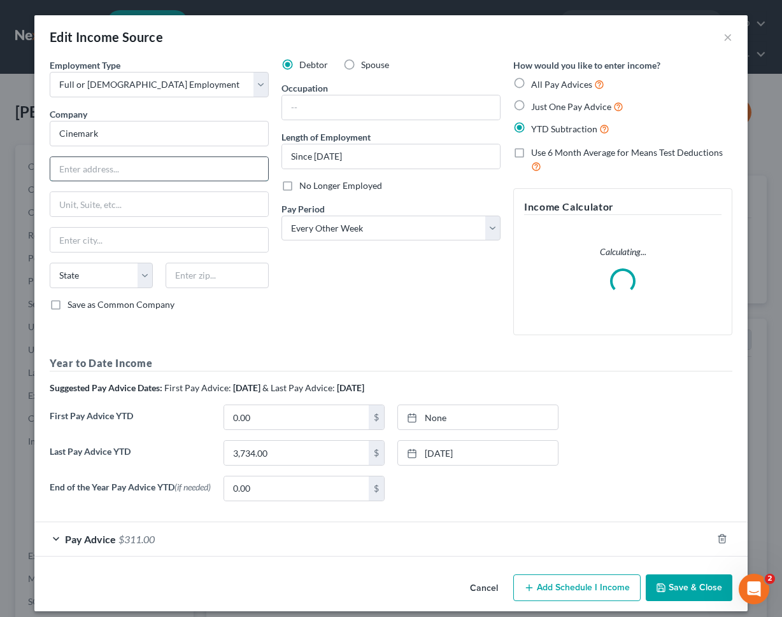
click at [162, 164] on input "text" at bounding box center [159, 169] width 218 height 24
click at [195, 139] on input "Cinemark" at bounding box center [159, 133] width 219 height 25
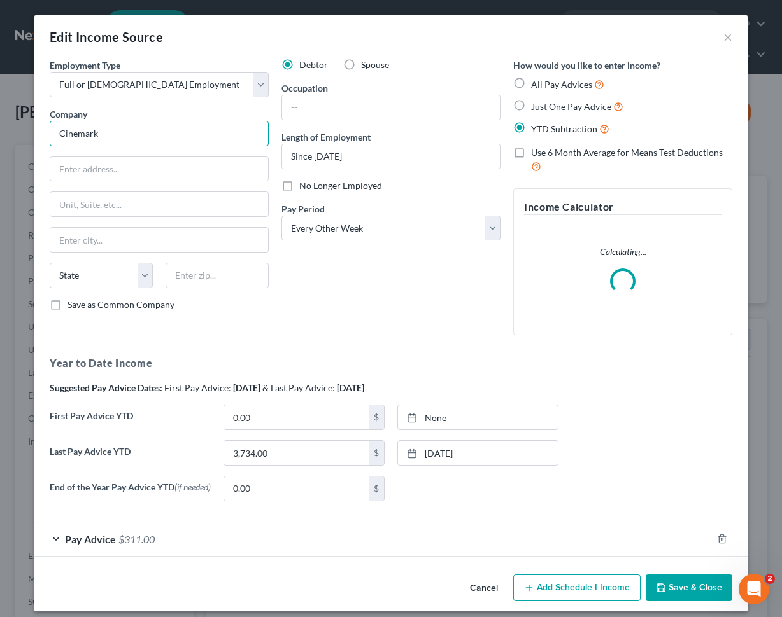
click at [195, 139] on input "Cinemark" at bounding box center [159, 133] width 219 height 25
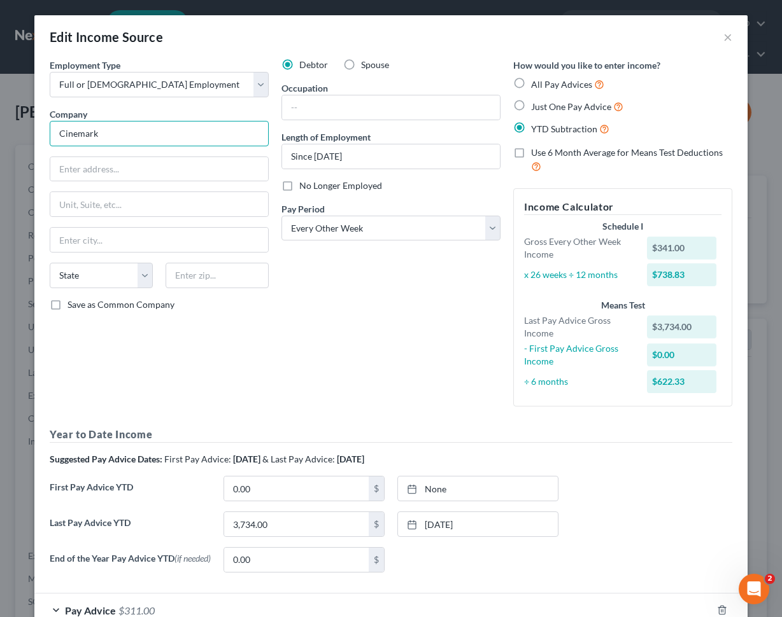
click at [195, 139] on input "Cinemark" at bounding box center [159, 133] width 219 height 25
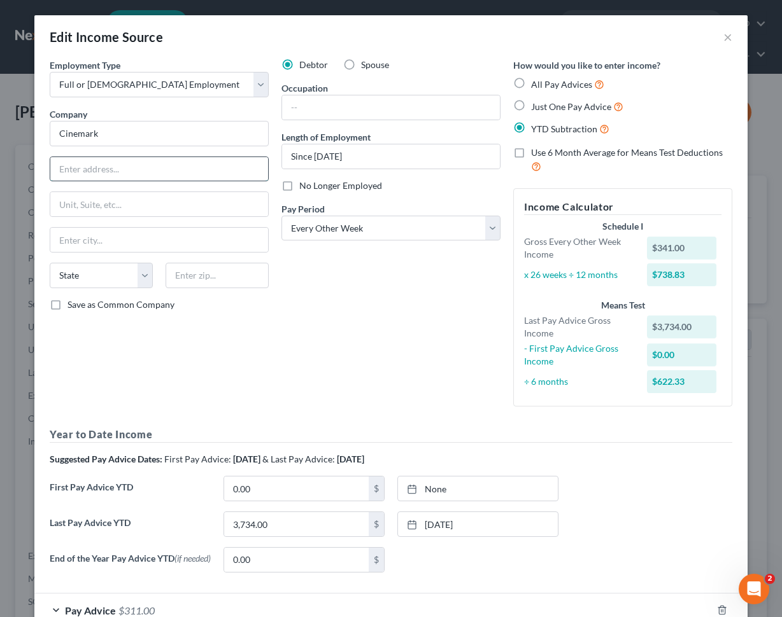
click at [171, 168] on input "text" at bounding box center [159, 169] width 218 height 24
paste input "[STREET_ADDRESS]"
drag, startPoint x: 164, startPoint y: 167, endPoint x: 125, endPoint y: 168, distance: 38.8
click at [125, 168] on input "[STREET_ADDRESS]" at bounding box center [159, 169] width 218 height 24
type input "[STREET_ADDRESS]"
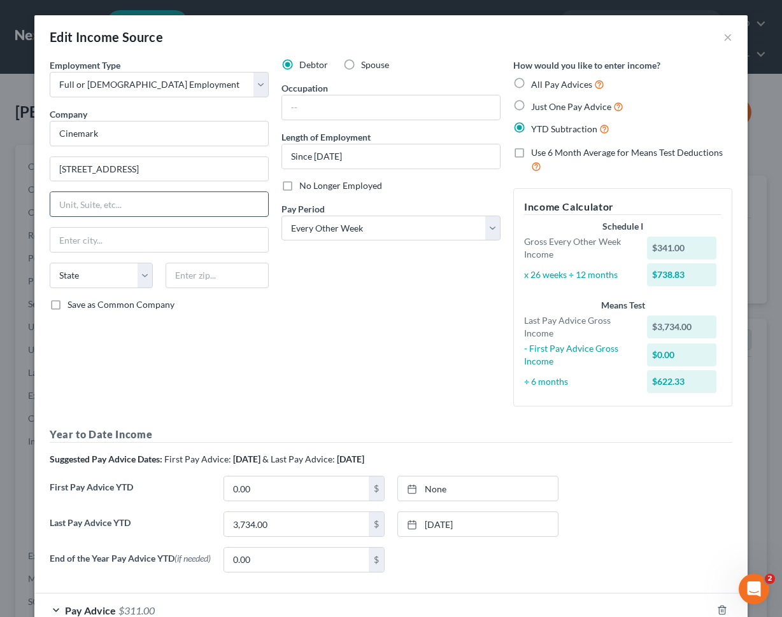
click at [110, 200] on input "text" at bounding box center [159, 204] width 218 height 24
paste input "Suite 600"
type input "Suite 600"
click at [199, 279] on input "text" at bounding box center [216, 275] width 103 height 25
type input "94578"
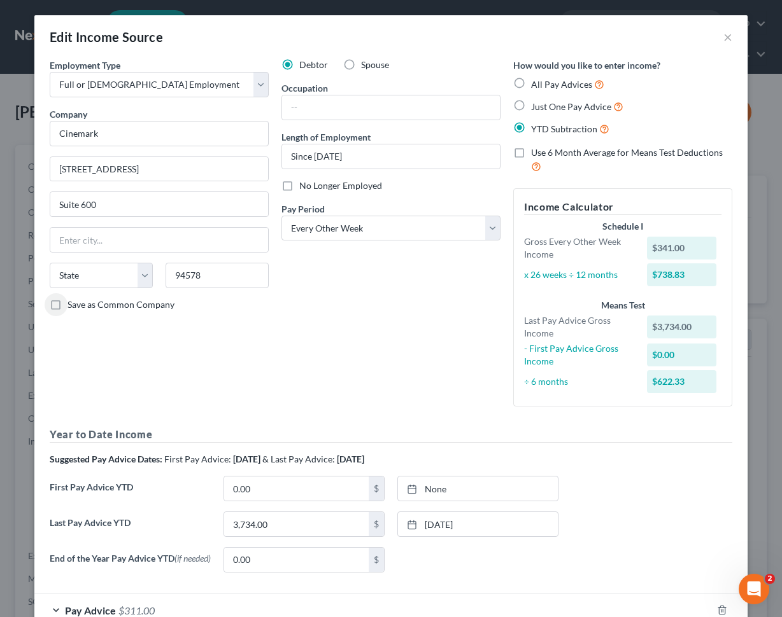
type input "San Leandro"
select select "4"
click at [372, 109] on input "text" at bounding box center [391, 107] width 218 height 24
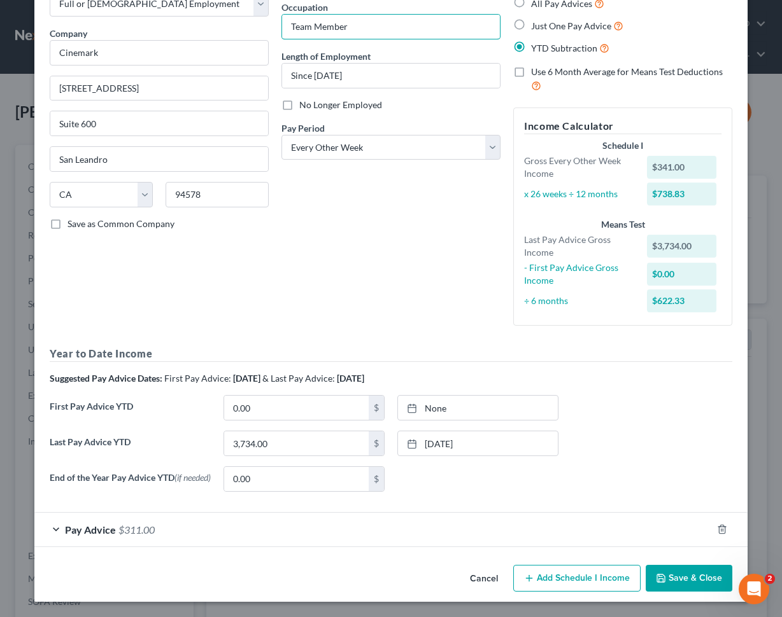
type input "Team Member"
click at [673, 579] on button "Save & Close" at bounding box center [688, 578] width 87 height 27
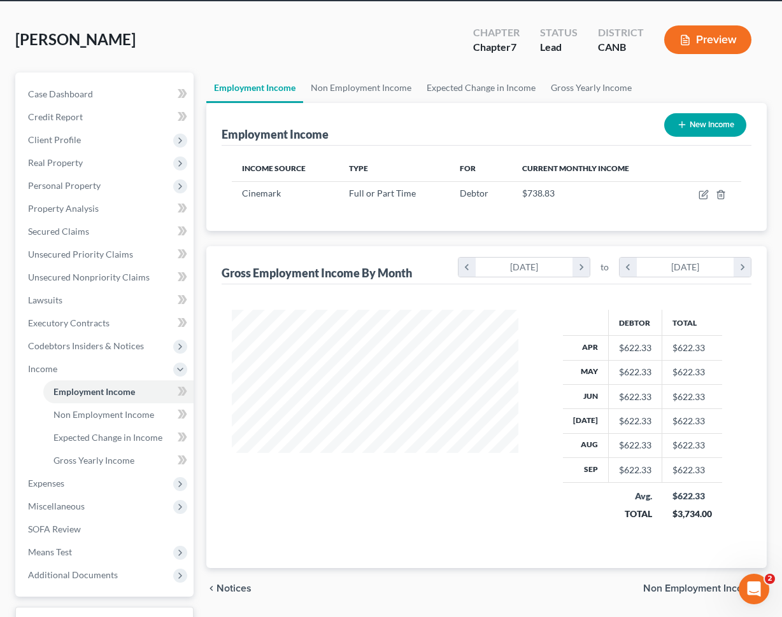
scroll to position [115, 0]
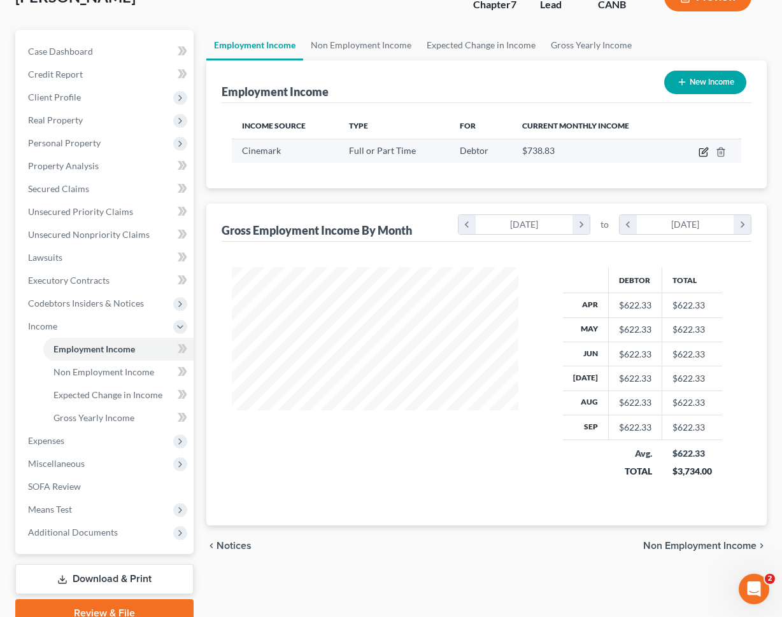
click at [706, 154] on icon "button" at bounding box center [703, 152] width 10 height 10
select select "0"
select select "4"
select select "2"
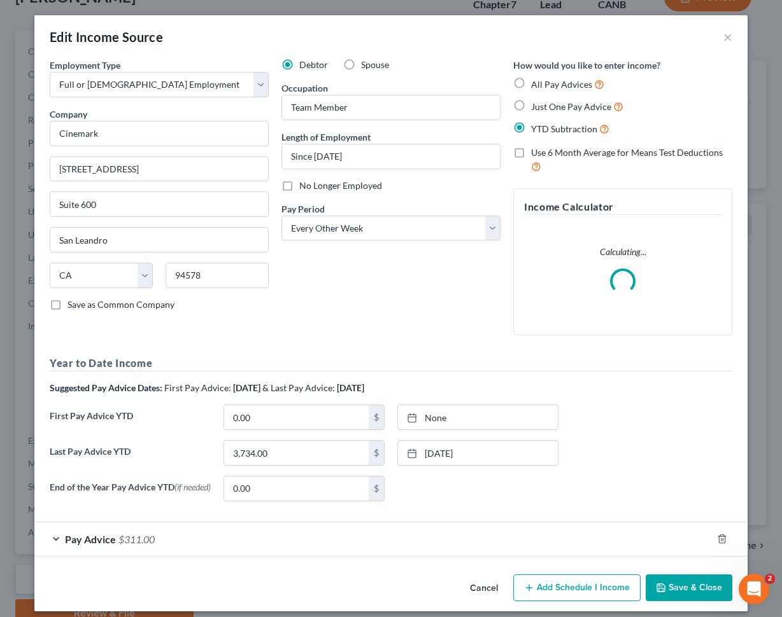
scroll to position [12, 0]
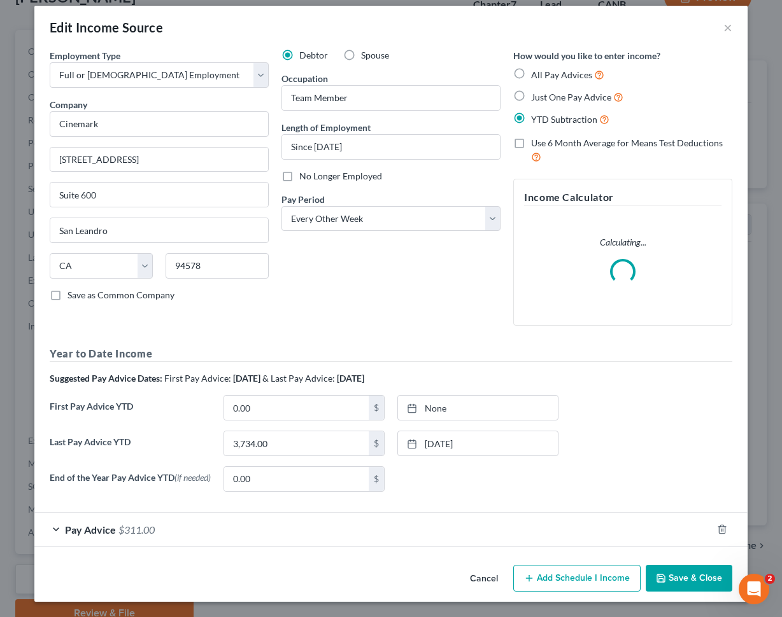
click at [365, 530] on div "Pay Advice $311.00" at bounding box center [372, 530] width 677 height 34
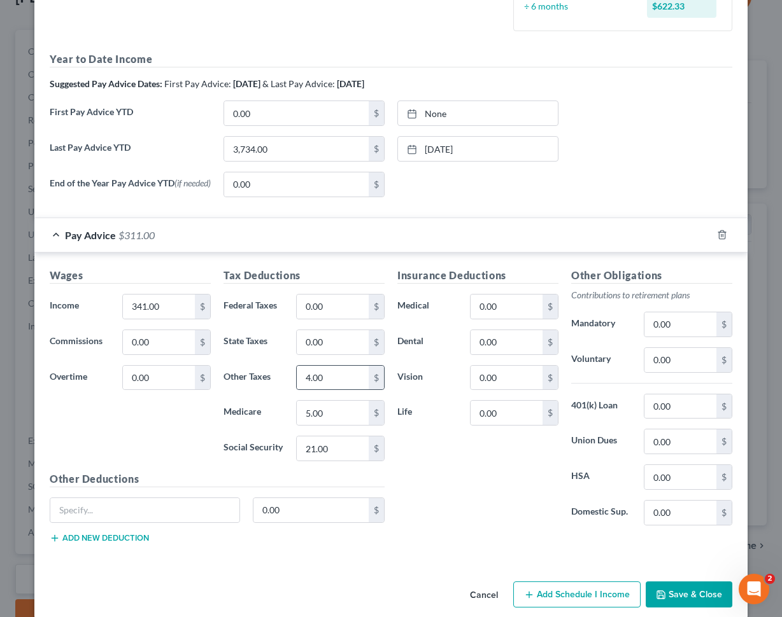
scroll to position [394, 0]
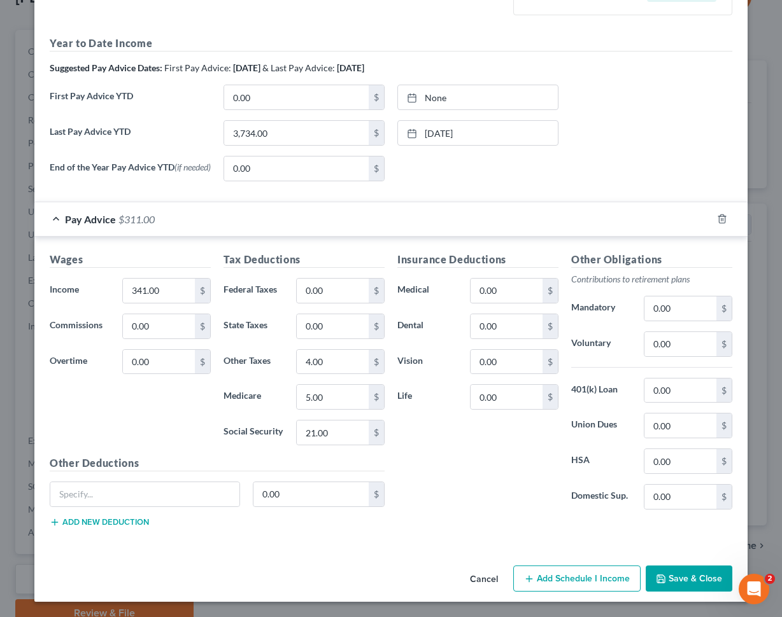
click at [687, 579] on button "Save & Close" at bounding box center [688, 579] width 87 height 27
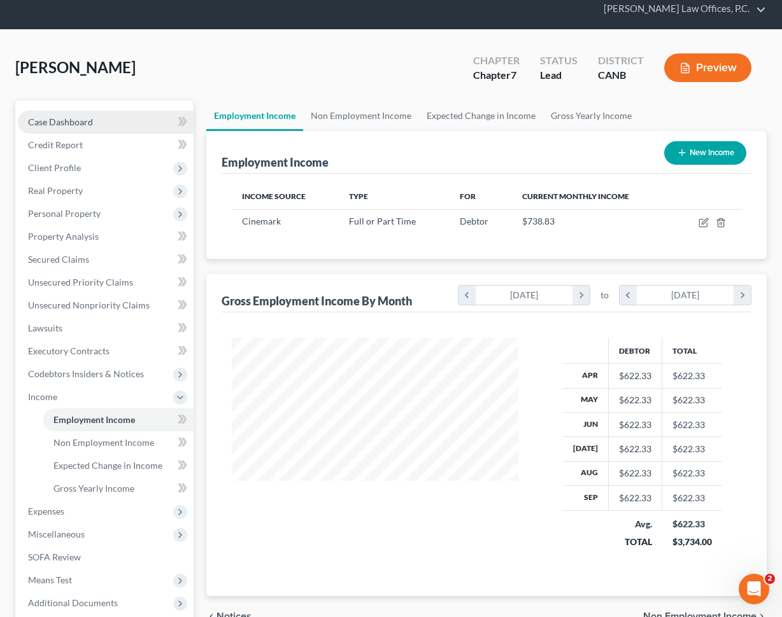
scroll to position [41, 0]
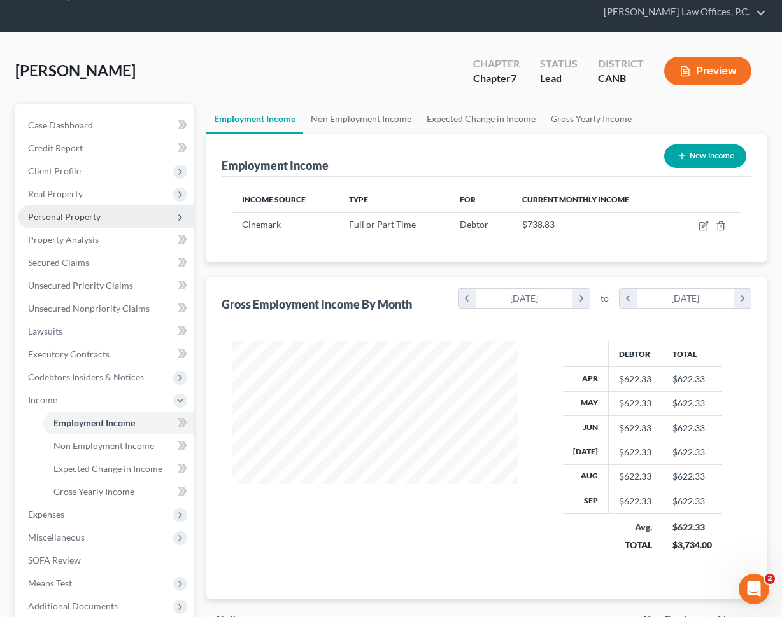
click at [99, 217] on span "Personal Property" at bounding box center [106, 217] width 176 height 23
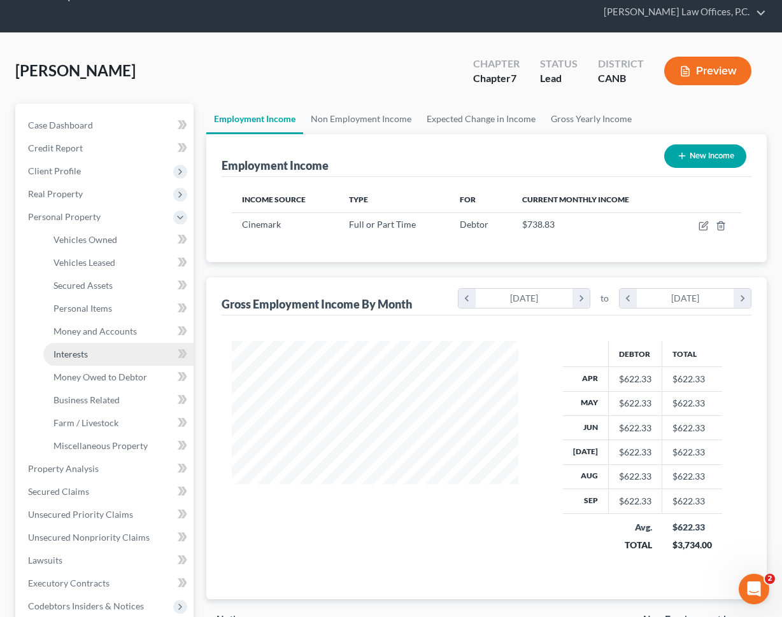
click at [101, 351] on link "Interests" at bounding box center [118, 354] width 150 height 23
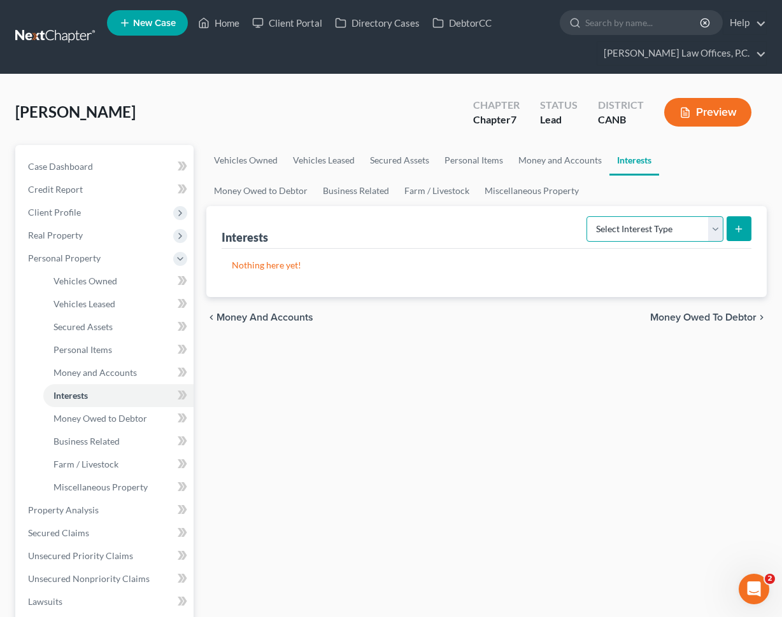
click at [628, 233] on select "Select Interest Type 401K Annuity Bond Education IRA Government Bond Government…" at bounding box center [654, 228] width 137 height 25
click at [315, 176] on link "Money Owed to Debtor" at bounding box center [260, 191] width 109 height 31
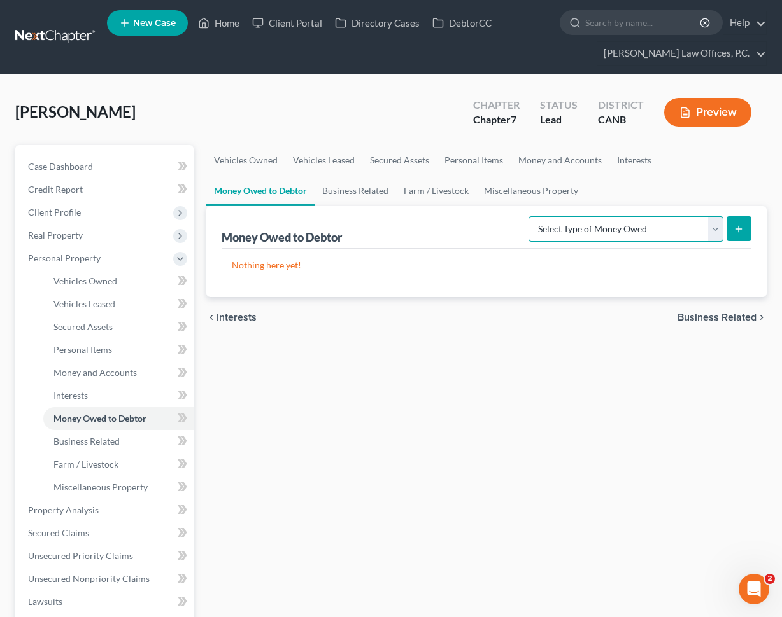
click at [633, 232] on select "Select Type of Money Owed Accounts Receivable Alimony Child Support Claims Agai…" at bounding box center [625, 228] width 195 height 25
select select "expected_tax_refund"
click at [531, 216] on select "Select Type of Money Owed Accounts Receivable Alimony Child Support Claims Agai…" at bounding box center [625, 228] width 195 height 25
click at [734, 228] on icon "submit" at bounding box center [738, 229] width 10 height 10
select select "0"
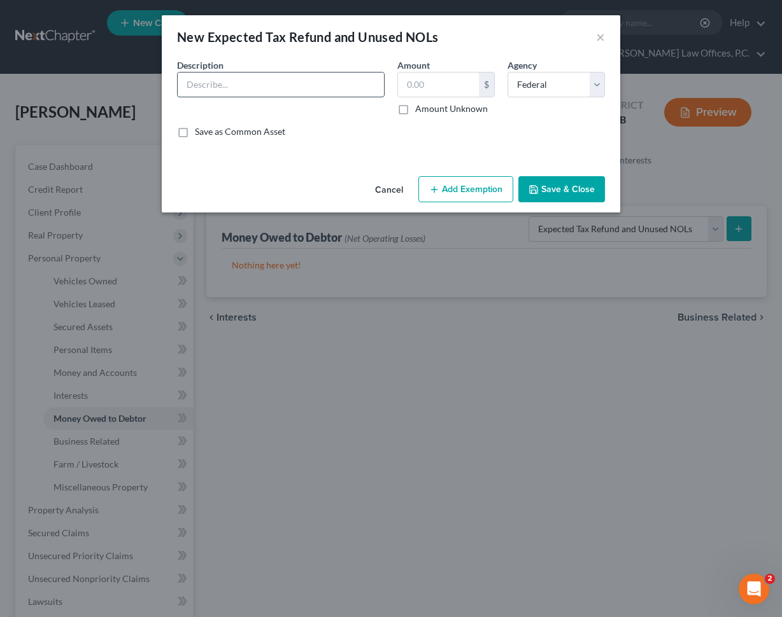
click at [253, 80] on input "text" at bounding box center [281, 85] width 206 height 24
type input "[DATE] through [DATE] potential tax refunds"
type input "4,000"
click at [486, 188] on button "Add Exemption" at bounding box center [465, 189] width 95 height 27
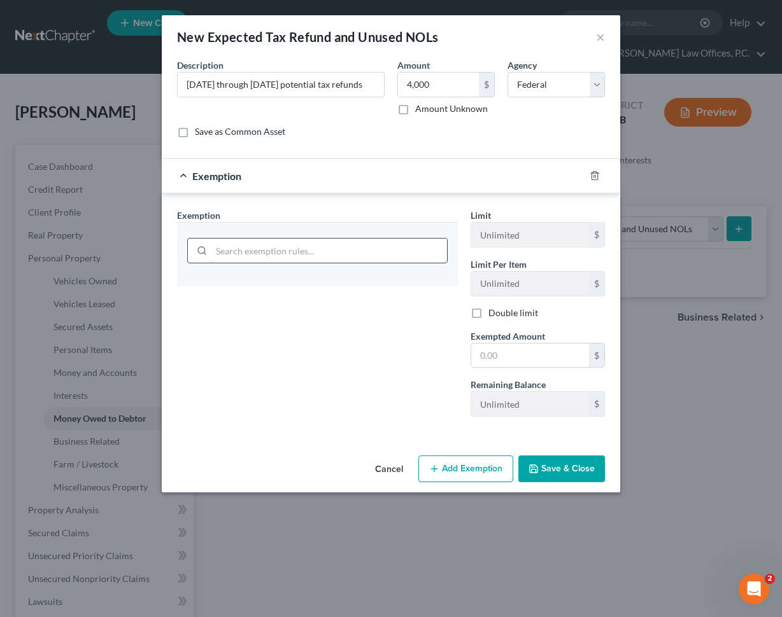
click at [402, 248] on input "search" at bounding box center [328, 251] width 235 height 24
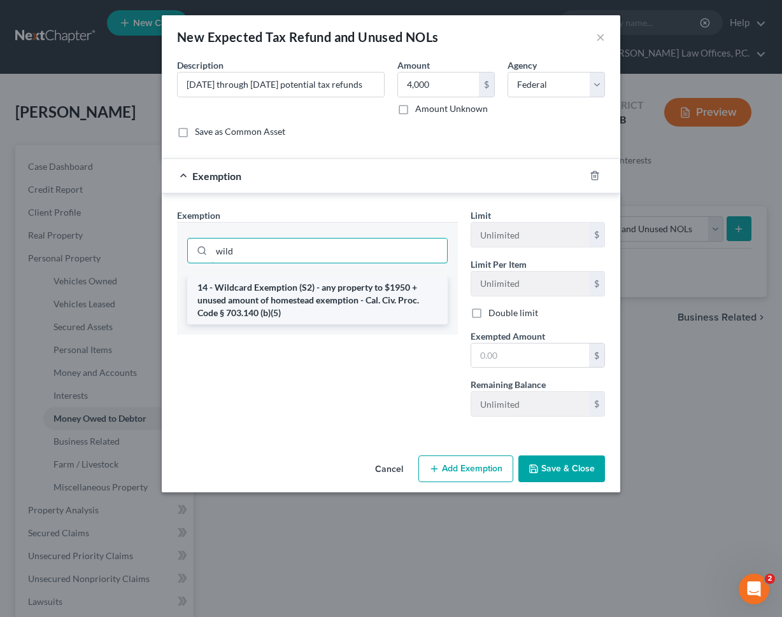
type input "wild"
click at [353, 297] on li "14 - Wildcard Exemption (S2) - any property to $1950 + unused amount of homeste…" at bounding box center [317, 300] width 260 height 48
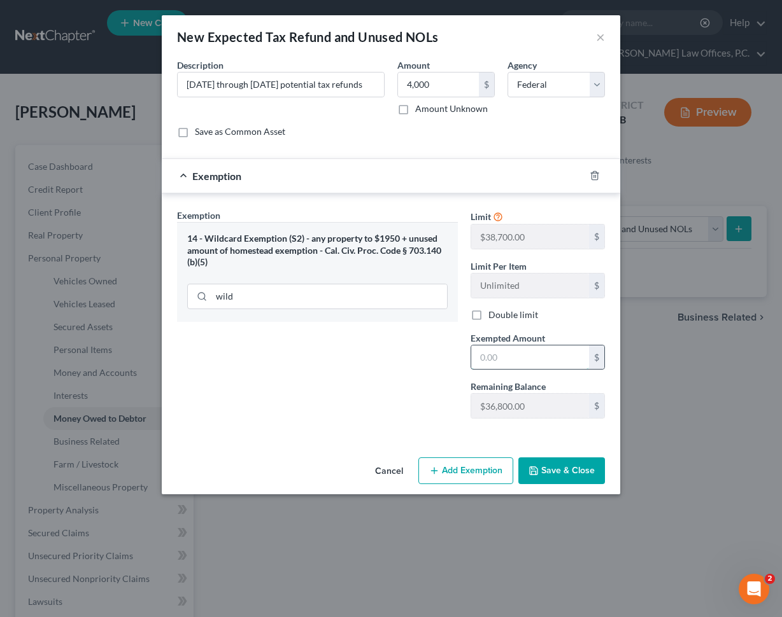
click at [513, 358] on input "text" at bounding box center [530, 358] width 118 height 24
type input "4,000"
click at [549, 477] on button "Save & Close" at bounding box center [561, 471] width 87 height 27
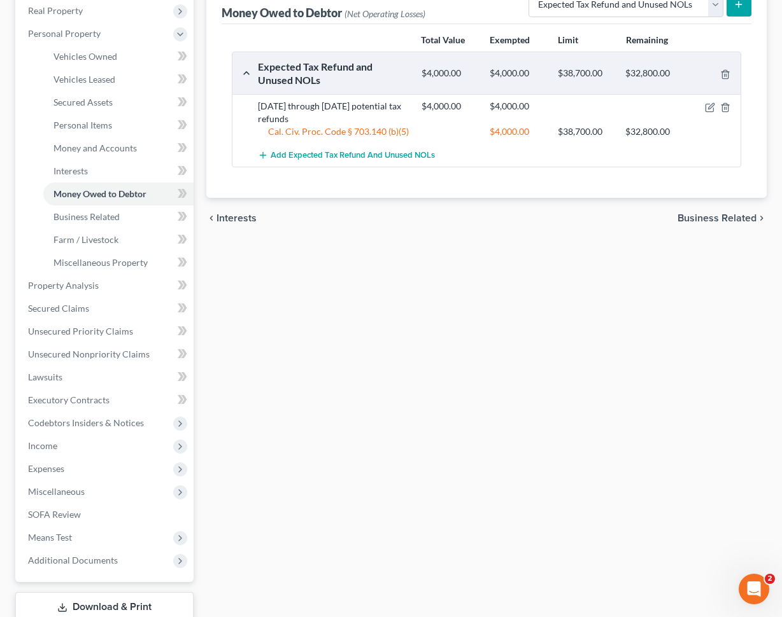
scroll to position [310, 0]
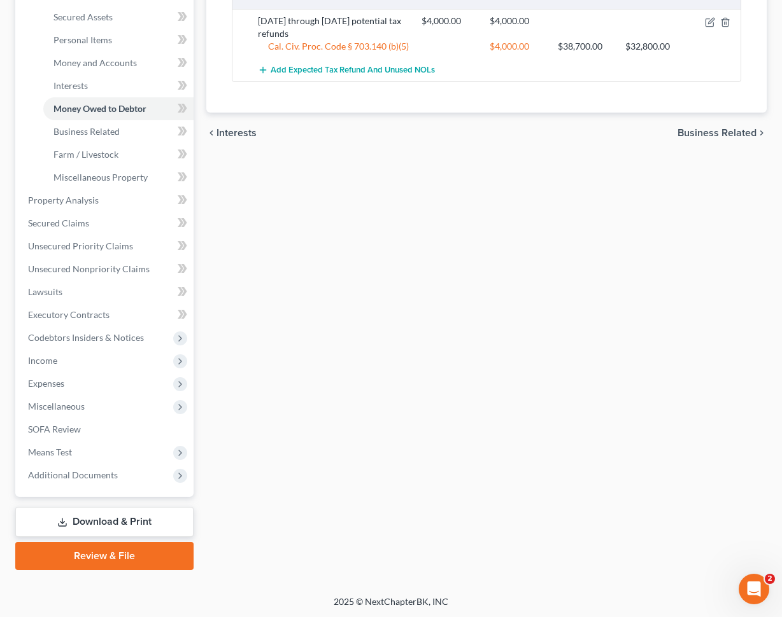
click at [143, 516] on link "Download & Print" at bounding box center [104, 522] width 178 height 30
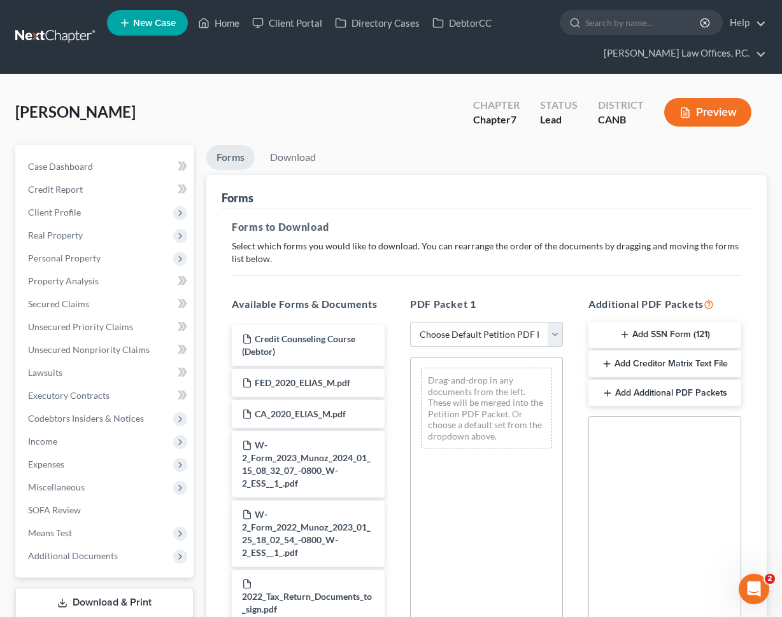
click at [493, 334] on select "Choose Default Petition PDF Packet Complete Bankruptcy Petition (all forms and …" at bounding box center [486, 334] width 153 height 25
select select "0"
click at [410, 322] on select "Choose Default Petition PDF Packet Complete Bankruptcy Petition (all forms and …" at bounding box center [486, 334] width 153 height 25
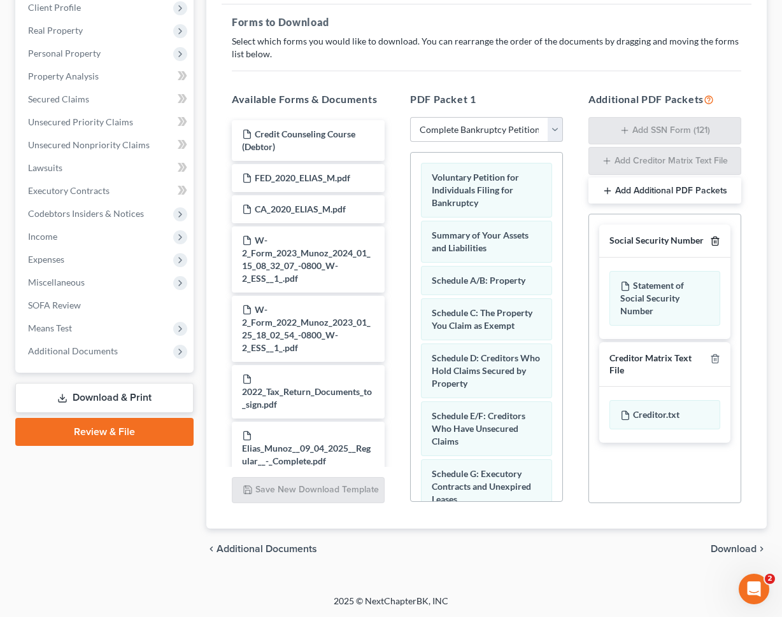
click at [714, 241] on line "button" at bounding box center [714, 242] width 0 height 3
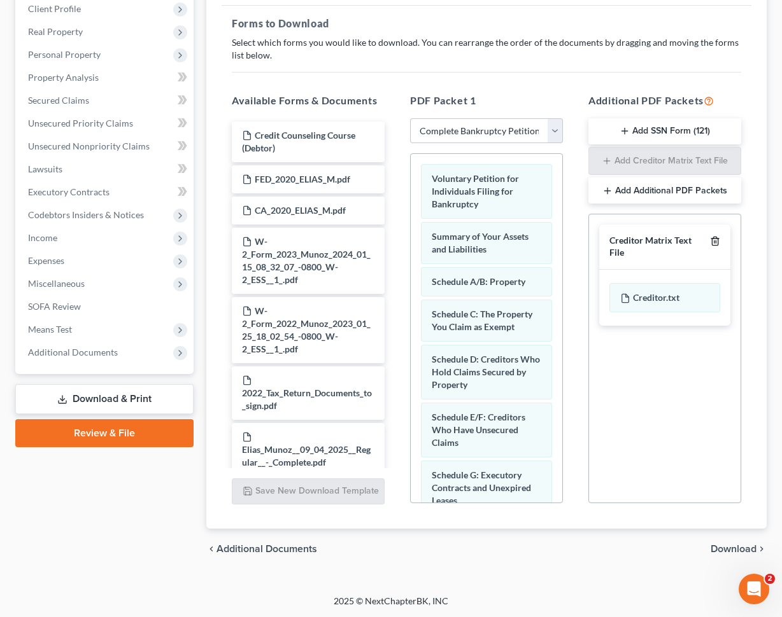
click at [713, 239] on polyline "button" at bounding box center [715, 239] width 8 height 0
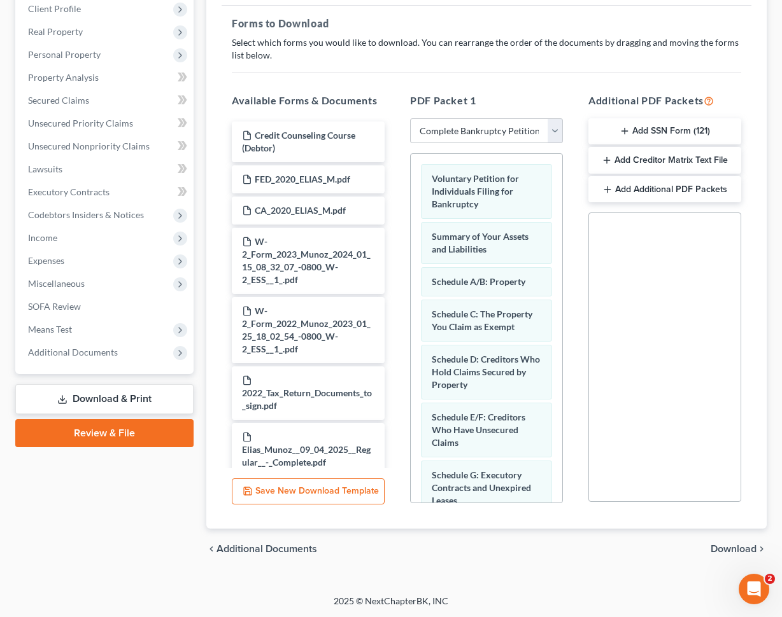
click at [647, 129] on button "Add SSN Form (121)" at bounding box center [664, 131] width 153 height 27
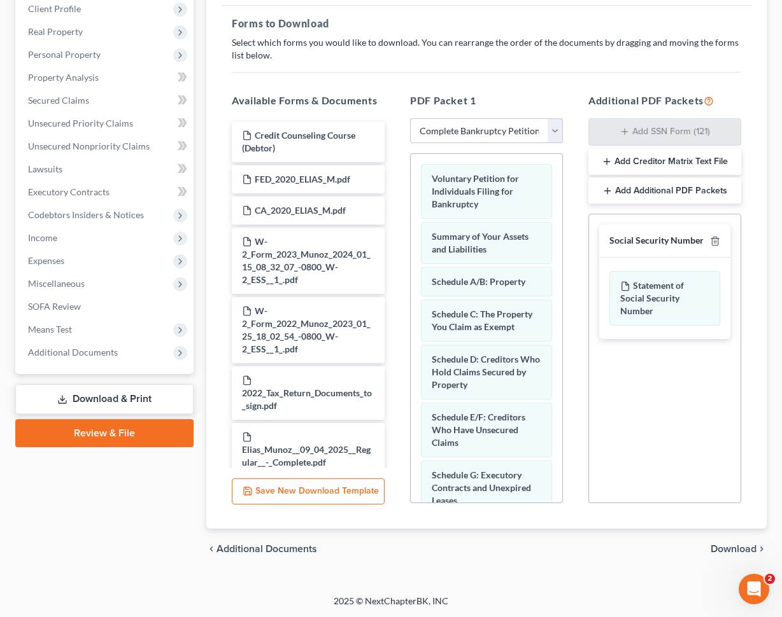
click at [724, 551] on span "Download" at bounding box center [733, 549] width 46 height 10
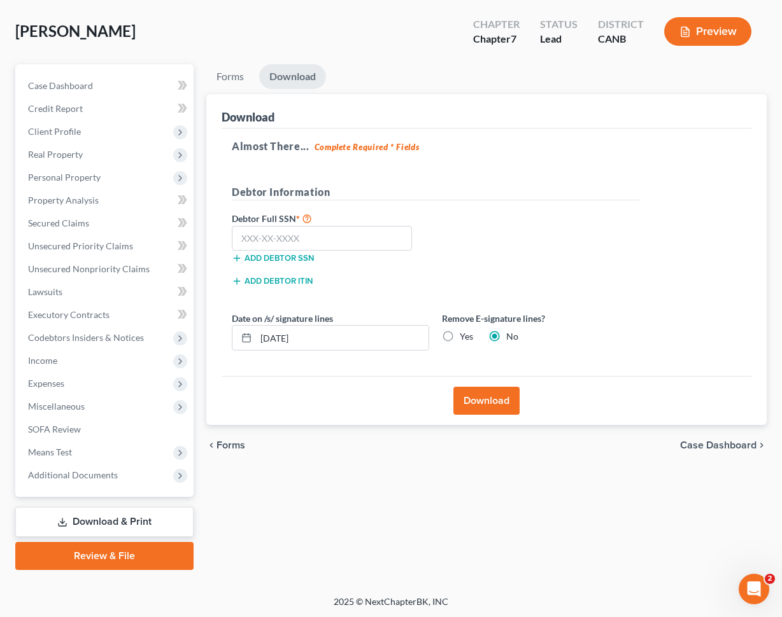
click at [321, 223] on label "Debtor Full SSN *" at bounding box center [330, 218] width 210 height 15
click at [318, 231] on input "text" at bounding box center [322, 238] width 180 height 25
paste input "608-35-5910"
type input "608-35-5910"
click at [312, 340] on input "[DATE]" at bounding box center [342, 338] width 172 height 24
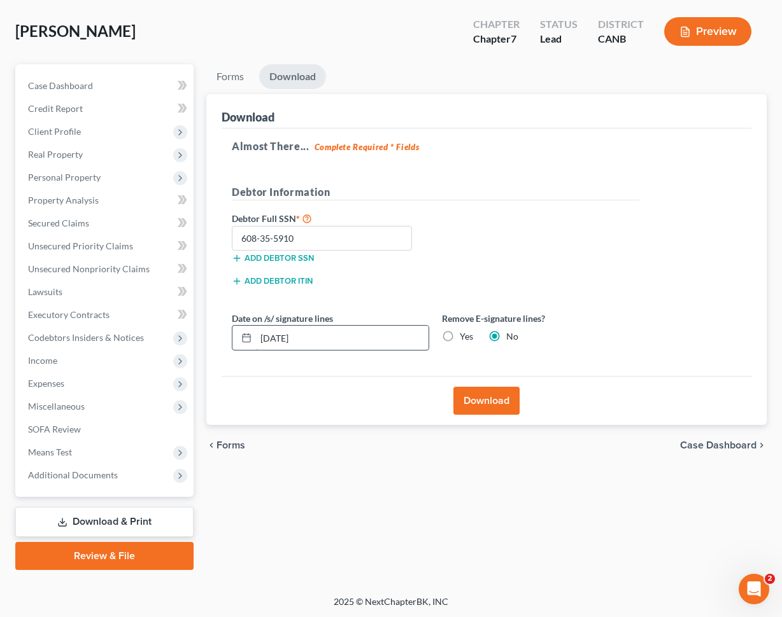
click at [312, 340] on input "[DATE]" at bounding box center [342, 338] width 172 height 24
click at [460, 334] on label "Yes" at bounding box center [466, 336] width 13 height 13
click at [465, 334] on input "Yes" at bounding box center [469, 334] width 8 height 8
radio input "true"
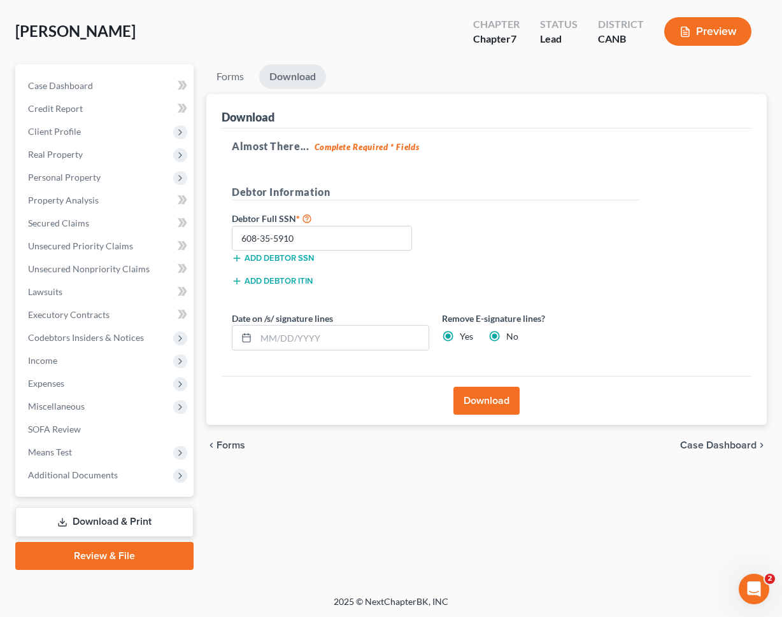
radio input "false"
click at [490, 409] on button "Download" at bounding box center [486, 401] width 66 height 28
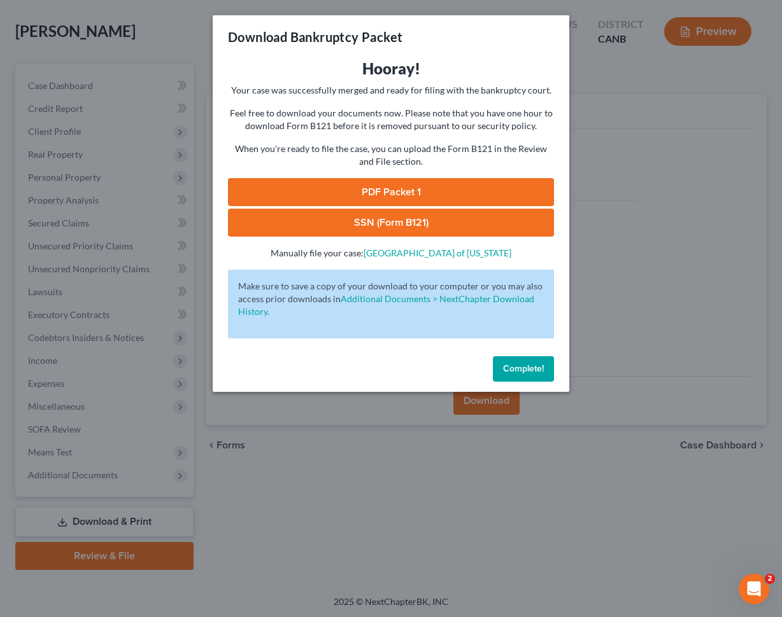
click at [372, 186] on link "PDF Packet 1" at bounding box center [391, 192] width 326 height 28
click at [382, 223] on link "SSN (Form B121)" at bounding box center [391, 223] width 326 height 28
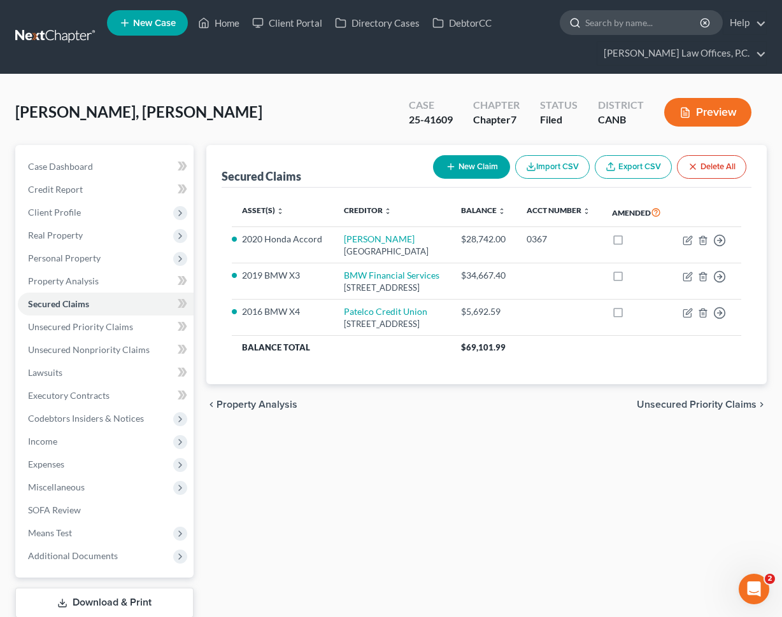
click at [613, 32] on input "search" at bounding box center [643, 23] width 116 height 24
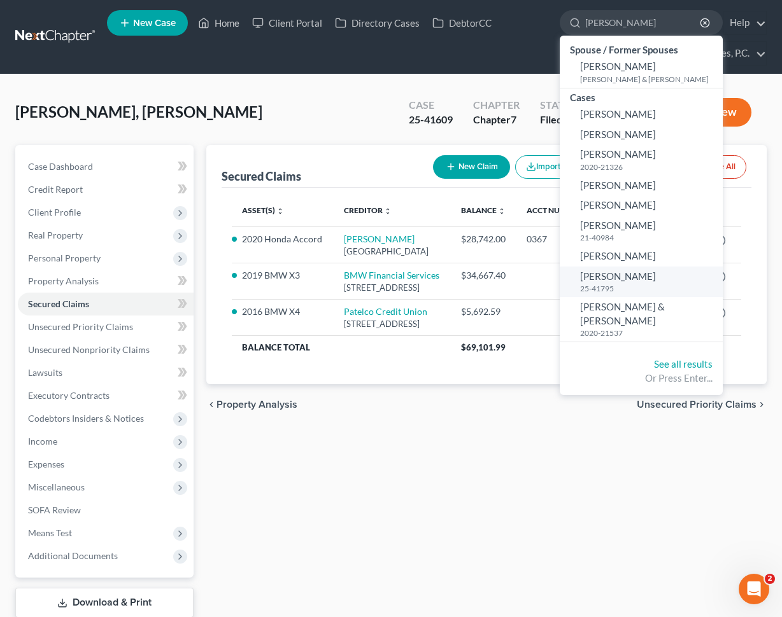
type input "luis"
click at [647, 270] on link "Luis, Kathleen 25-41795" at bounding box center [640, 282] width 163 height 31
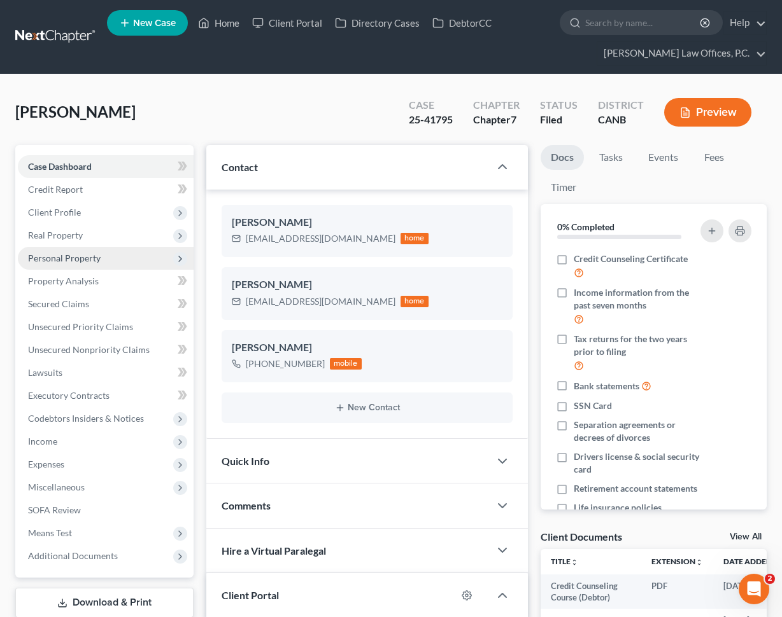
click at [127, 259] on span "Personal Property" at bounding box center [106, 258] width 176 height 23
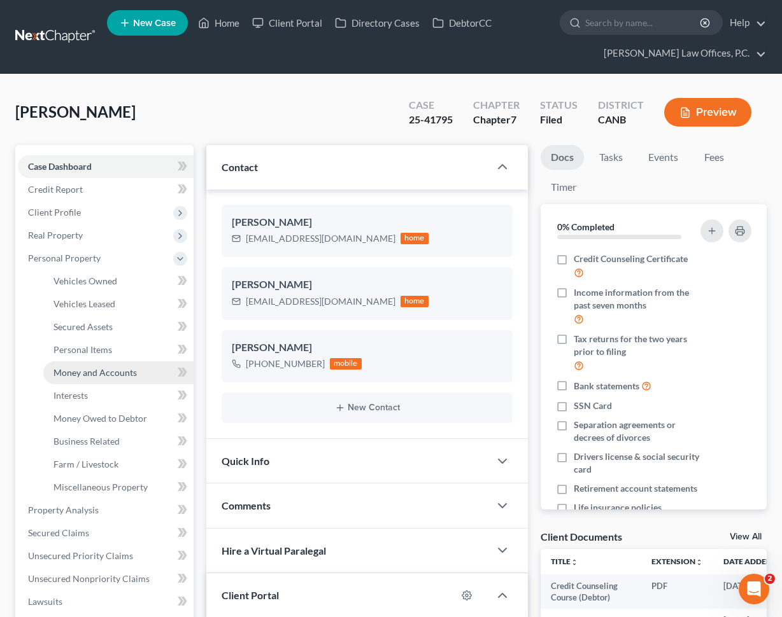
click at [134, 378] on link "Money and Accounts" at bounding box center [118, 372] width 150 height 23
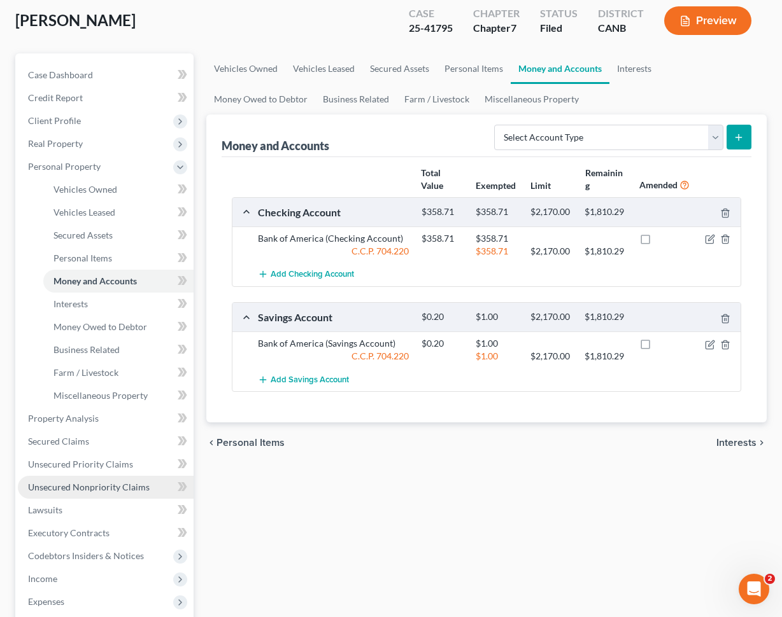
click at [108, 480] on link "Unsecured Nonpriority Claims" at bounding box center [106, 487] width 176 height 23
